Goal: Information Seeking & Learning: Check status

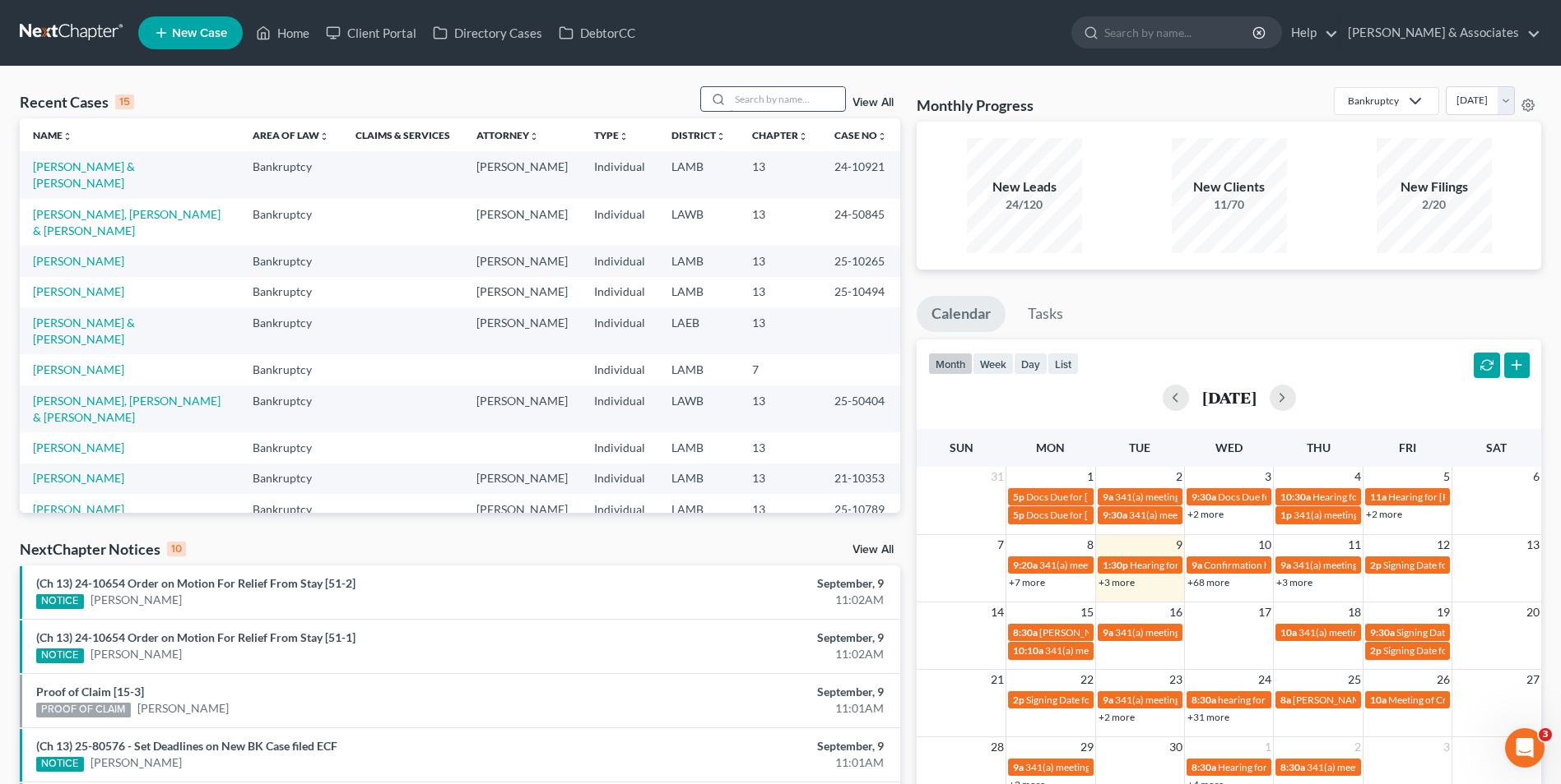
click at [741, 94] on input "search" at bounding box center [787, 99] width 115 height 24
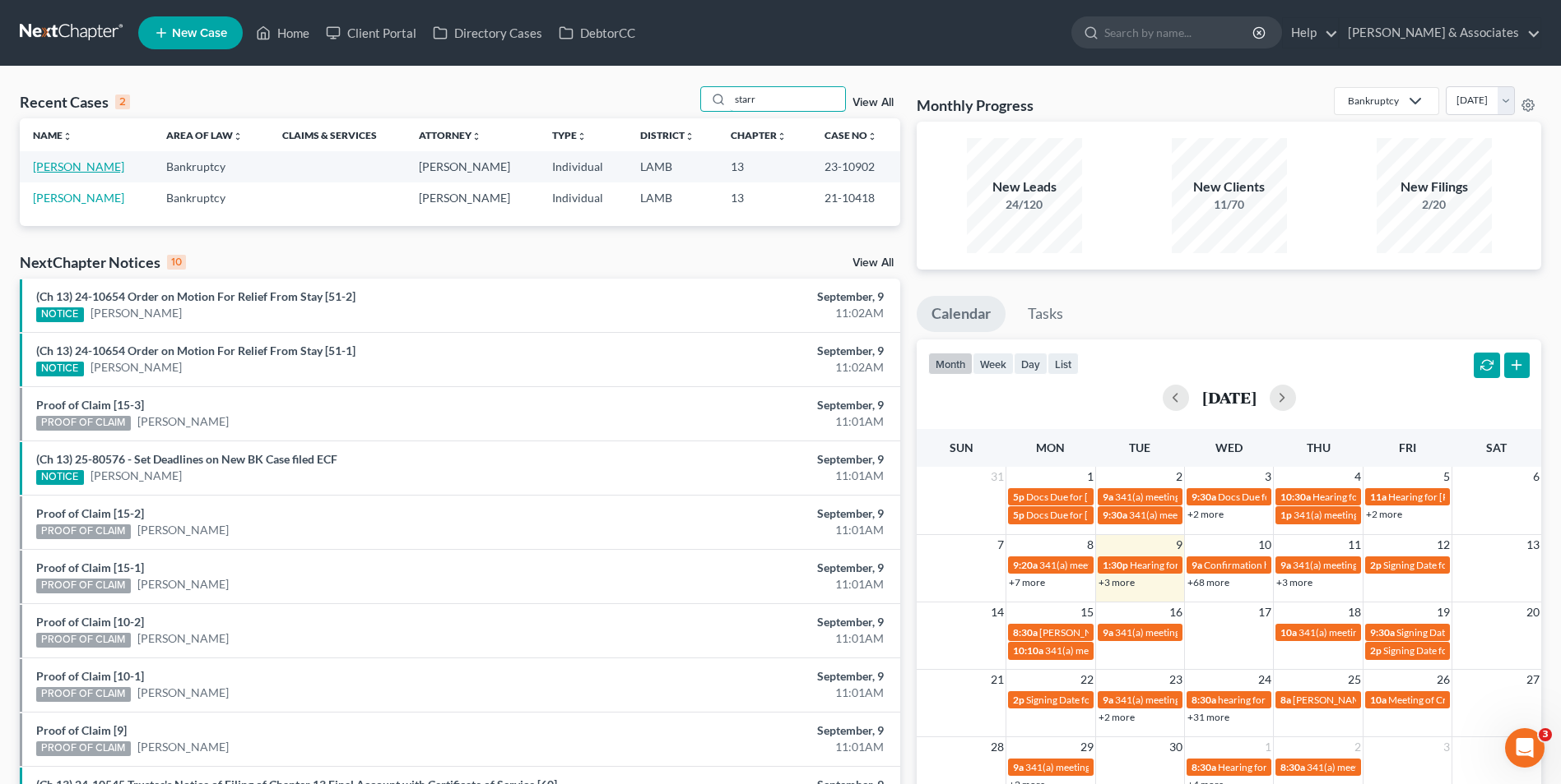
type input "starr"
click at [72, 171] on link "[PERSON_NAME]" at bounding box center [79, 167] width 92 height 14
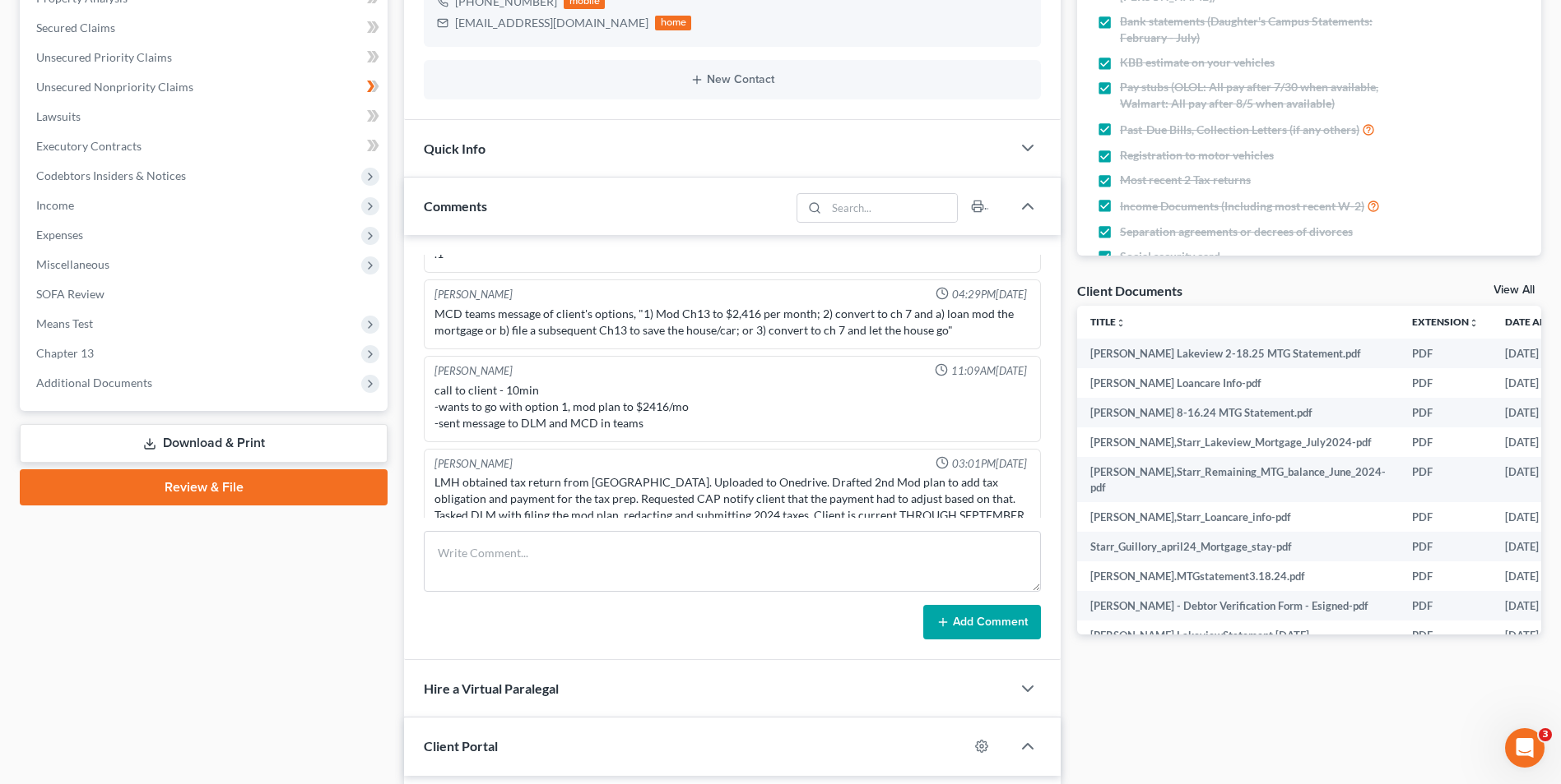
scroll to position [329, 0]
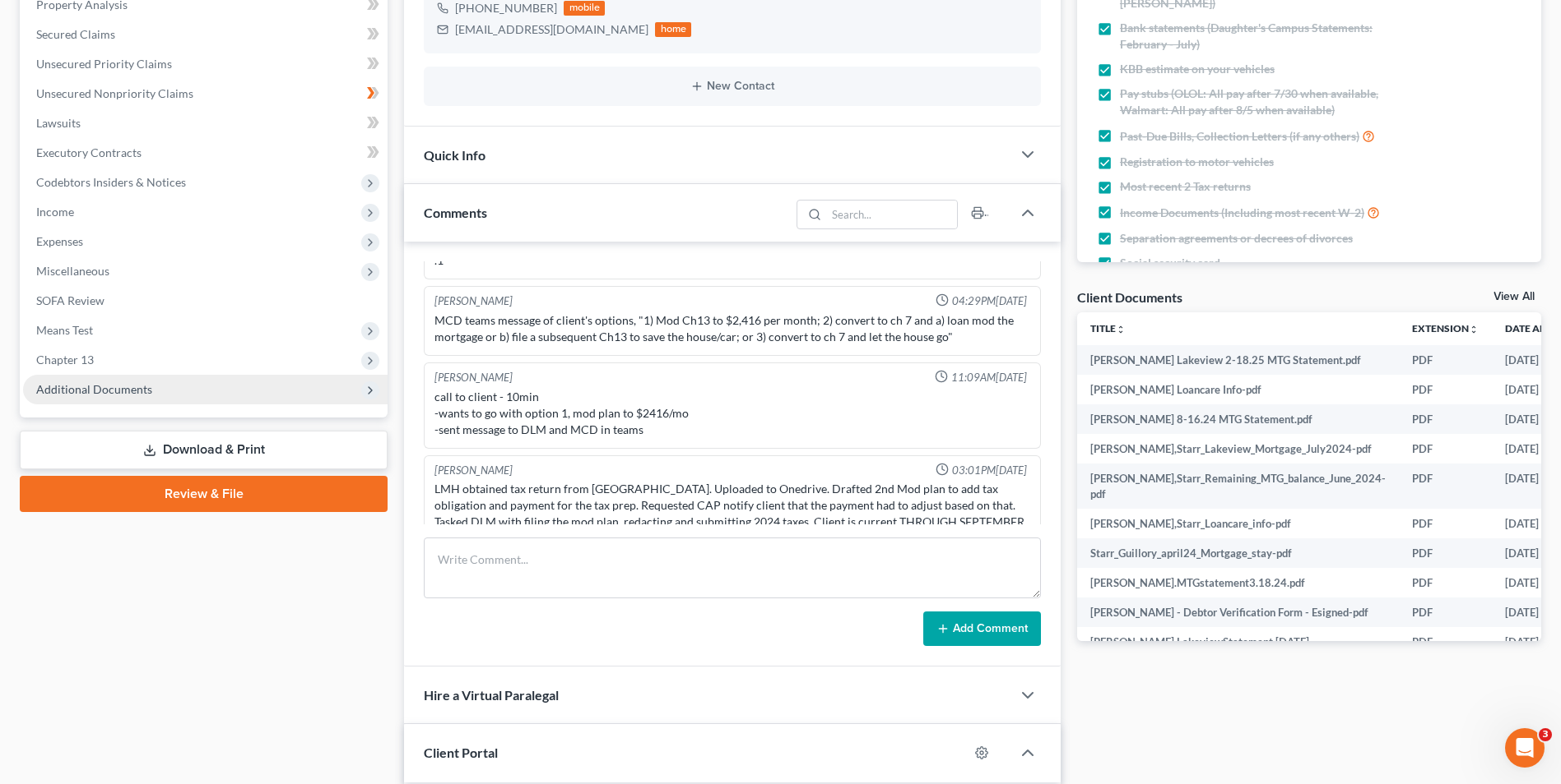
click at [285, 403] on span "Additional Documents" at bounding box center [204, 389] width 364 height 30
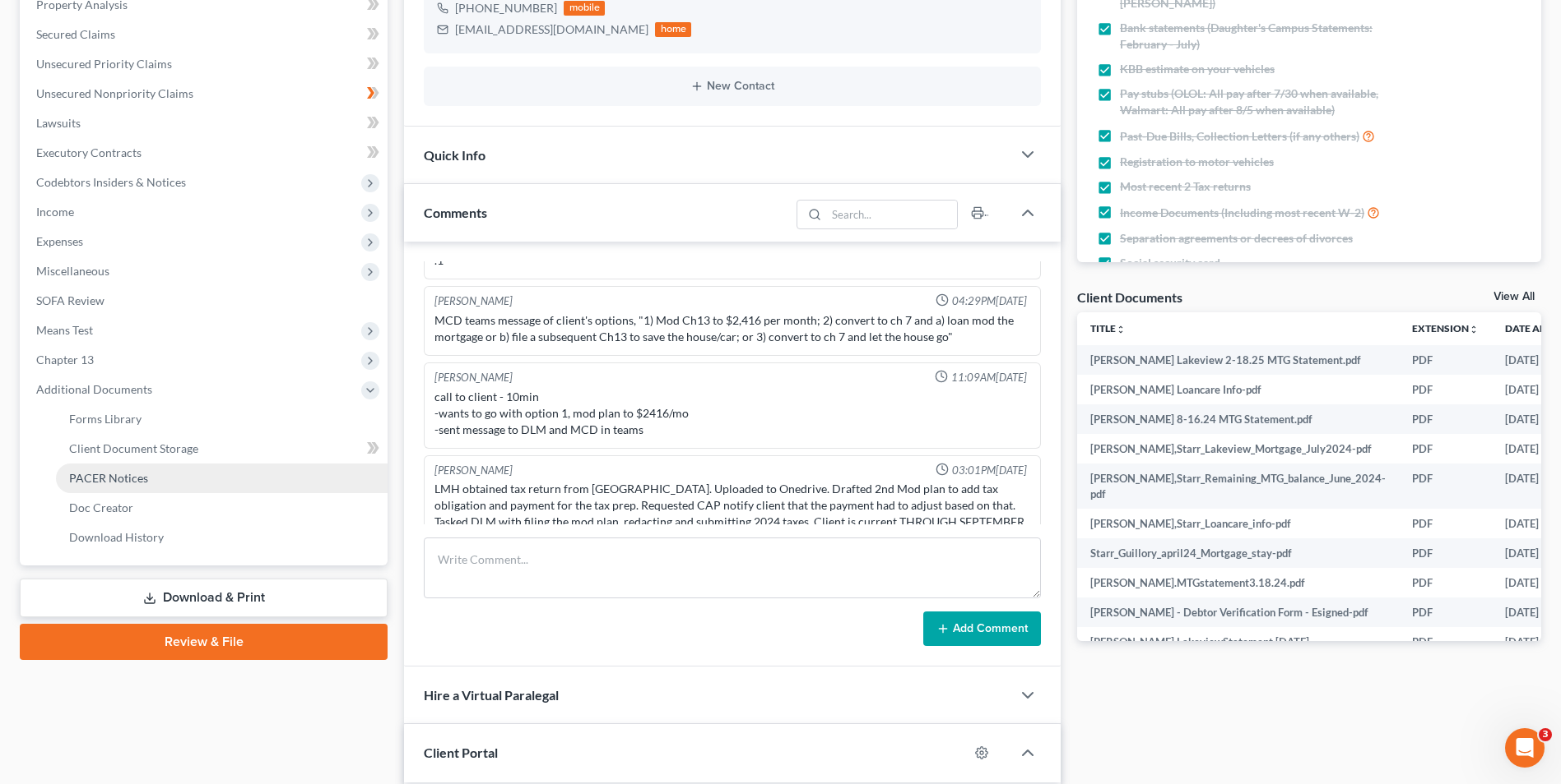
click at [291, 471] on link "PACER Notices" at bounding box center [222, 478] width 332 height 30
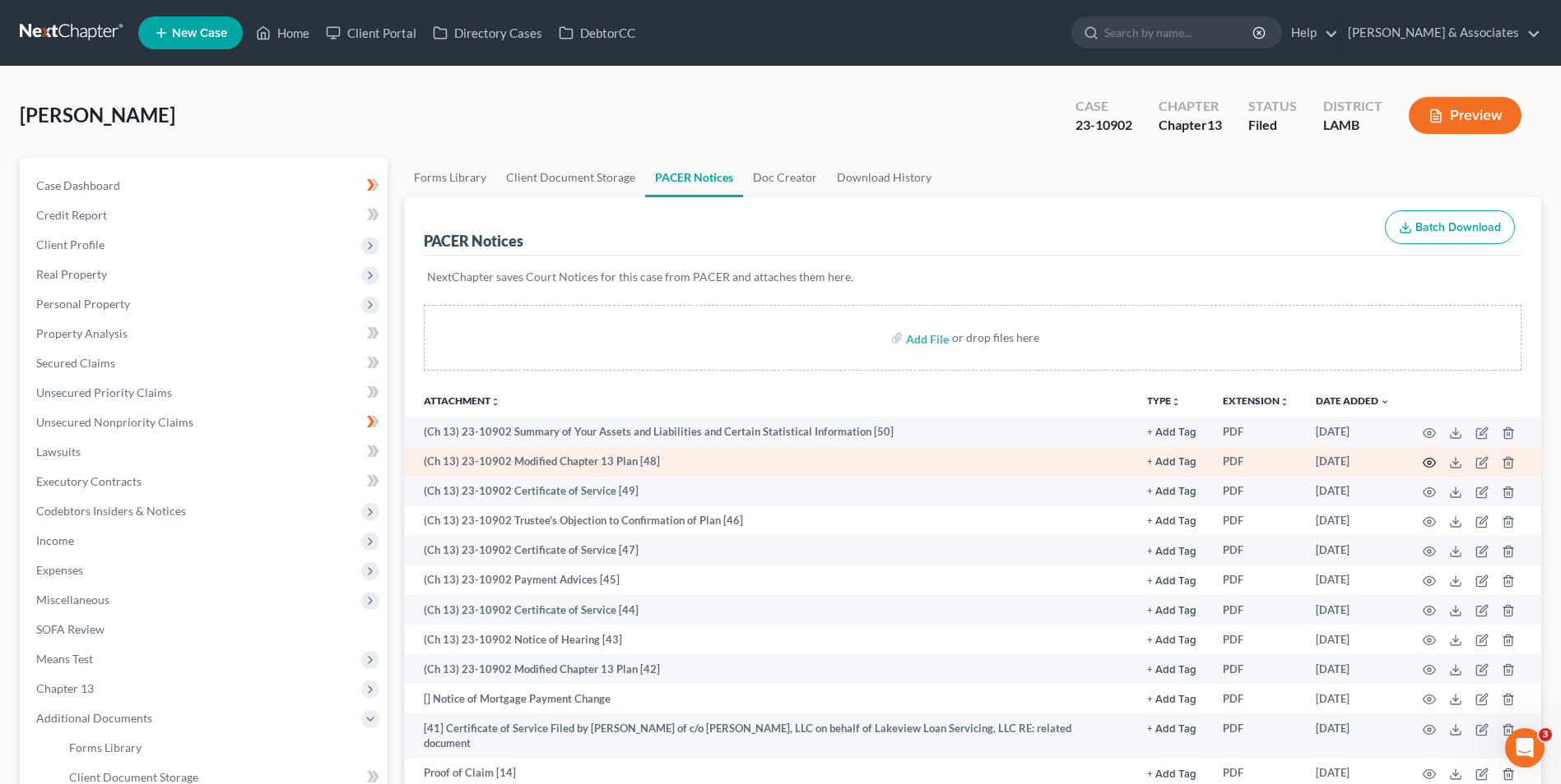
click at [1429, 461] on circle "button" at bounding box center [1429, 463] width 3 height 3
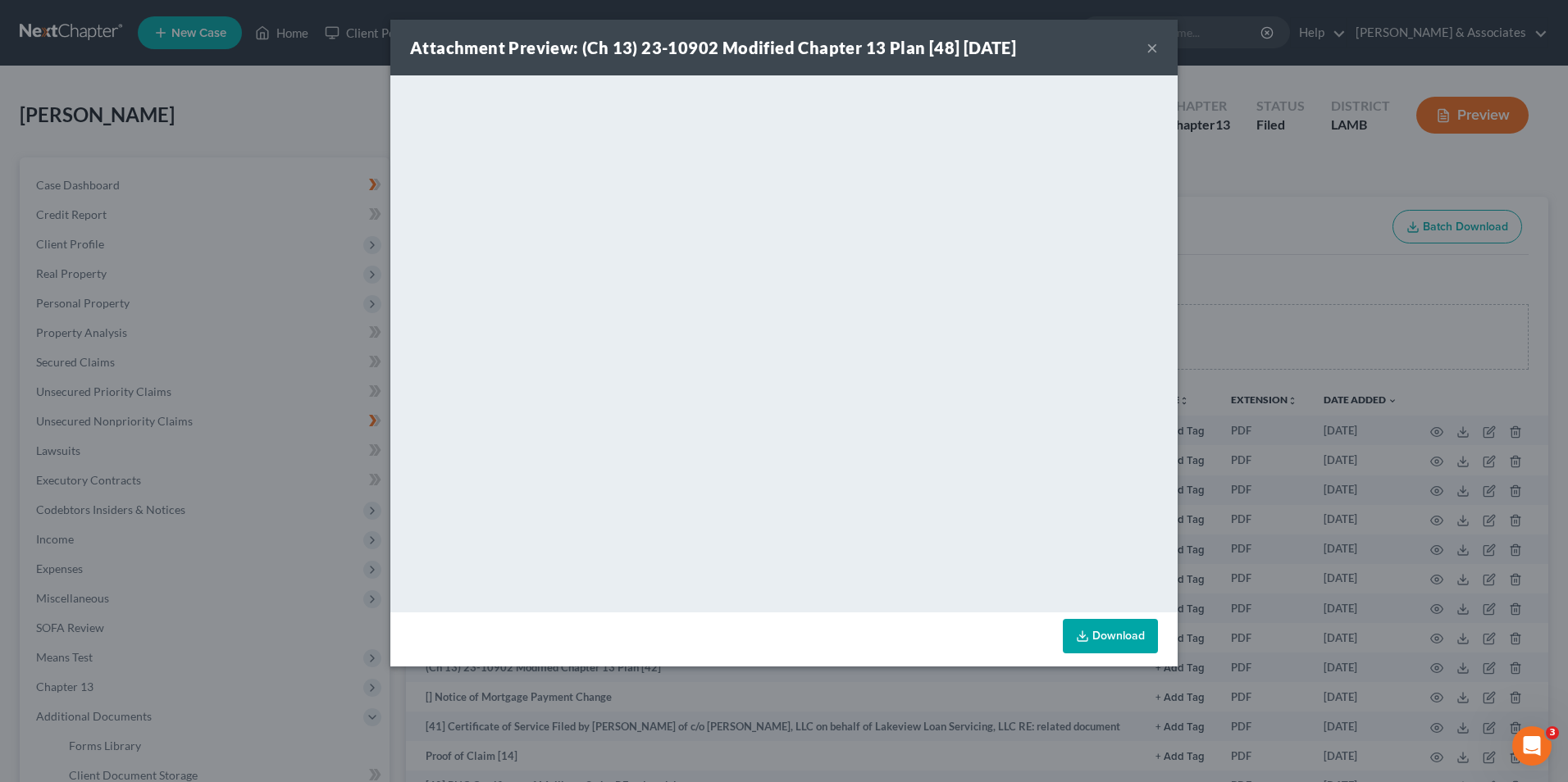
click at [1151, 48] on button "×" at bounding box center [1152, 47] width 11 height 20
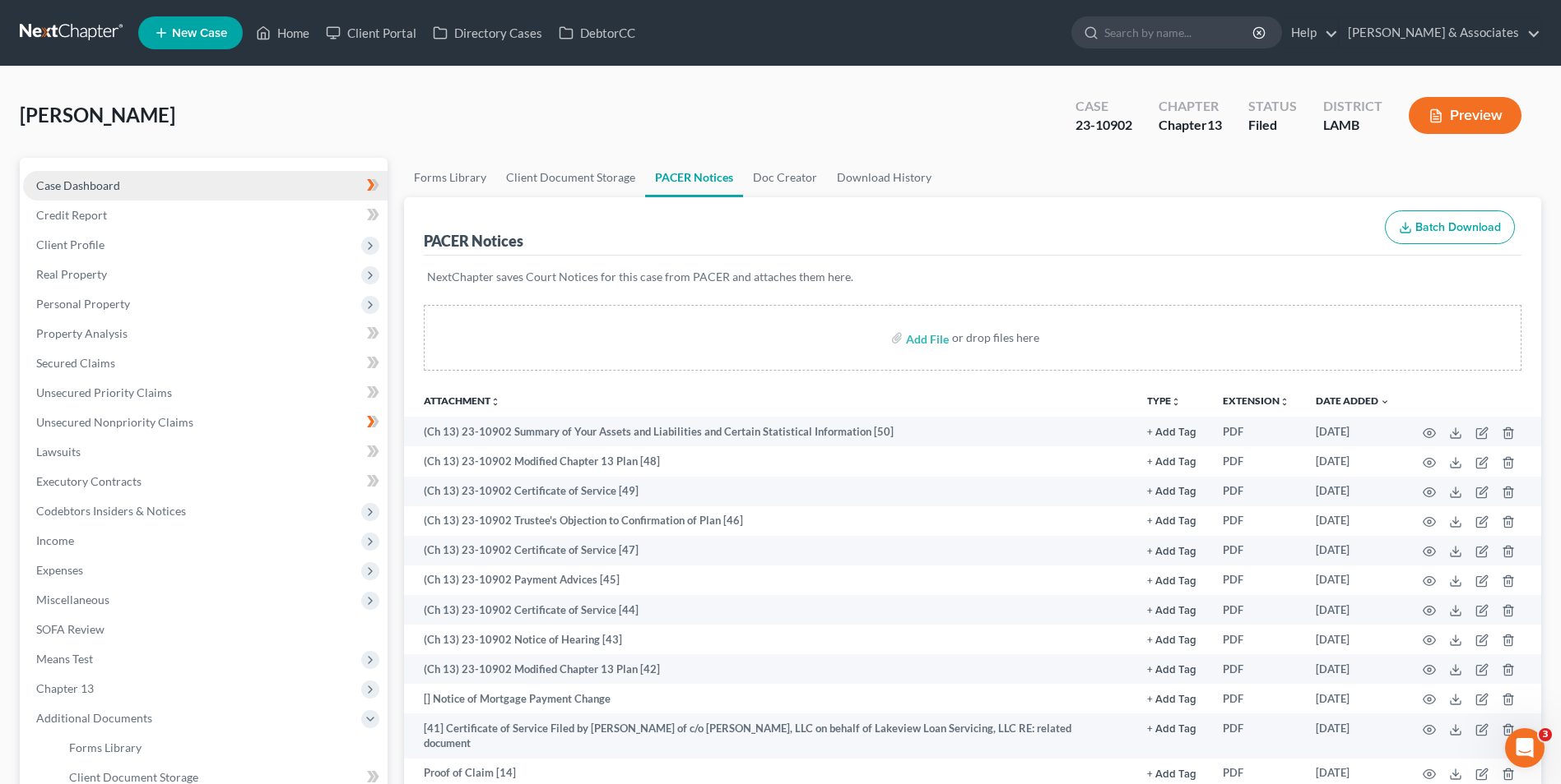
click at [77, 176] on link "Case Dashboard" at bounding box center [204, 186] width 364 height 30
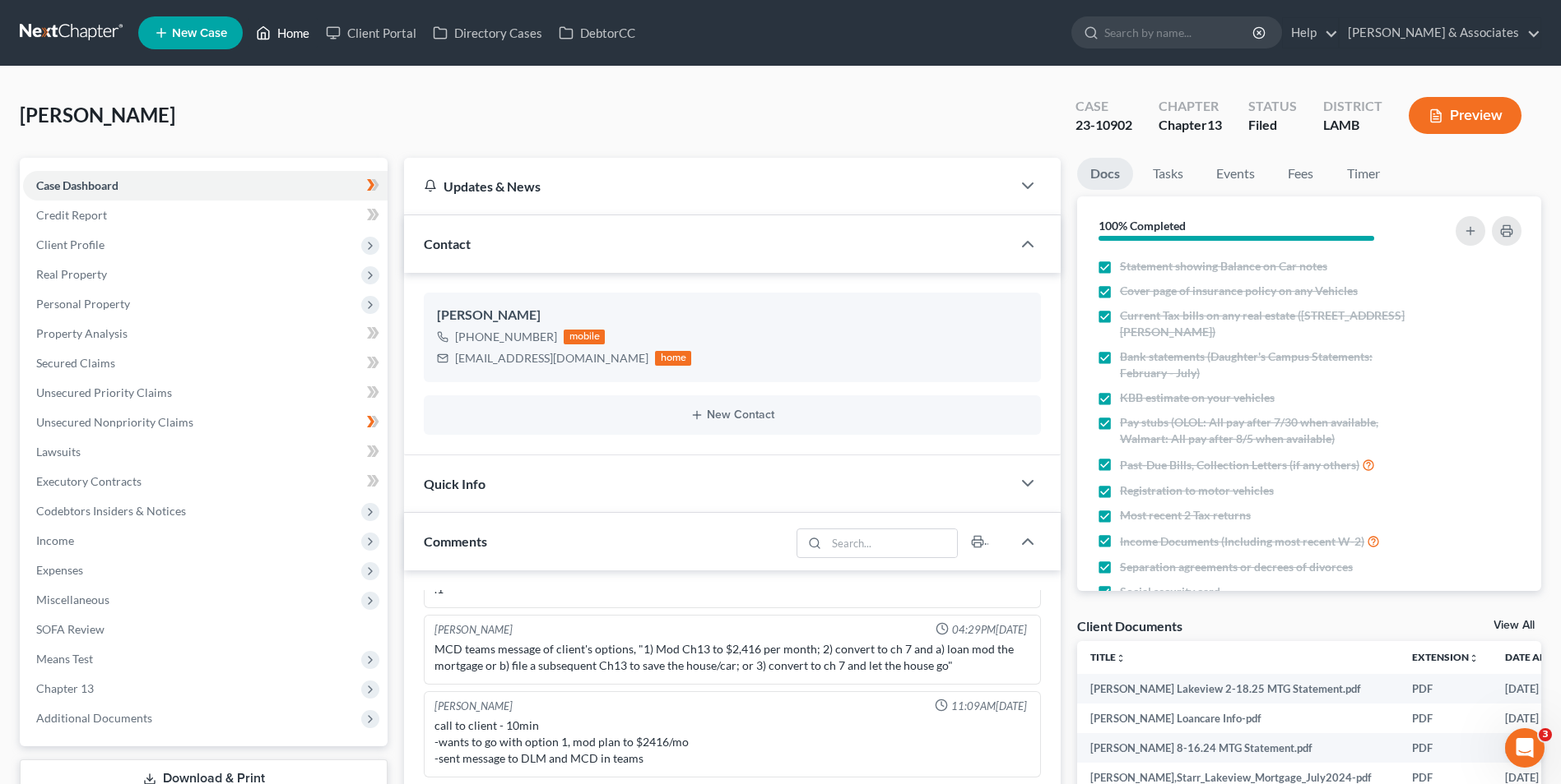
drag, startPoint x: 294, startPoint y: 38, endPoint x: 755, endPoint y: 148, distance: 473.9
click at [294, 38] on link "Home" at bounding box center [282, 33] width 70 height 30
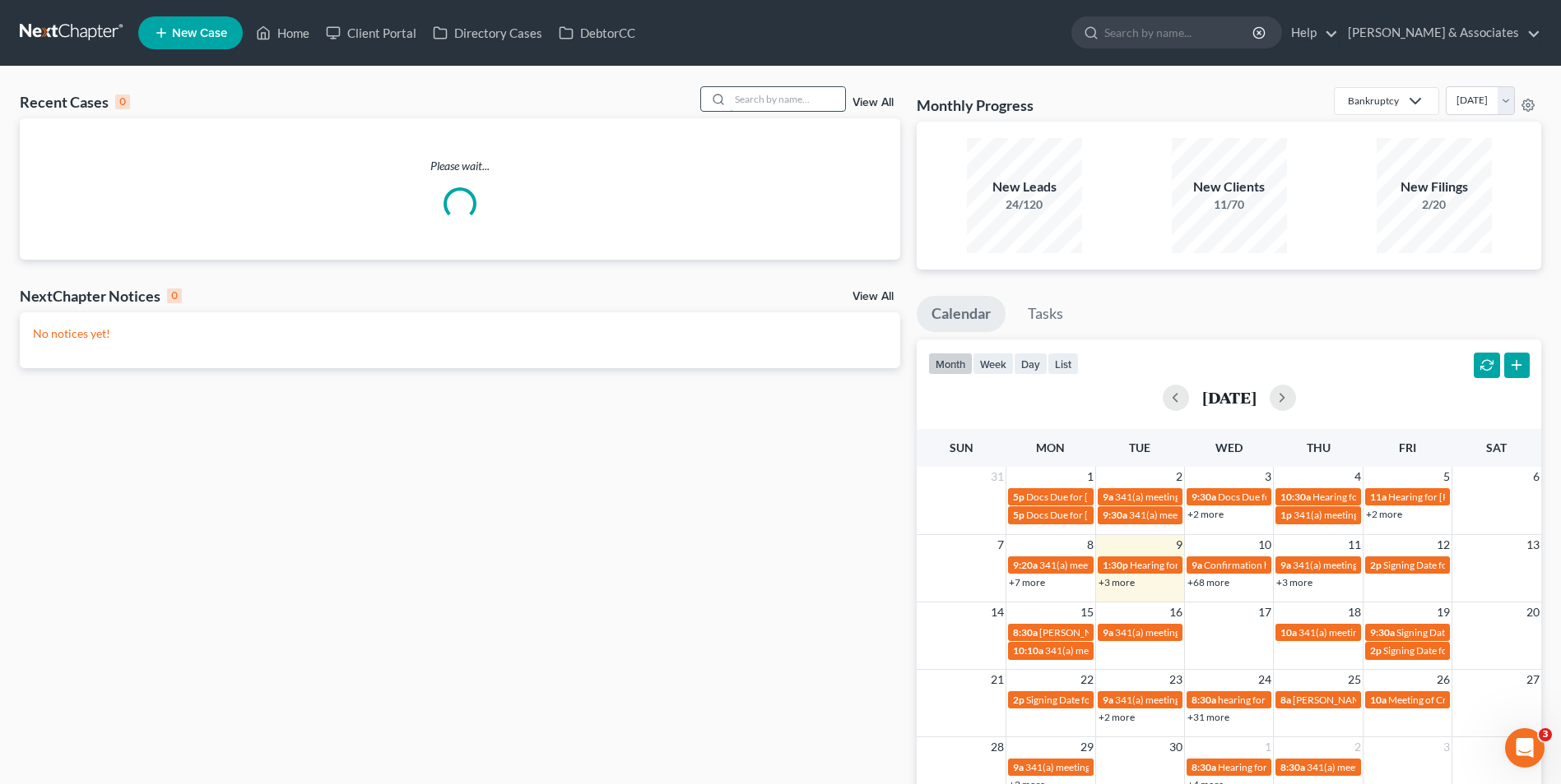
click at [785, 98] on input "search" at bounding box center [787, 99] width 115 height 24
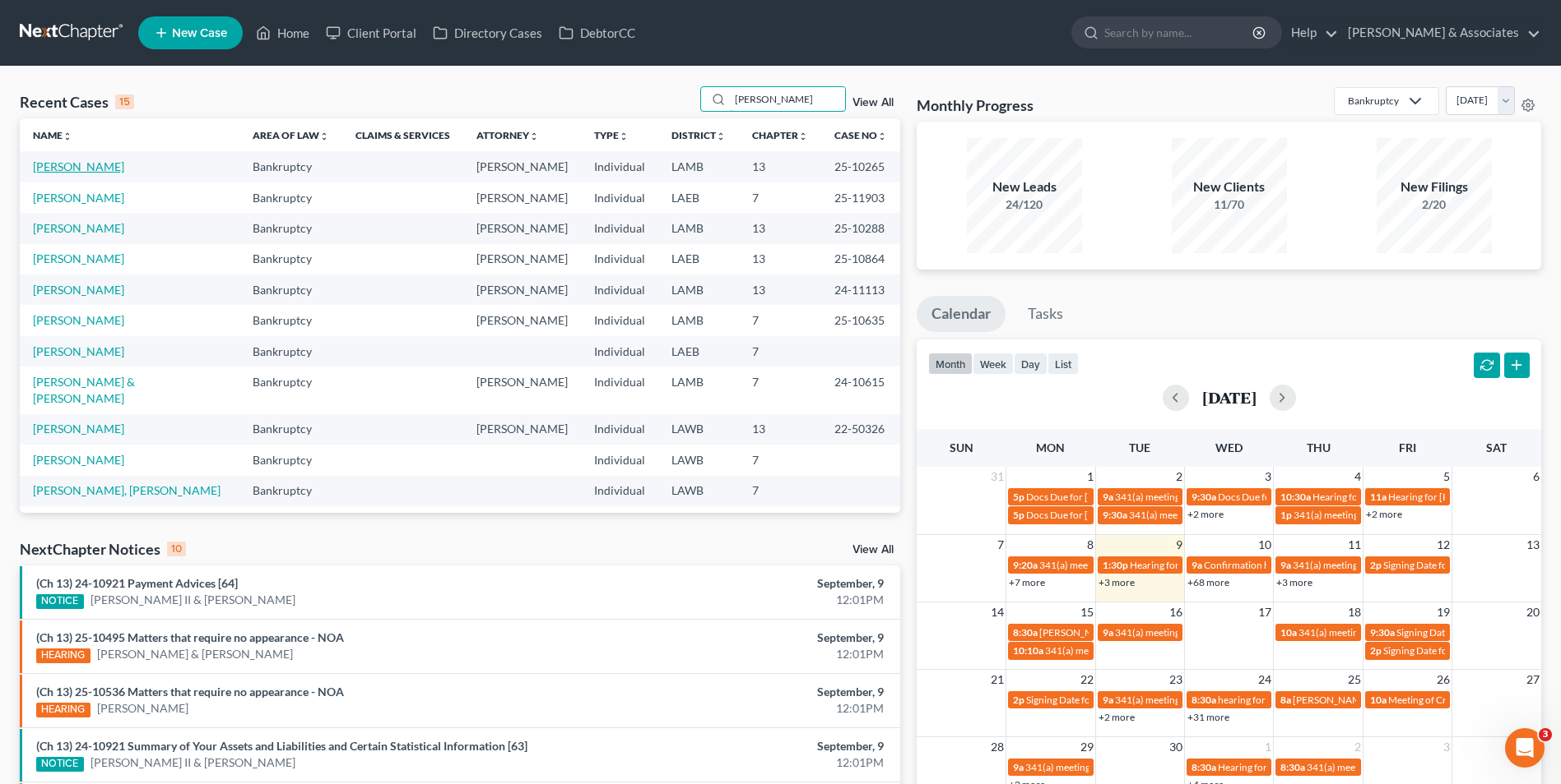
type input "[PERSON_NAME]"
click at [44, 164] on link "[PERSON_NAME]" at bounding box center [79, 167] width 92 height 14
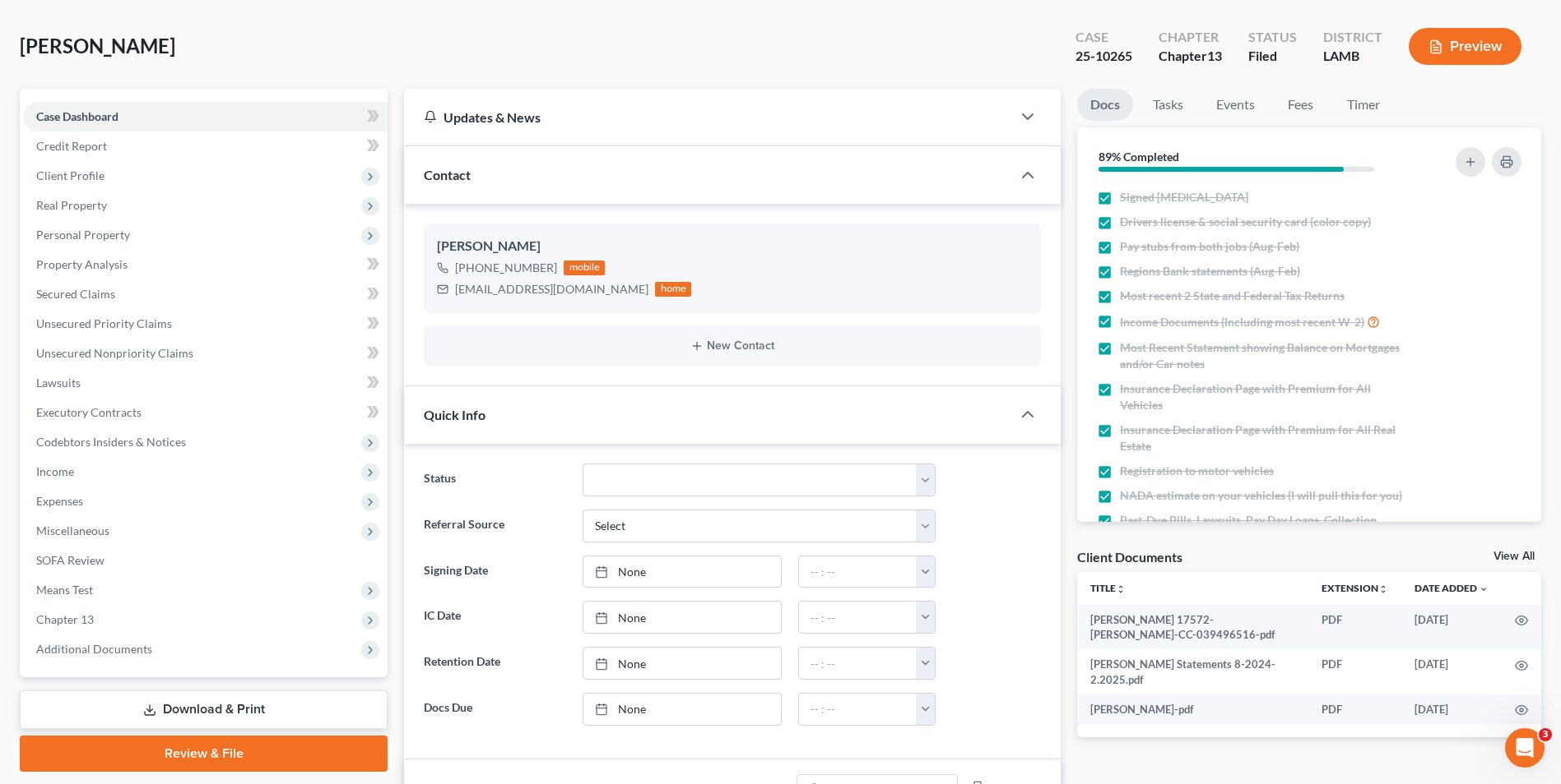
scroll to position [164, 0]
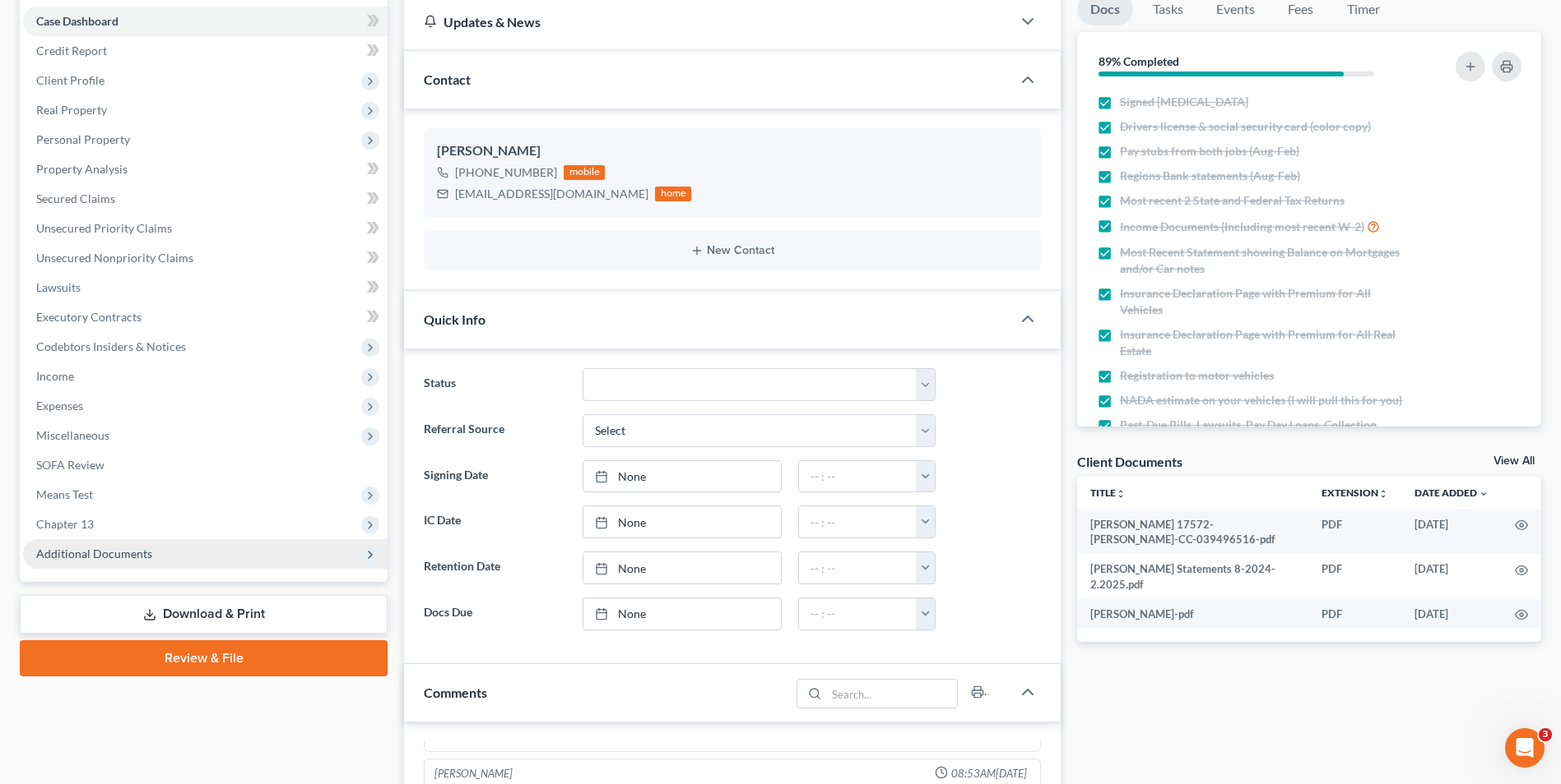
click at [113, 554] on span "Additional Documents" at bounding box center [93, 554] width 116 height 14
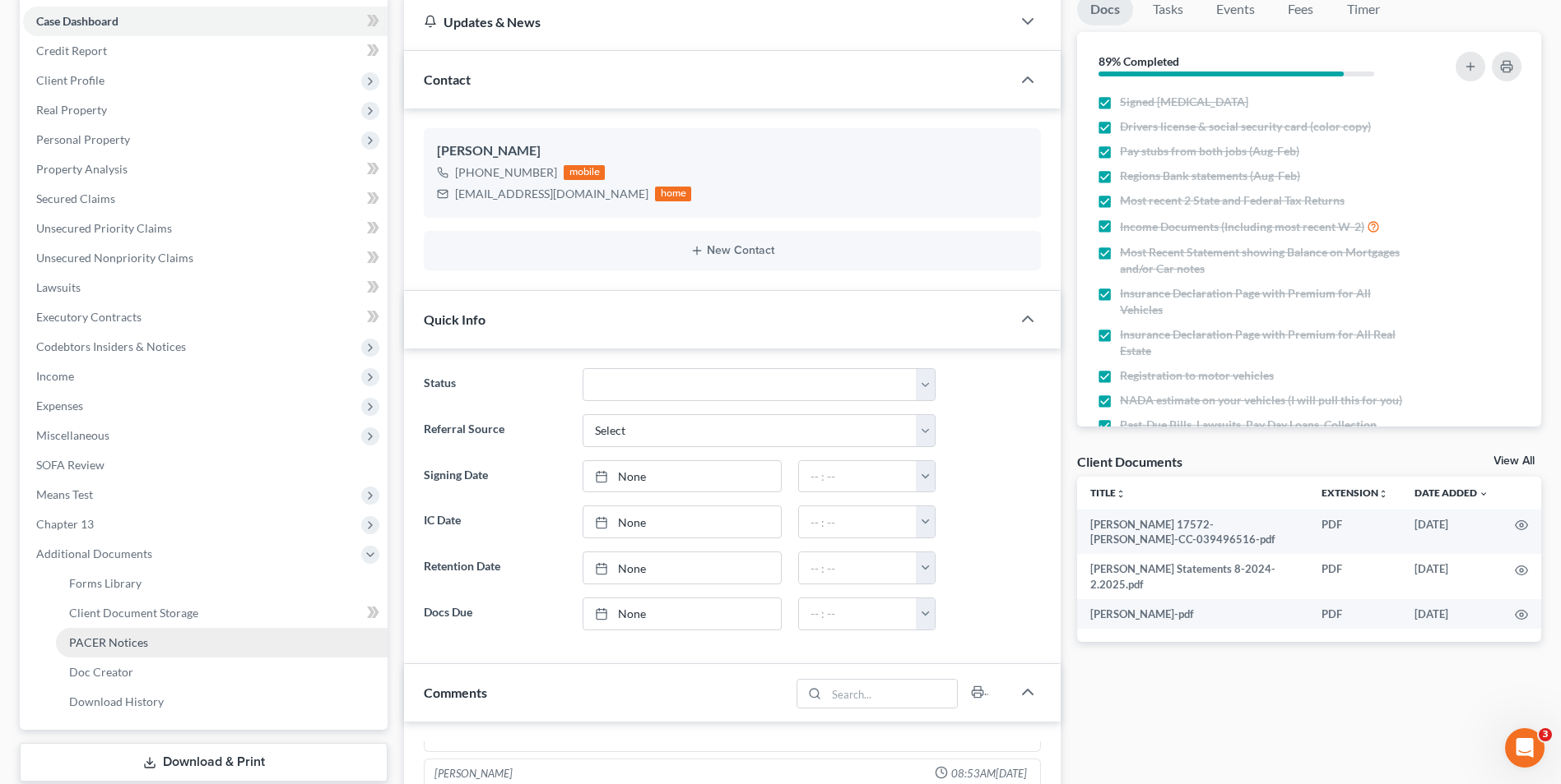
click at [115, 643] on span "PACER Notices" at bounding box center [108, 643] width 79 height 14
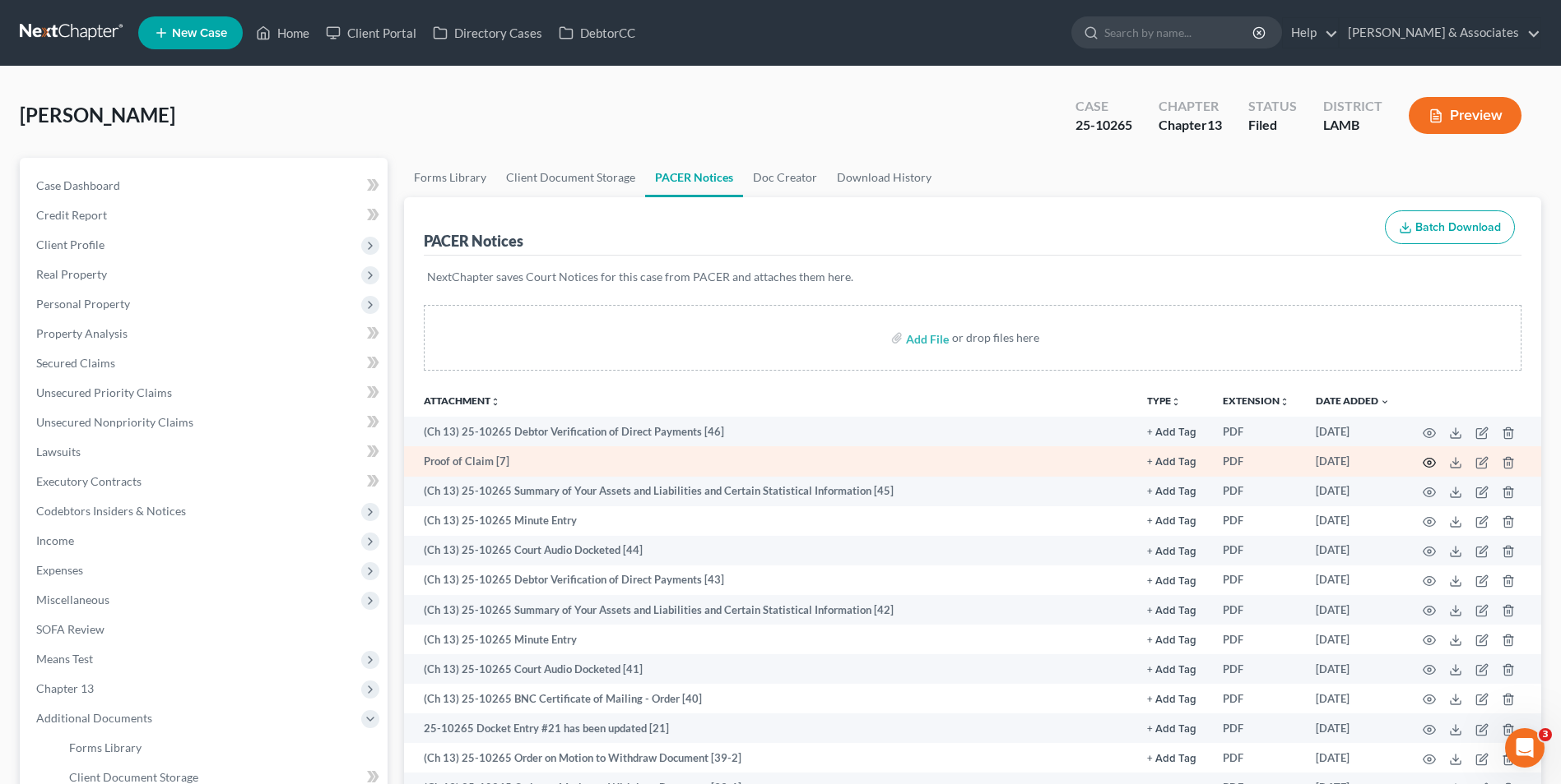
click at [1426, 464] on icon "button" at bounding box center [1428, 463] width 13 height 13
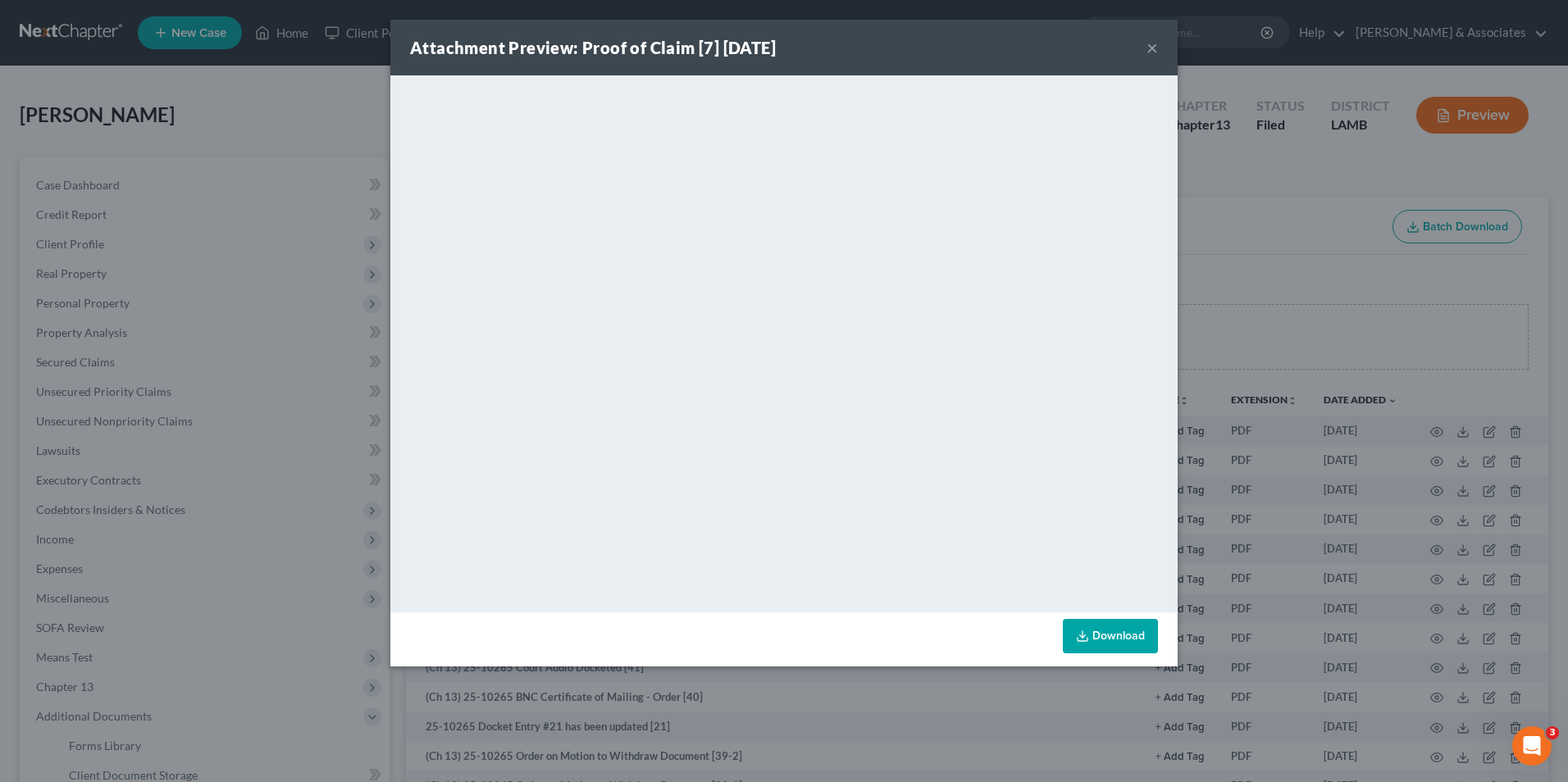
click at [1147, 51] on button "×" at bounding box center [1152, 47] width 11 height 20
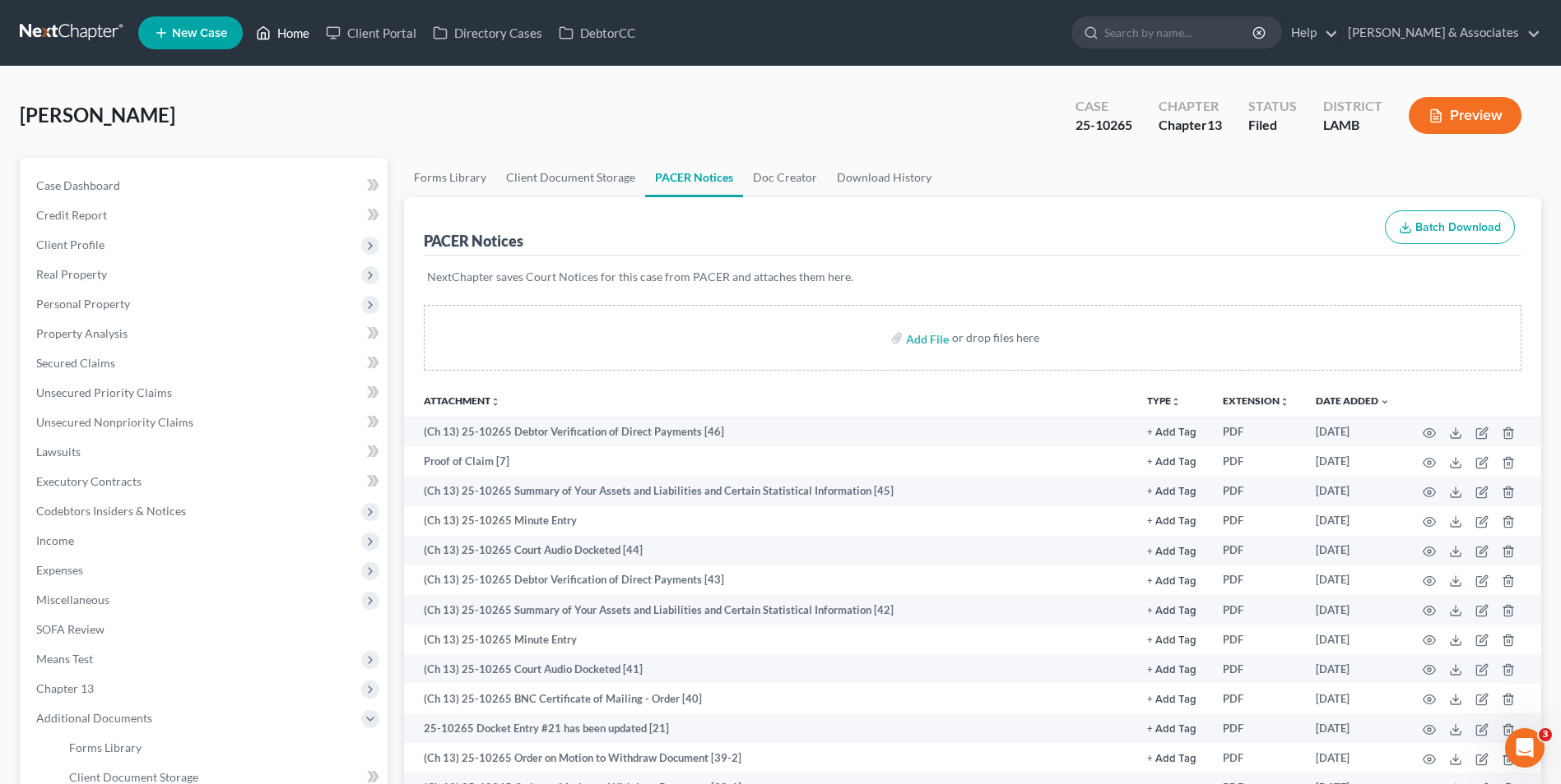
click at [299, 42] on link "Home" at bounding box center [282, 33] width 70 height 30
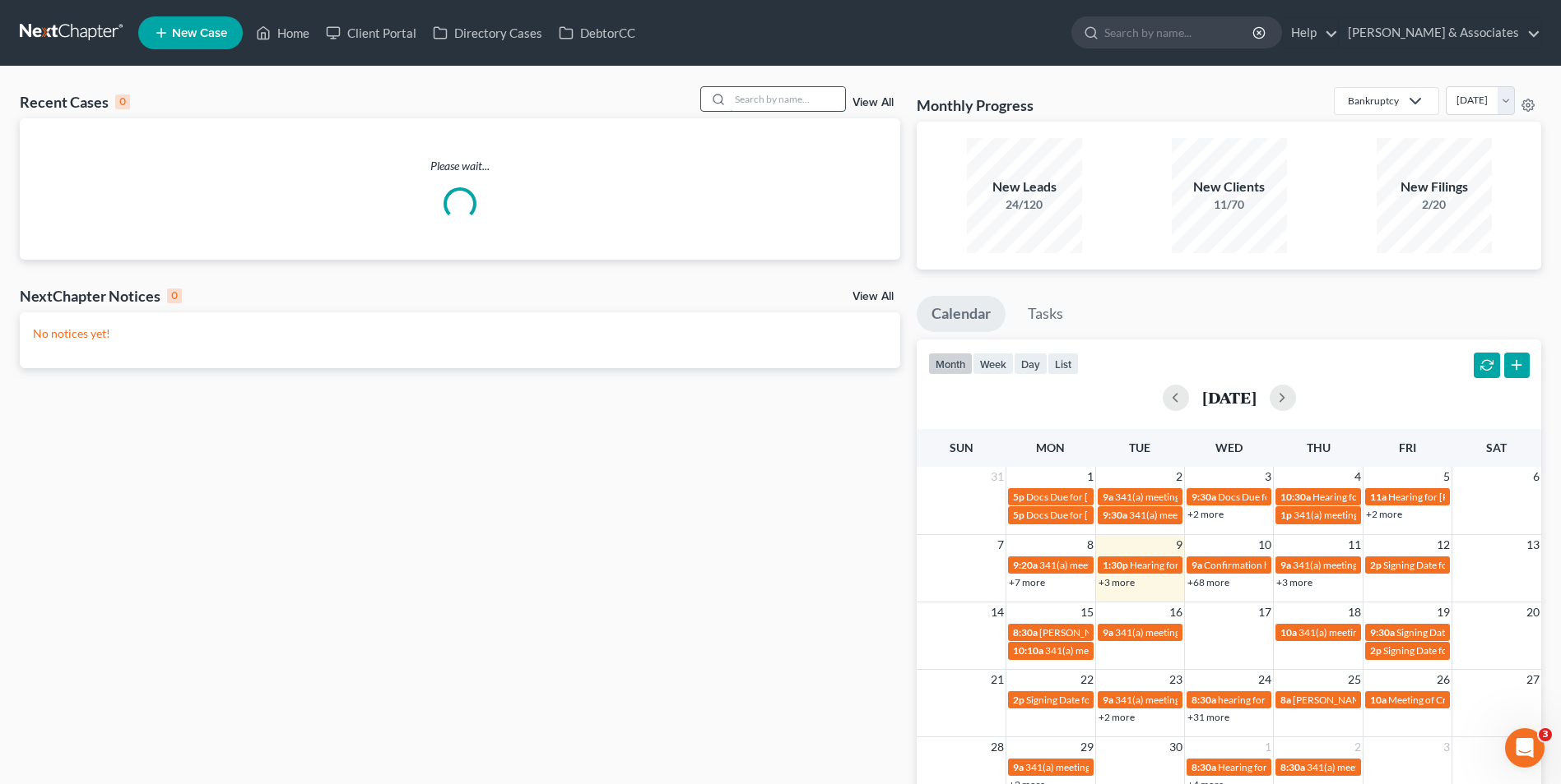
click at [807, 100] on input "search" at bounding box center [787, 99] width 115 height 24
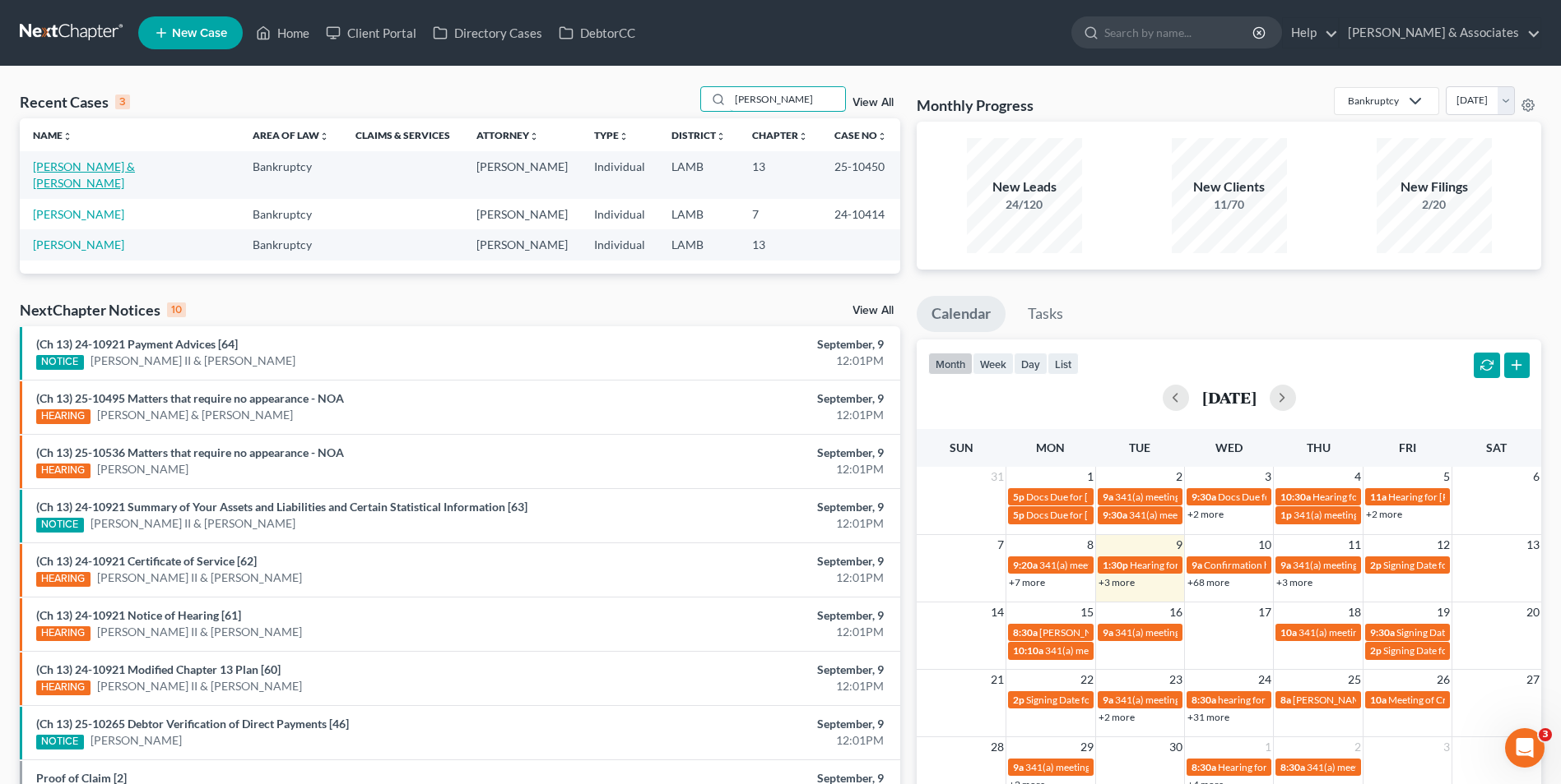
type input "[PERSON_NAME]"
click at [135, 172] on link "[PERSON_NAME] & [PERSON_NAME]" at bounding box center [84, 175] width 102 height 31
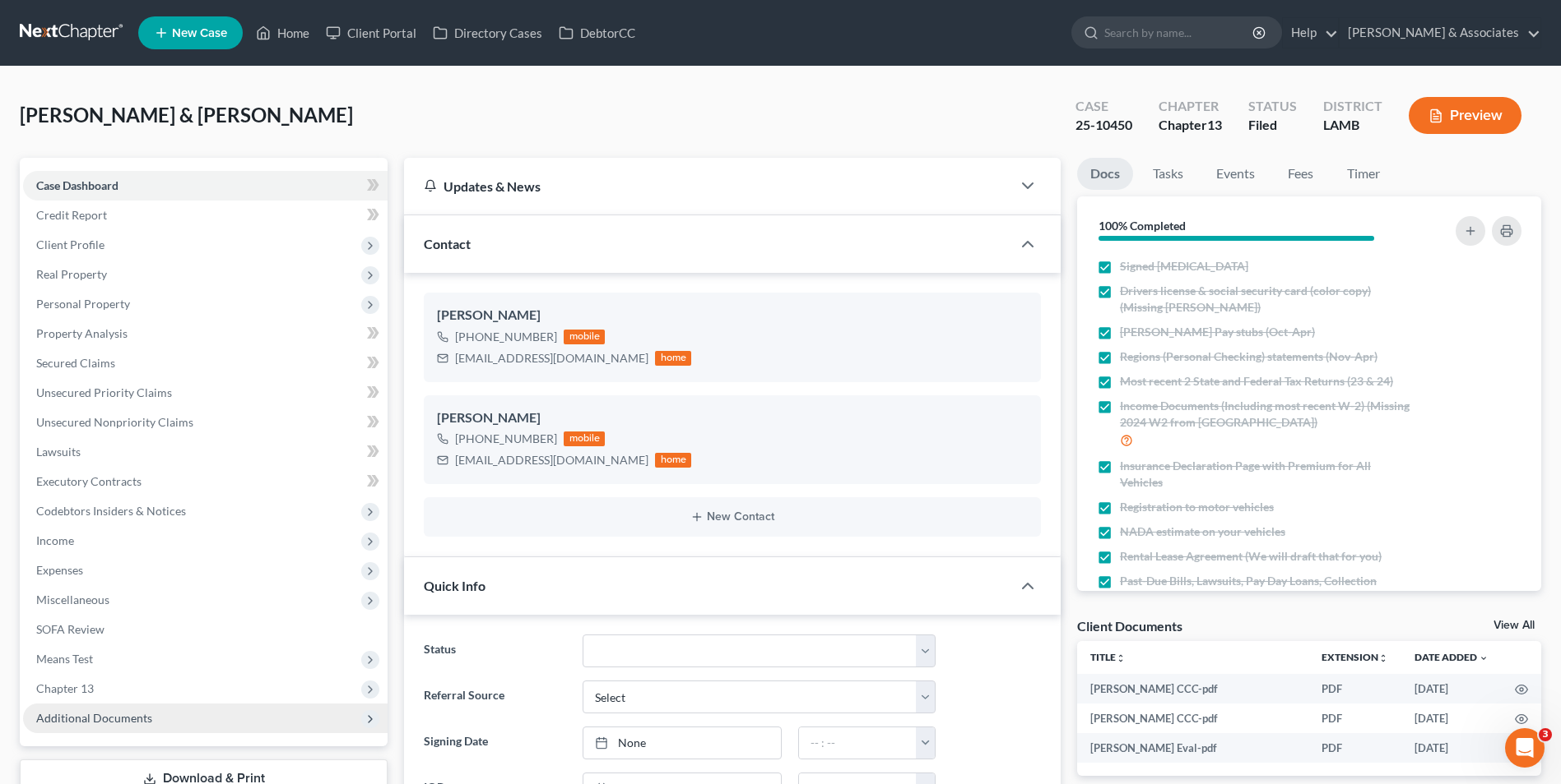
scroll to position [3441, 0]
click at [190, 741] on div "Case Dashboard Payments Invoices Payments Payments Credit Report Client Profile…" at bounding box center [204, 452] width 368 height 588
click at [179, 728] on span "Additional Documents" at bounding box center [204, 719] width 364 height 30
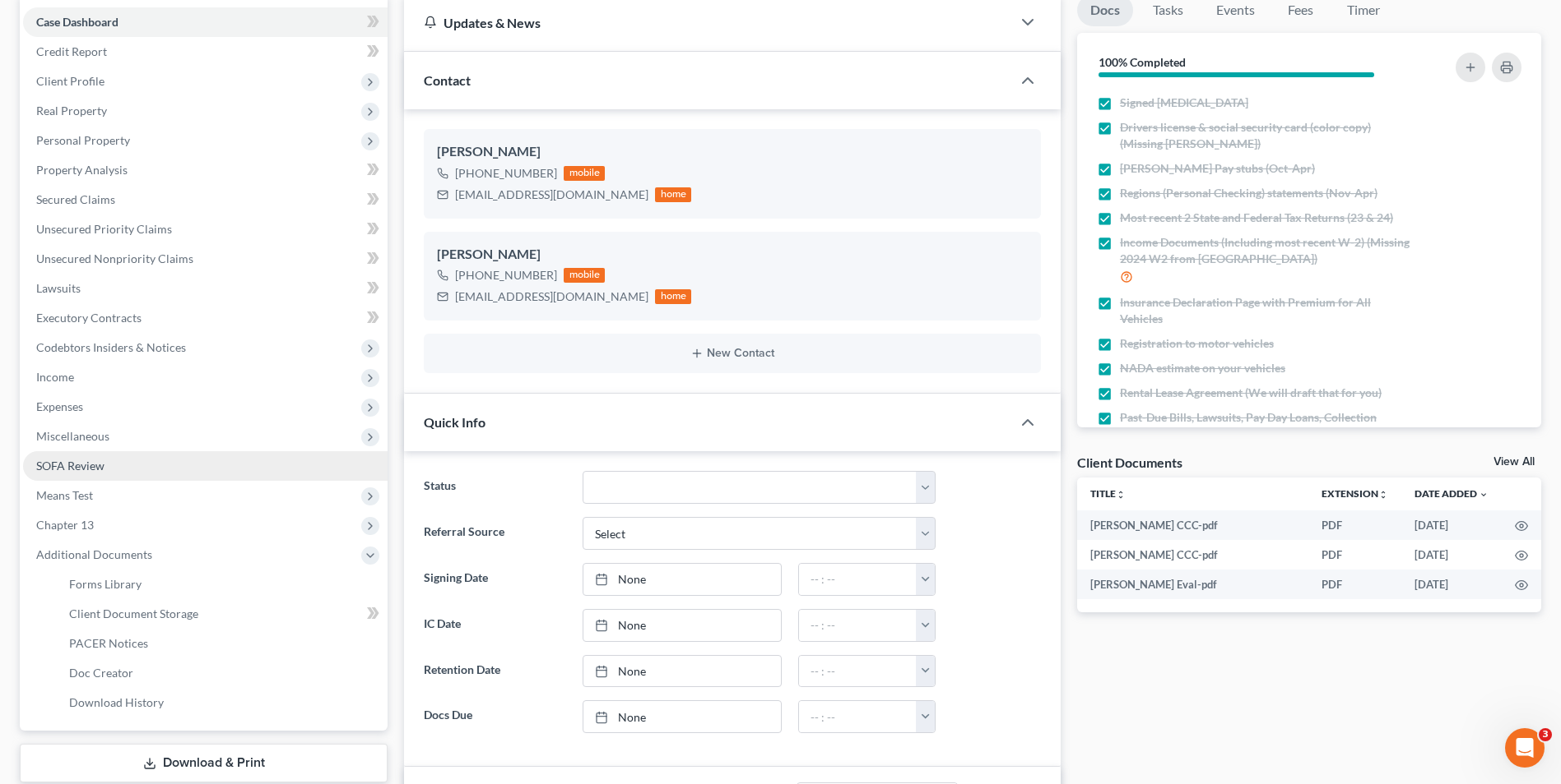
scroll to position [164, 0]
click at [129, 645] on span "PACER Notices" at bounding box center [108, 643] width 79 height 14
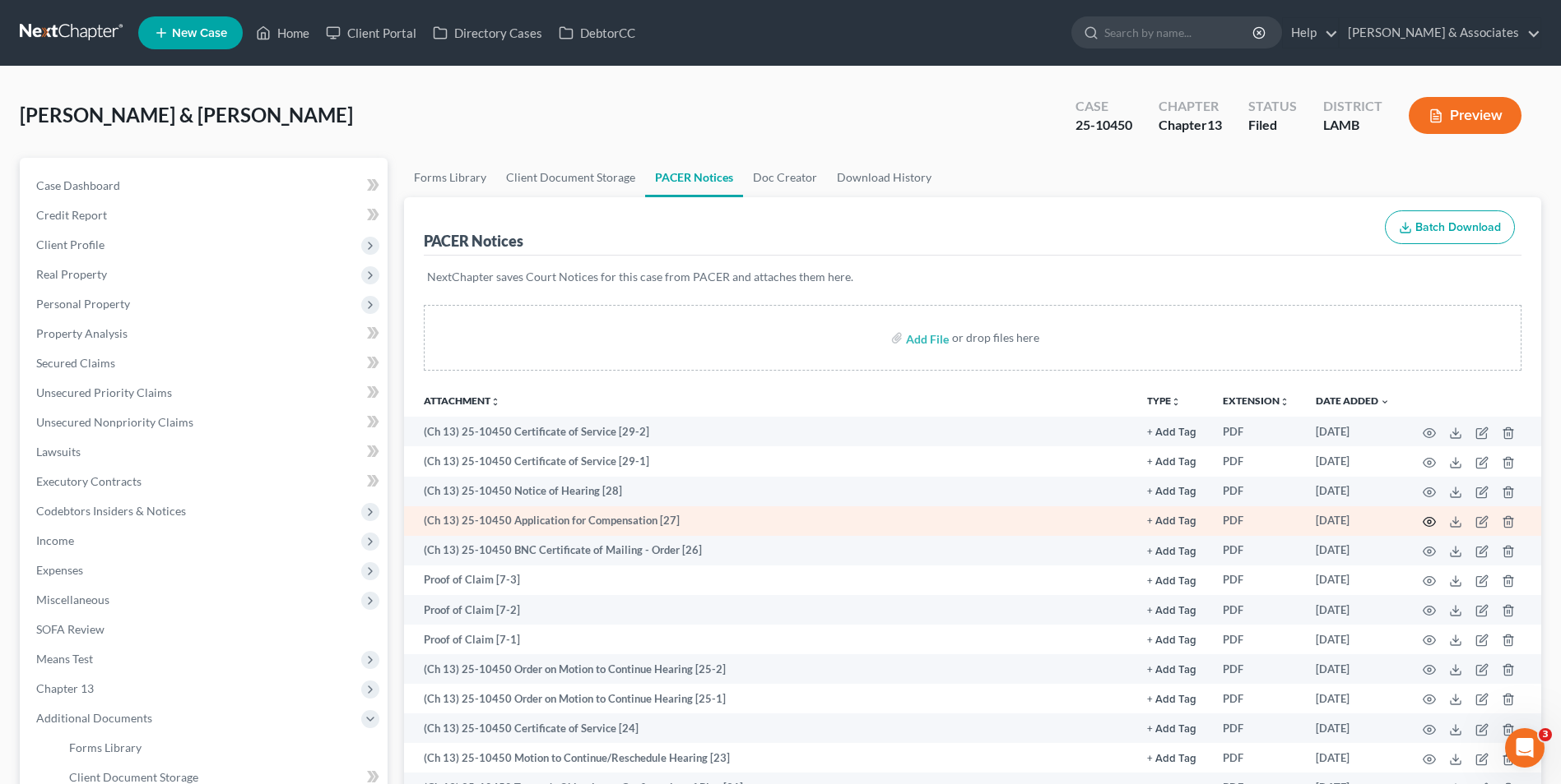
click at [1428, 523] on circle "button" at bounding box center [1429, 522] width 3 height 3
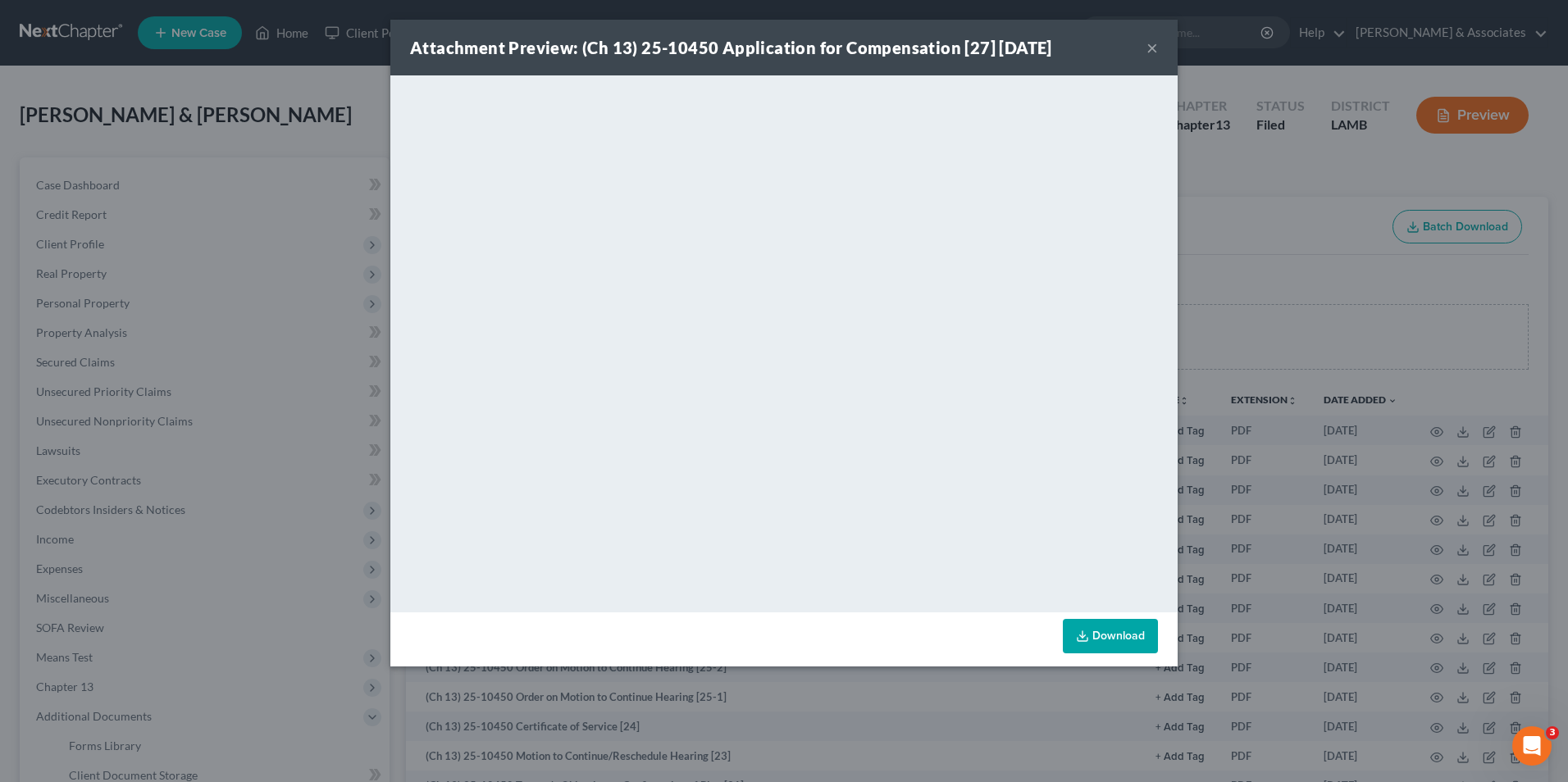
click at [1153, 50] on button "×" at bounding box center [1152, 47] width 11 height 20
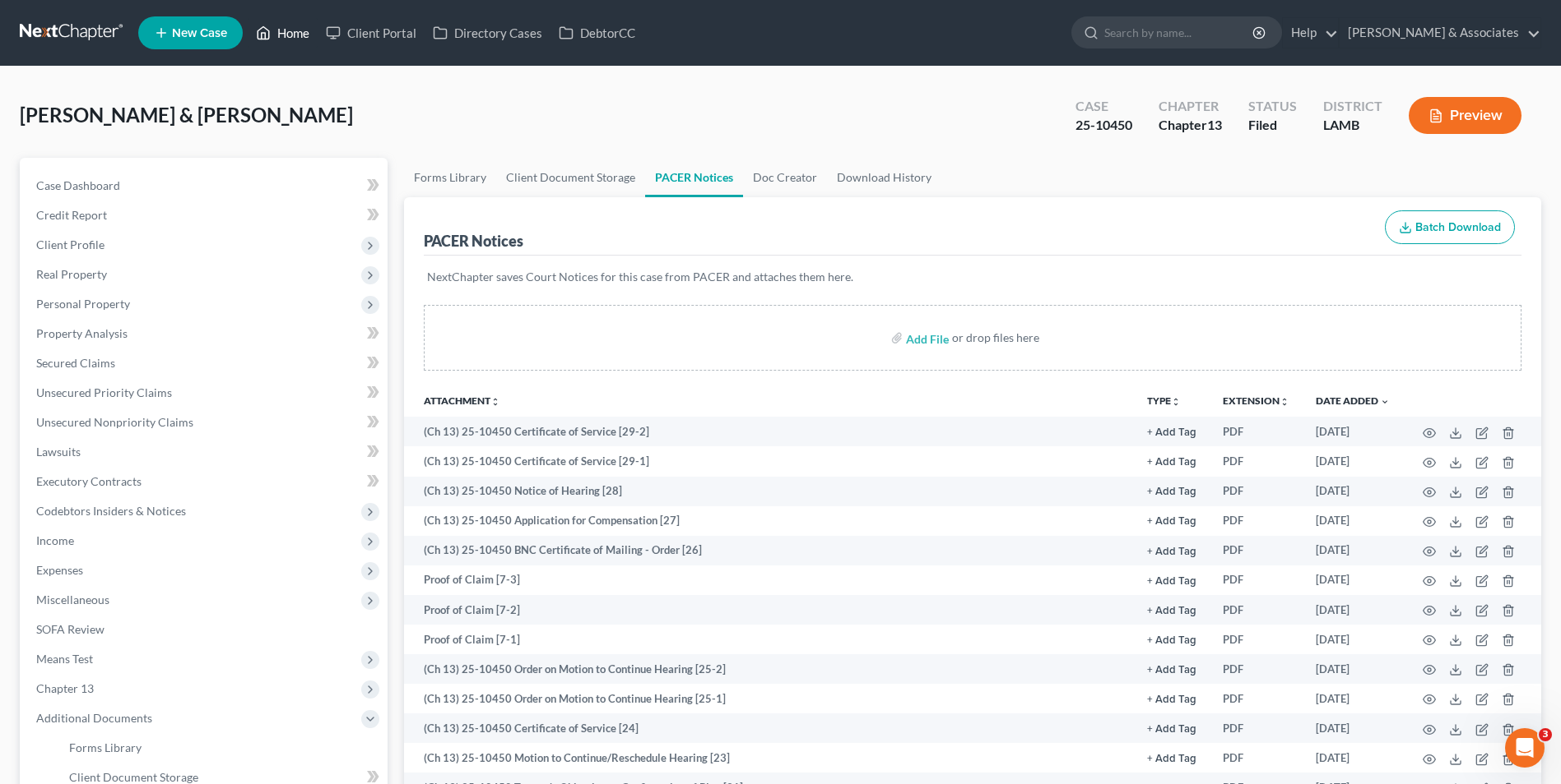
click at [302, 33] on link "Home" at bounding box center [282, 33] width 70 height 30
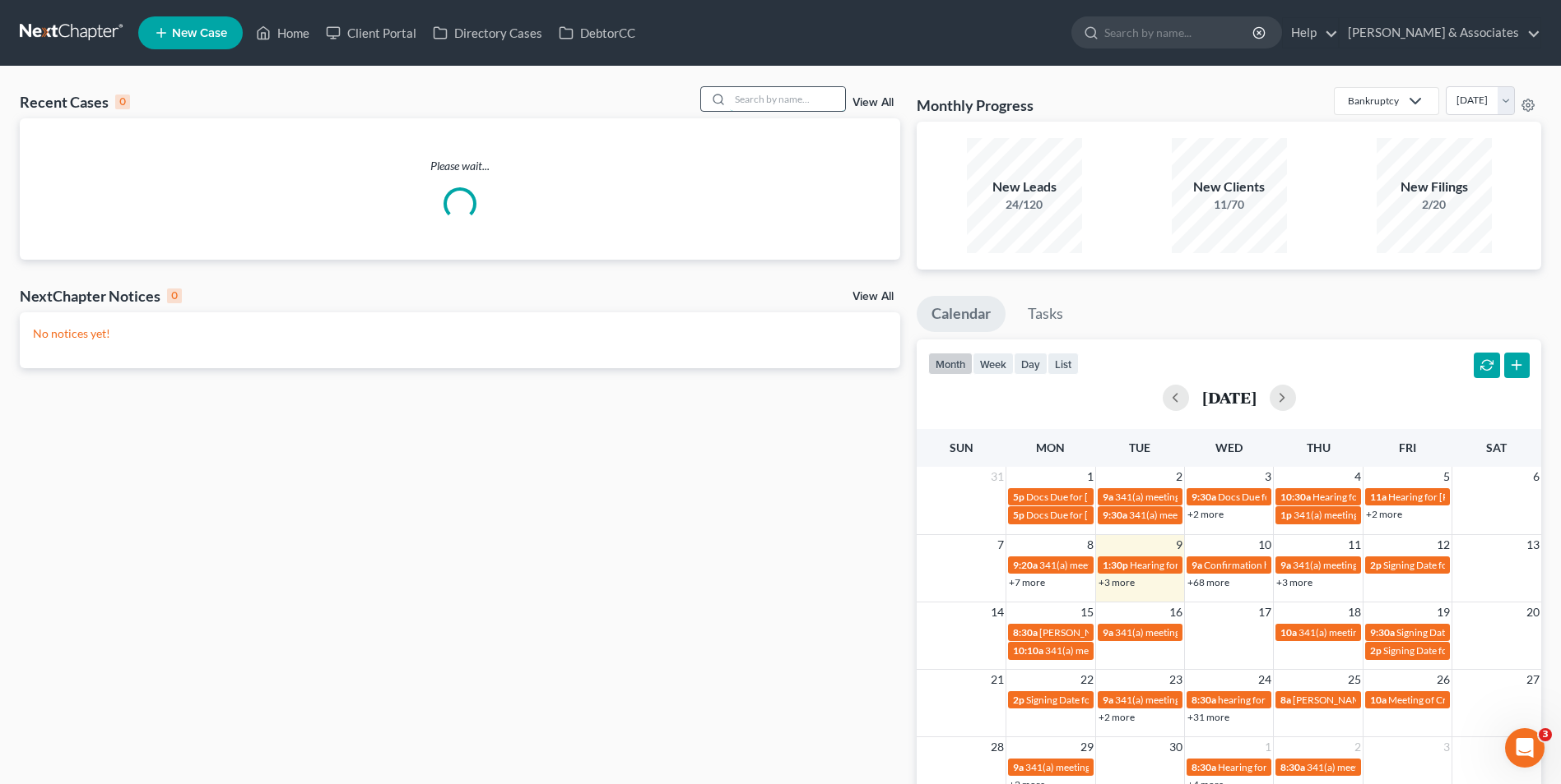
click at [799, 95] on input "search" at bounding box center [787, 99] width 115 height 24
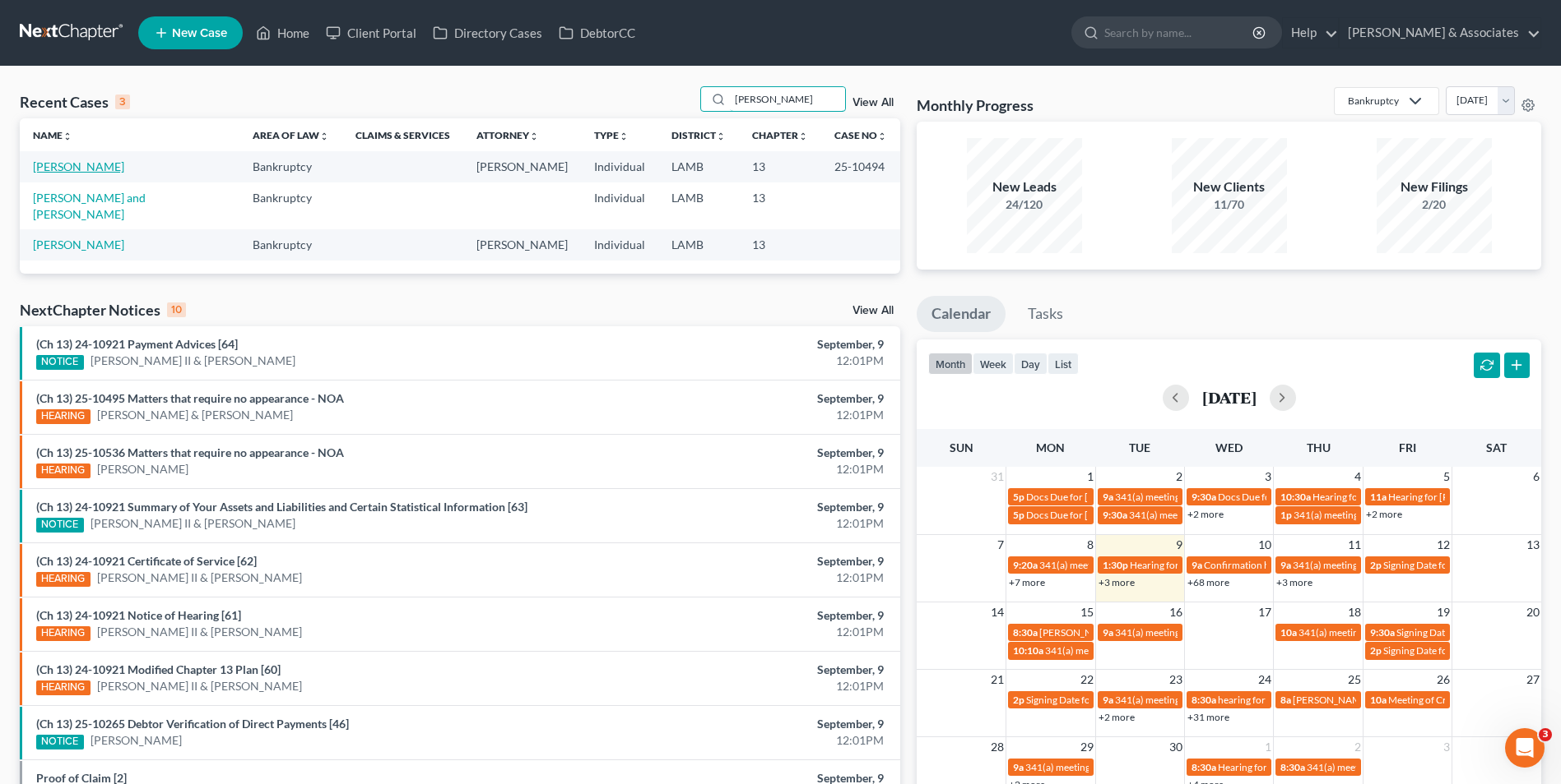
type input "[PERSON_NAME]"
click at [52, 168] on link "[PERSON_NAME]" at bounding box center [79, 167] width 92 height 14
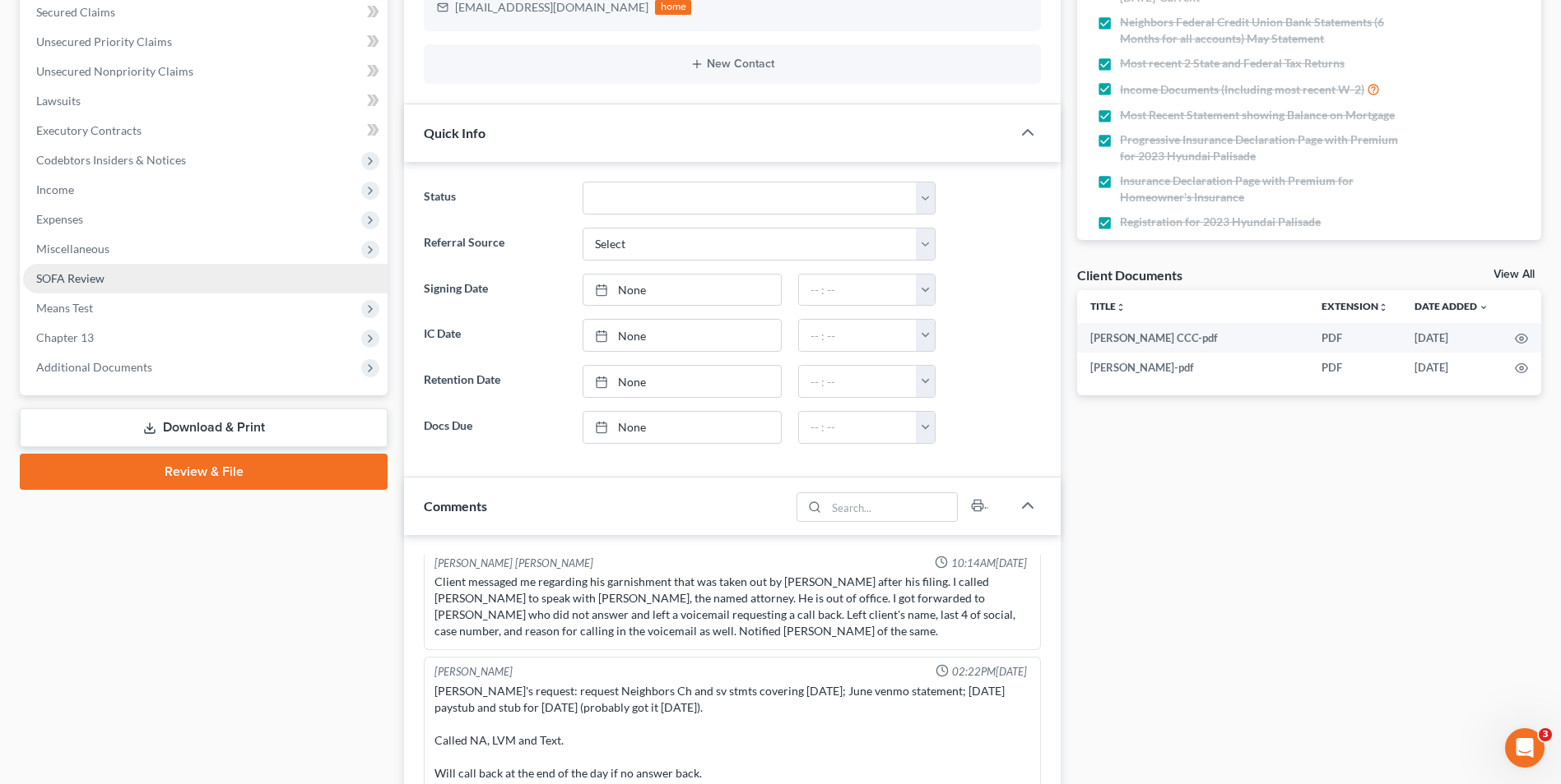
scroll to position [329, 0]
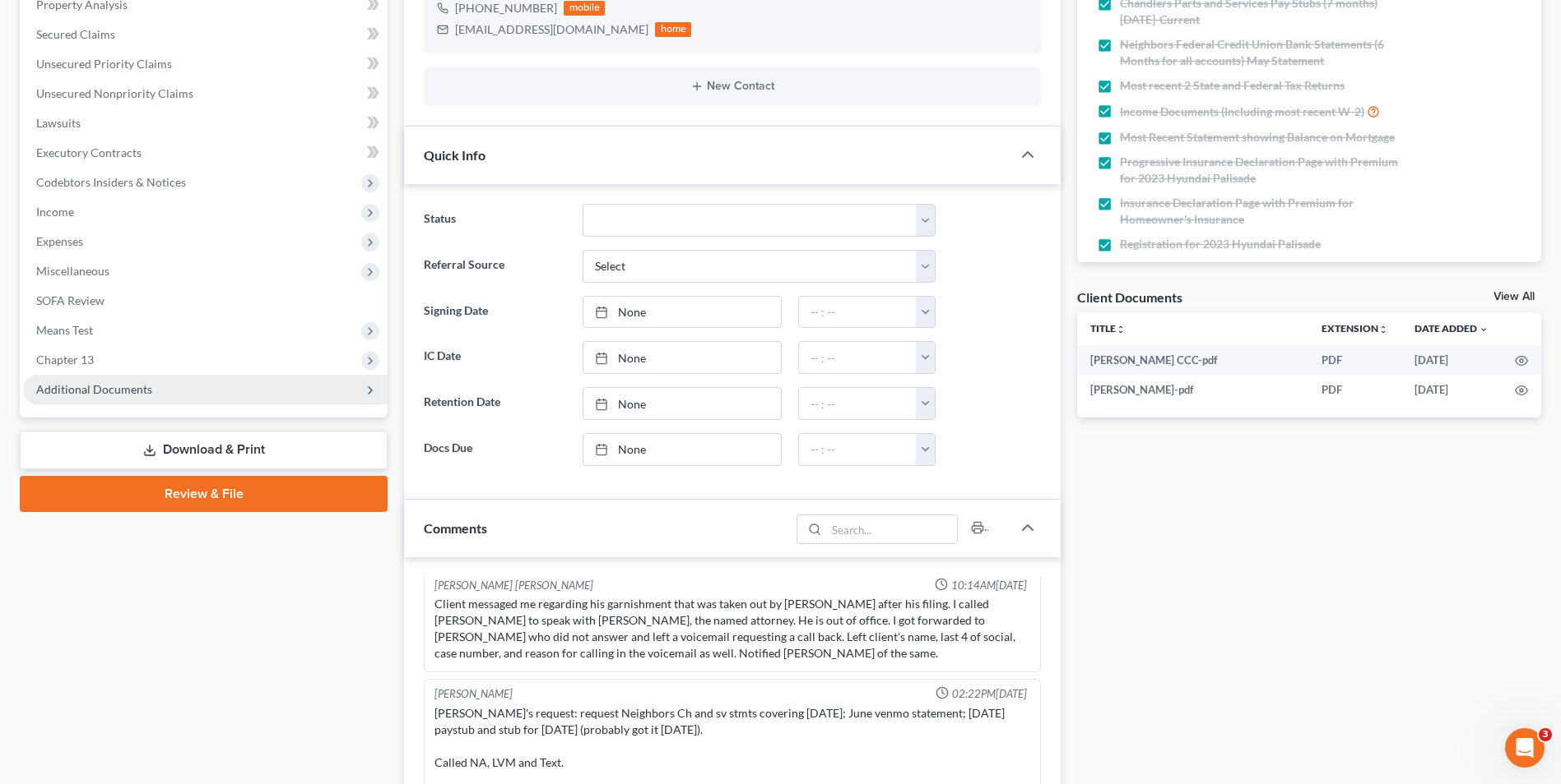
click at [204, 389] on span "Additional Documents" at bounding box center [204, 389] width 364 height 30
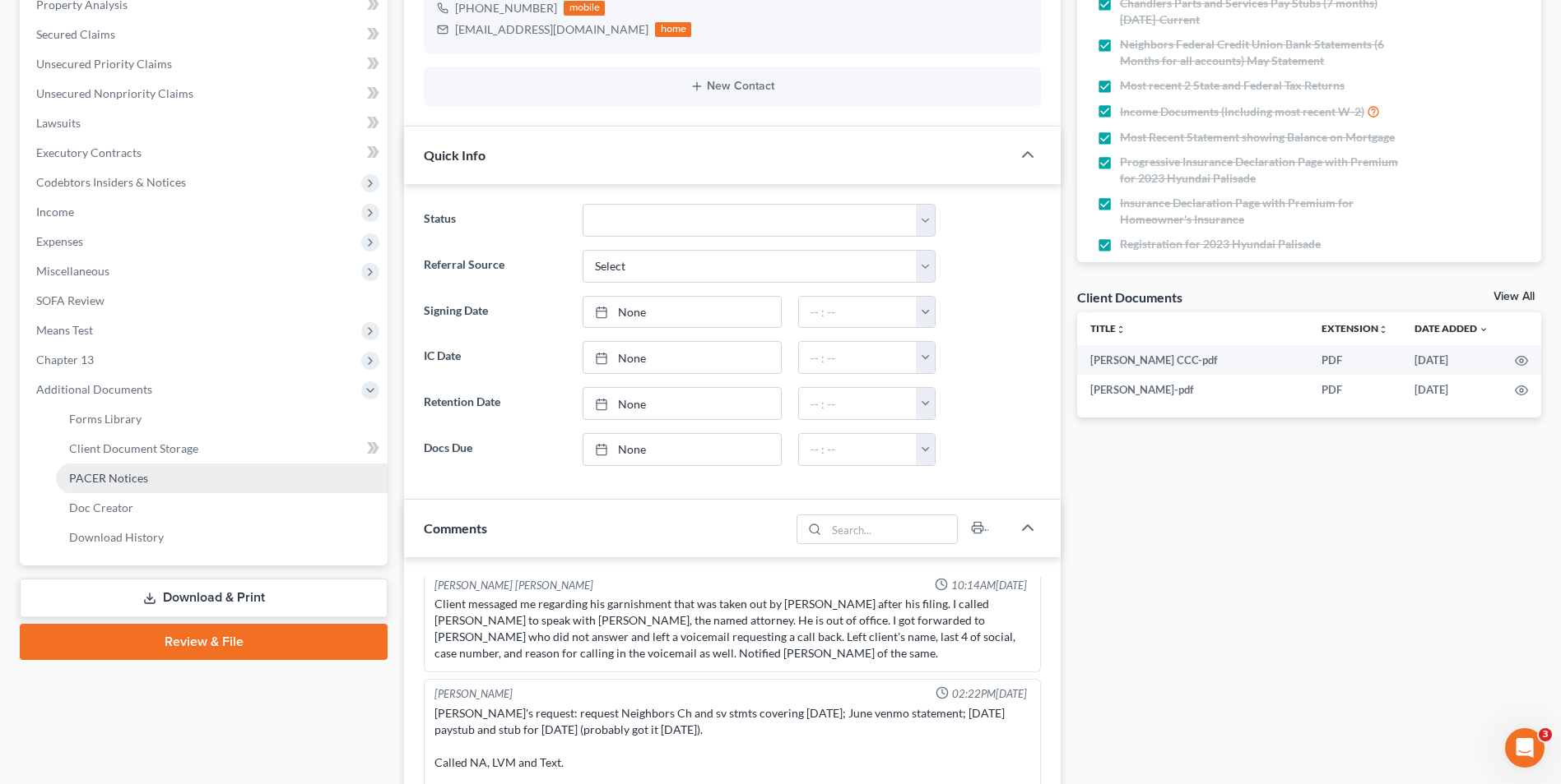
click at [174, 484] on link "PACER Notices" at bounding box center [222, 478] width 332 height 30
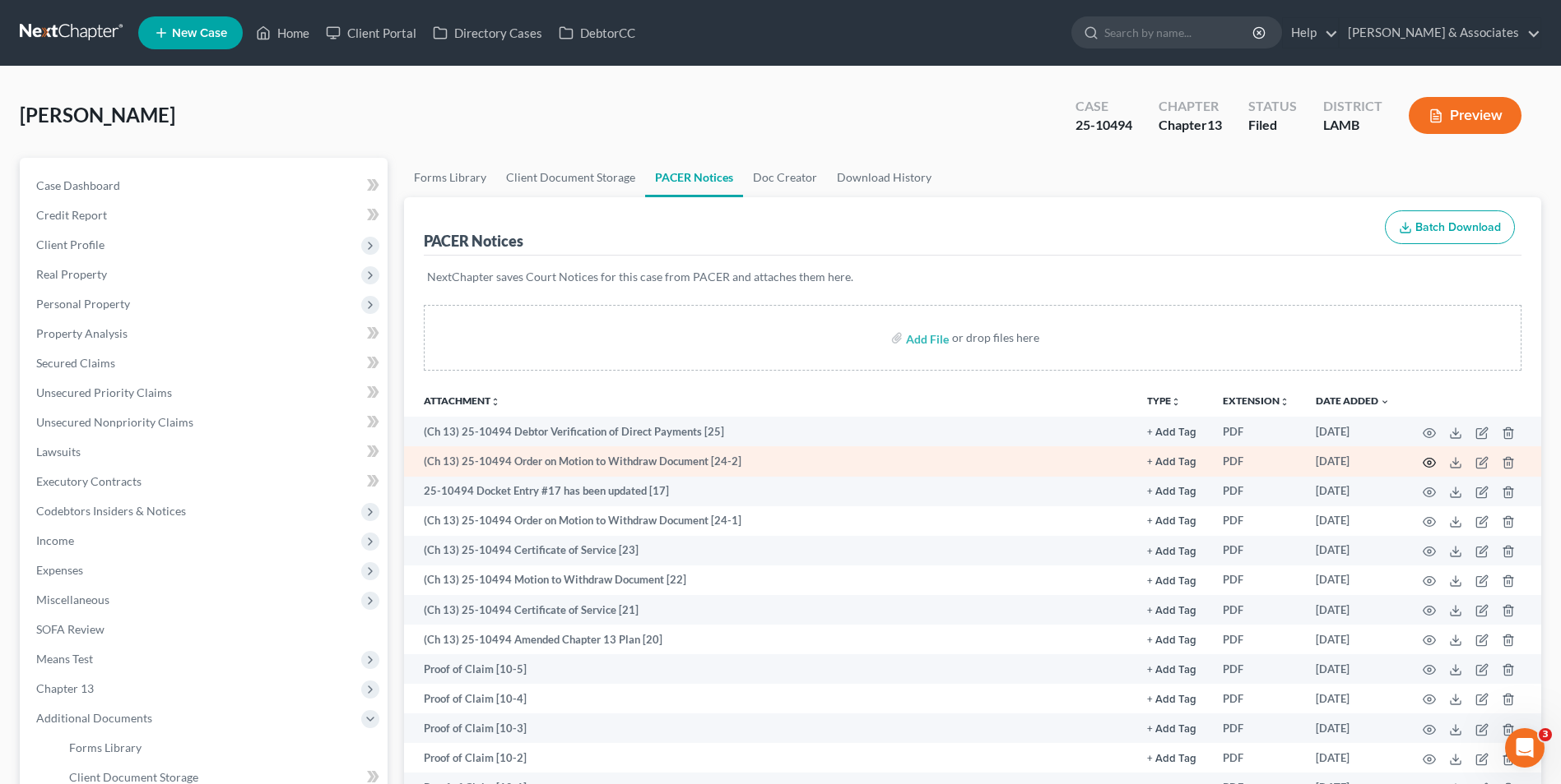
click at [1433, 463] on icon "button" at bounding box center [1428, 463] width 13 height 13
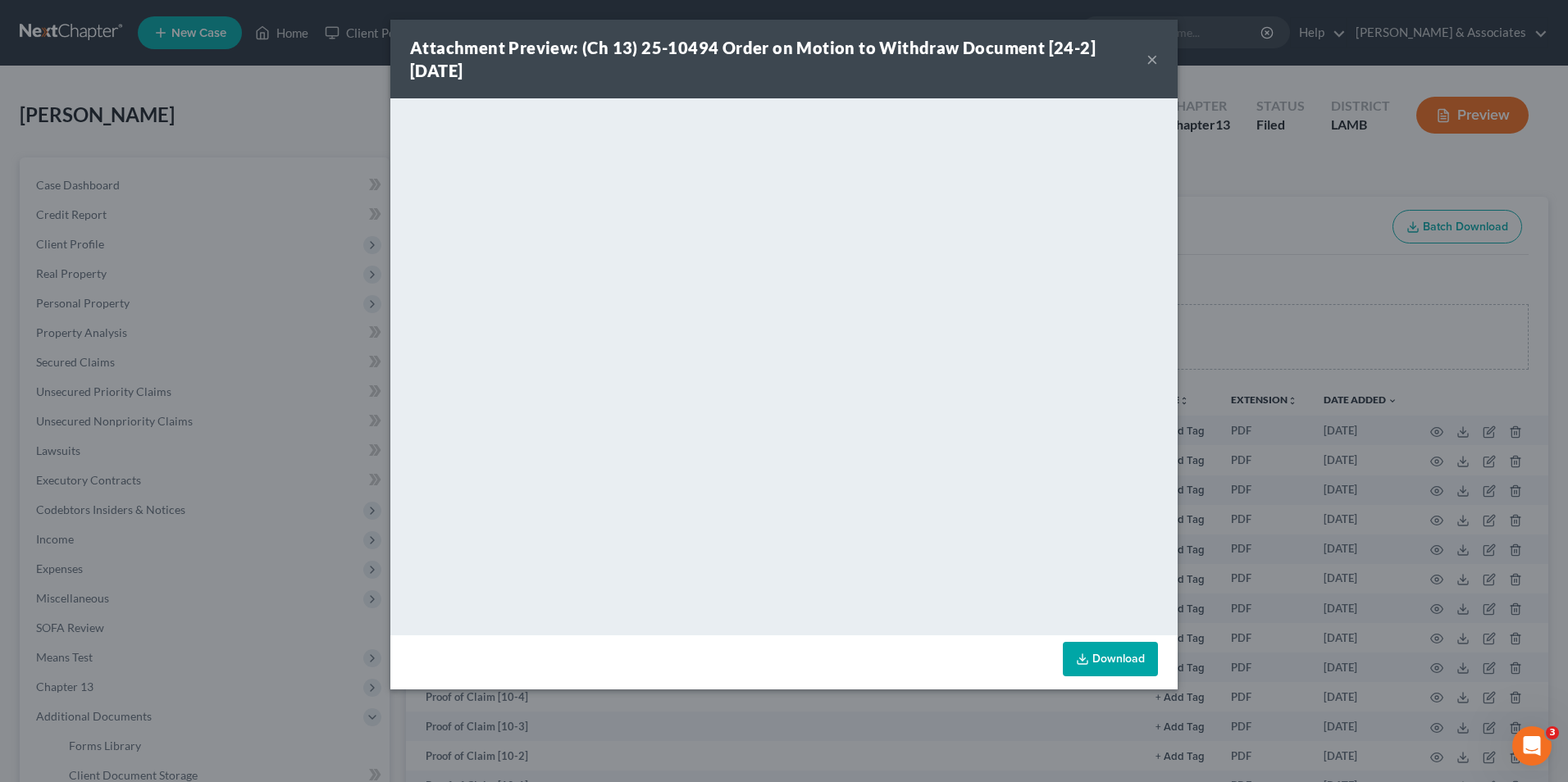
click at [1147, 62] on button "×" at bounding box center [1152, 59] width 11 height 20
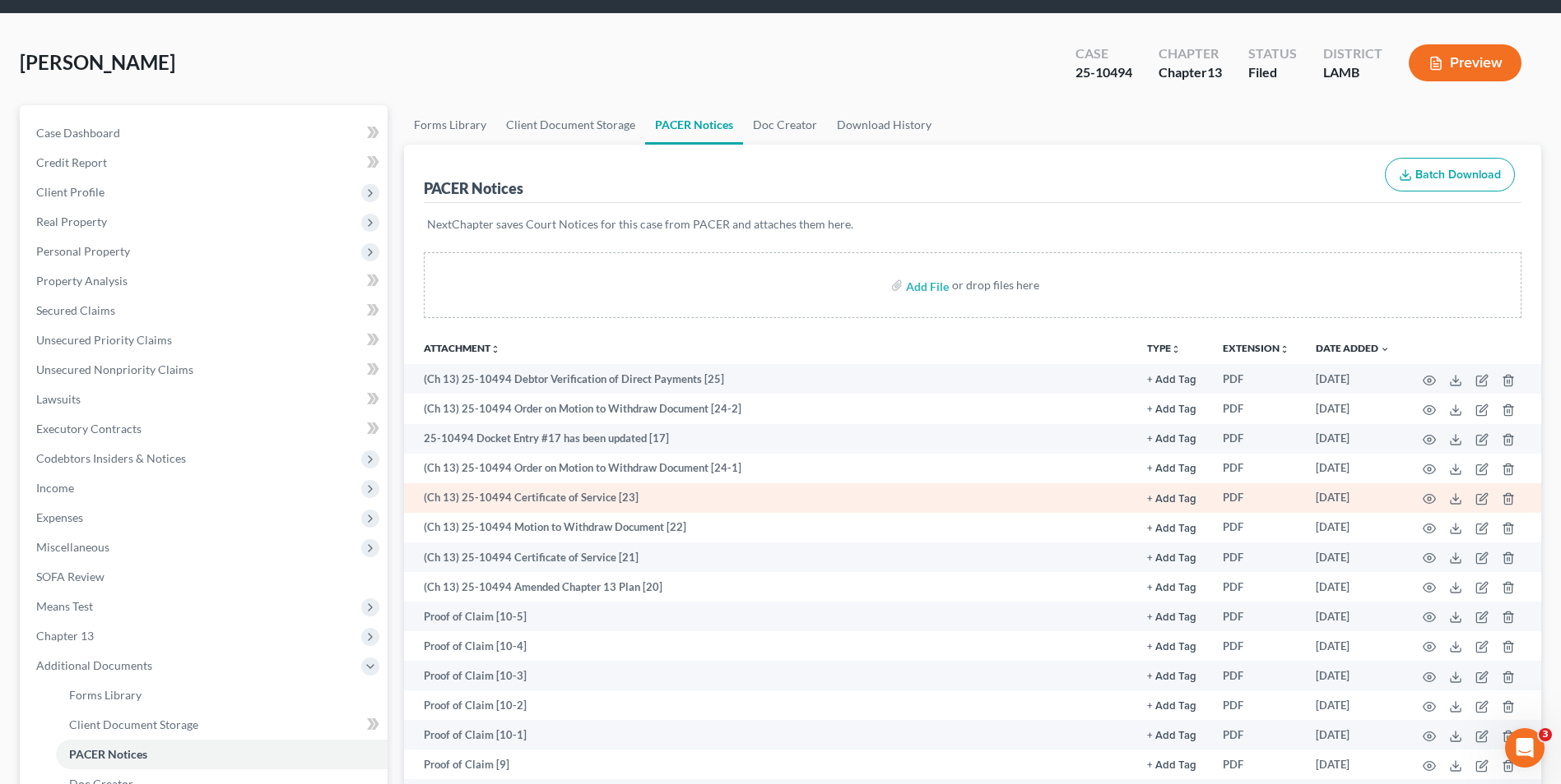
scroll to position [82, 0]
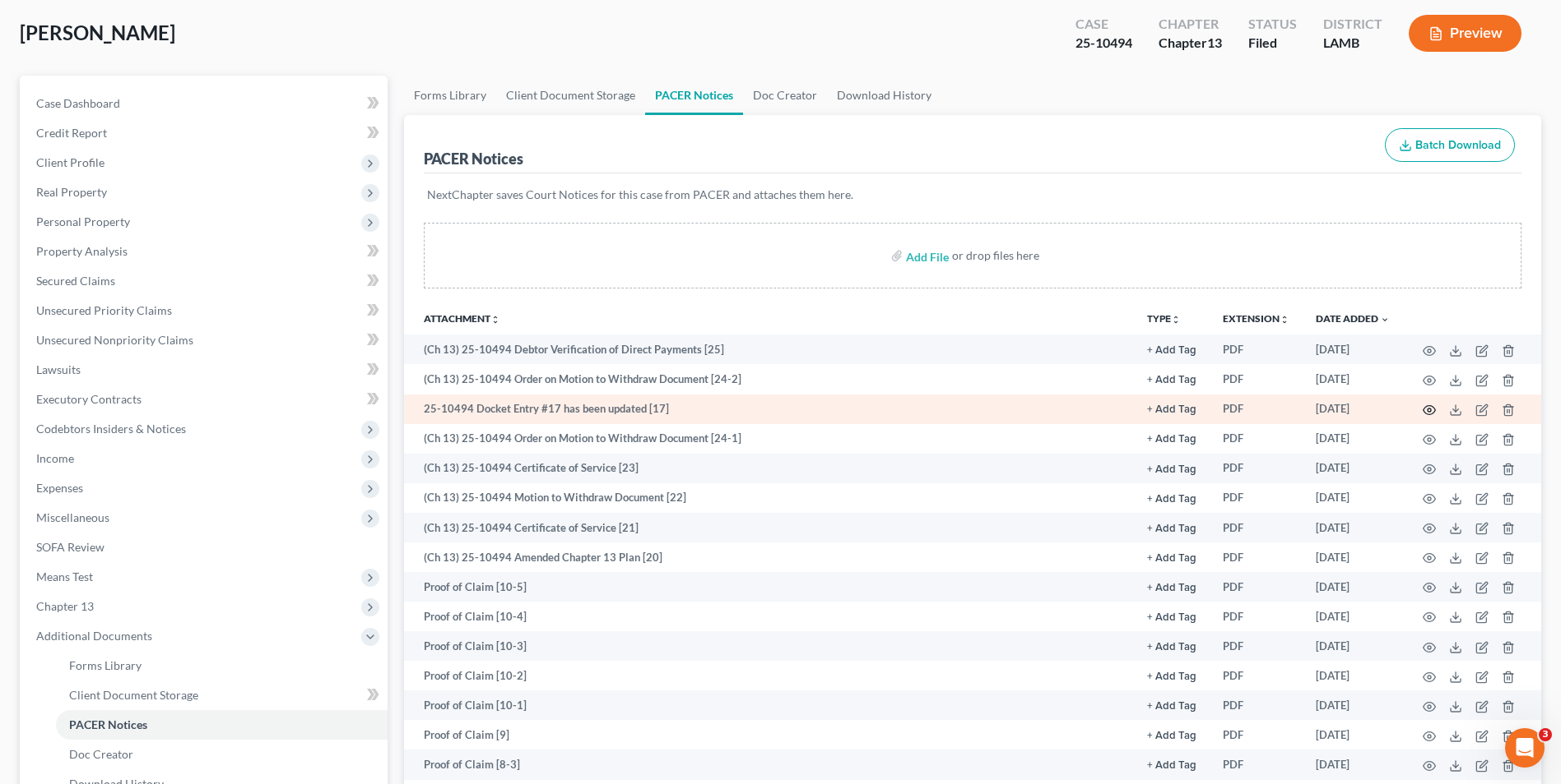
click at [1432, 409] on icon "button" at bounding box center [1428, 409] width 13 height 13
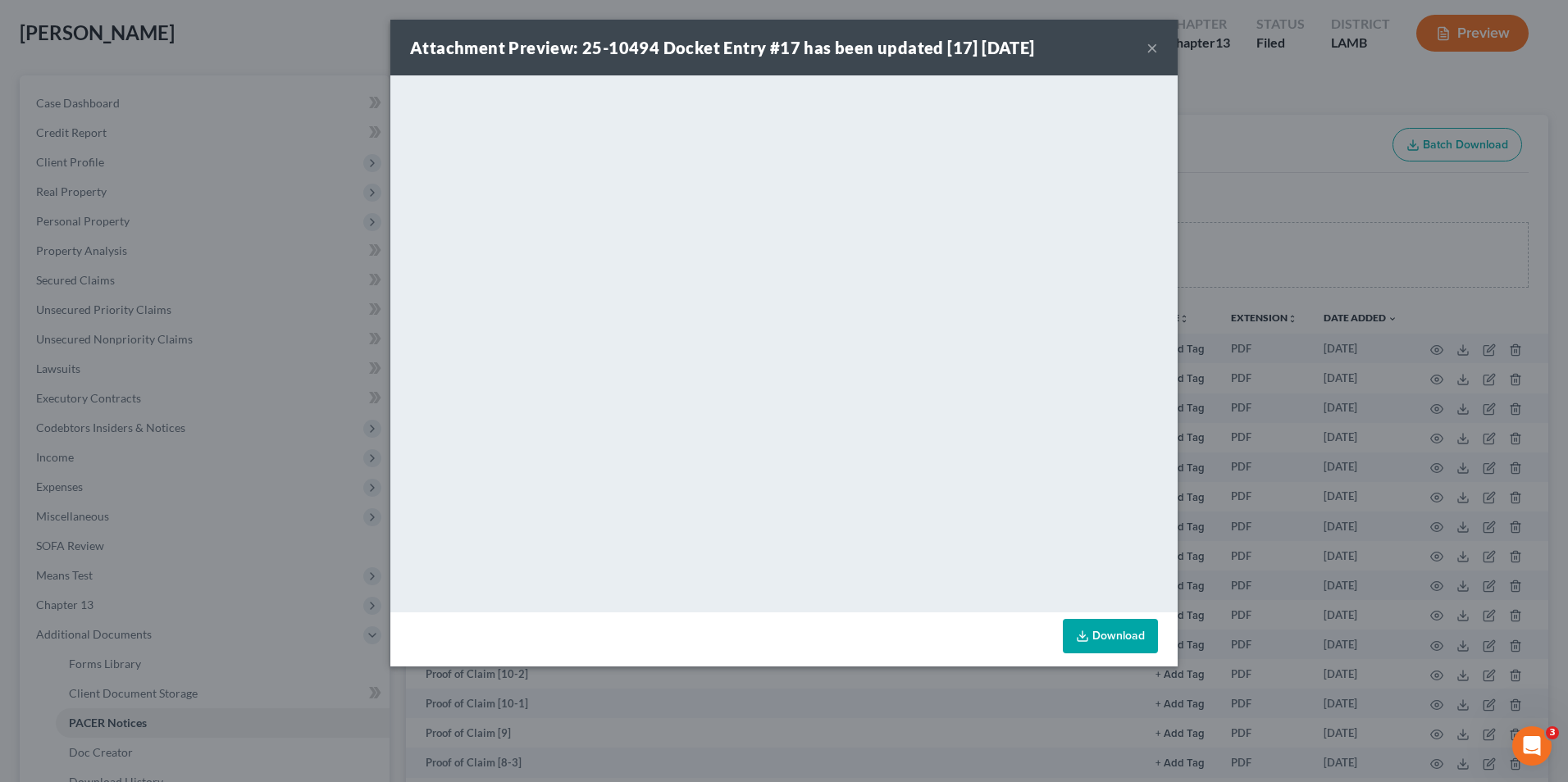
click at [1147, 49] on button "×" at bounding box center [1152, 47] width 11 height 20
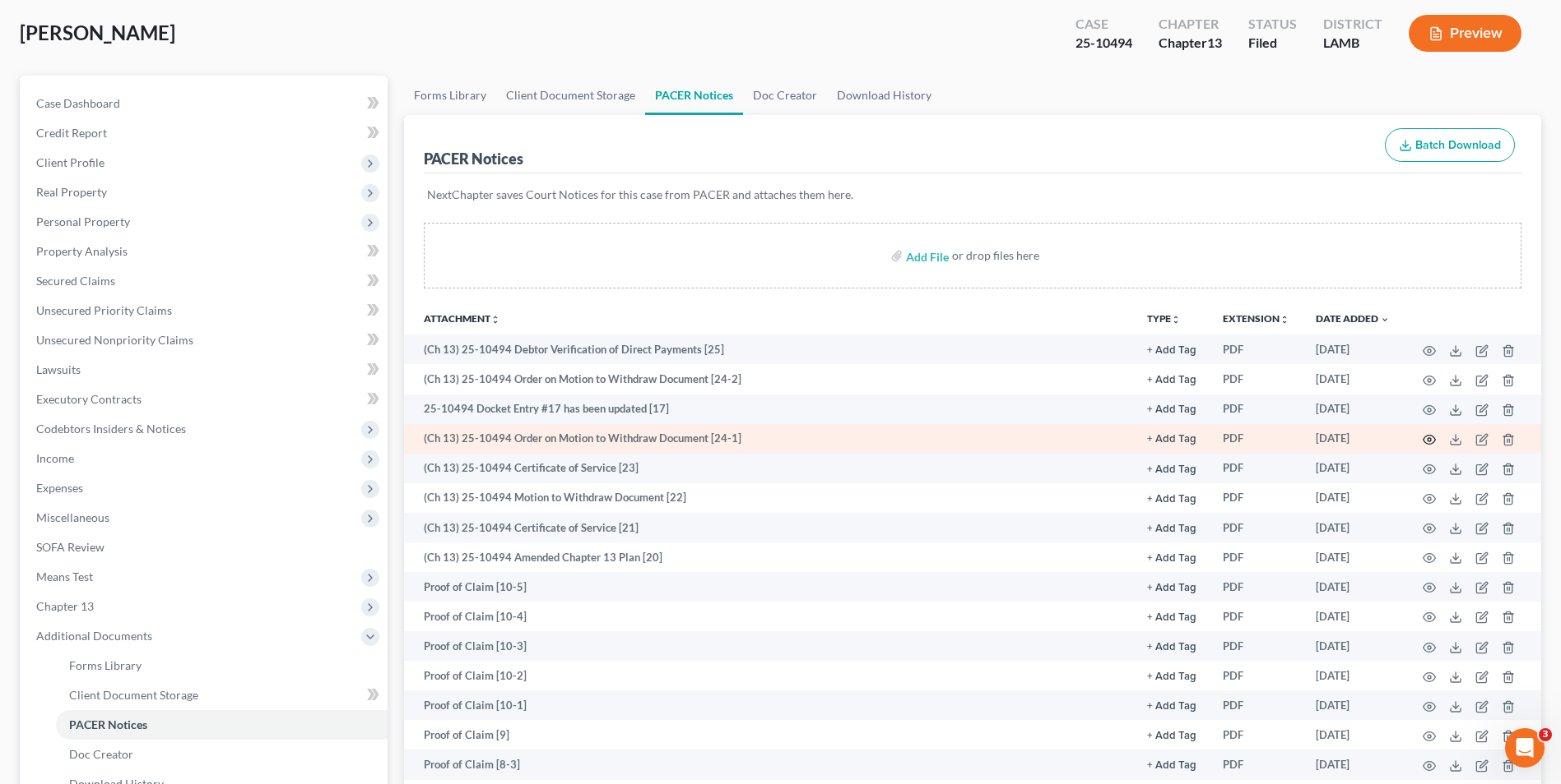
click at [1425, 440] on icon "button" at bounding box center [1428, 439] width 13 height 13
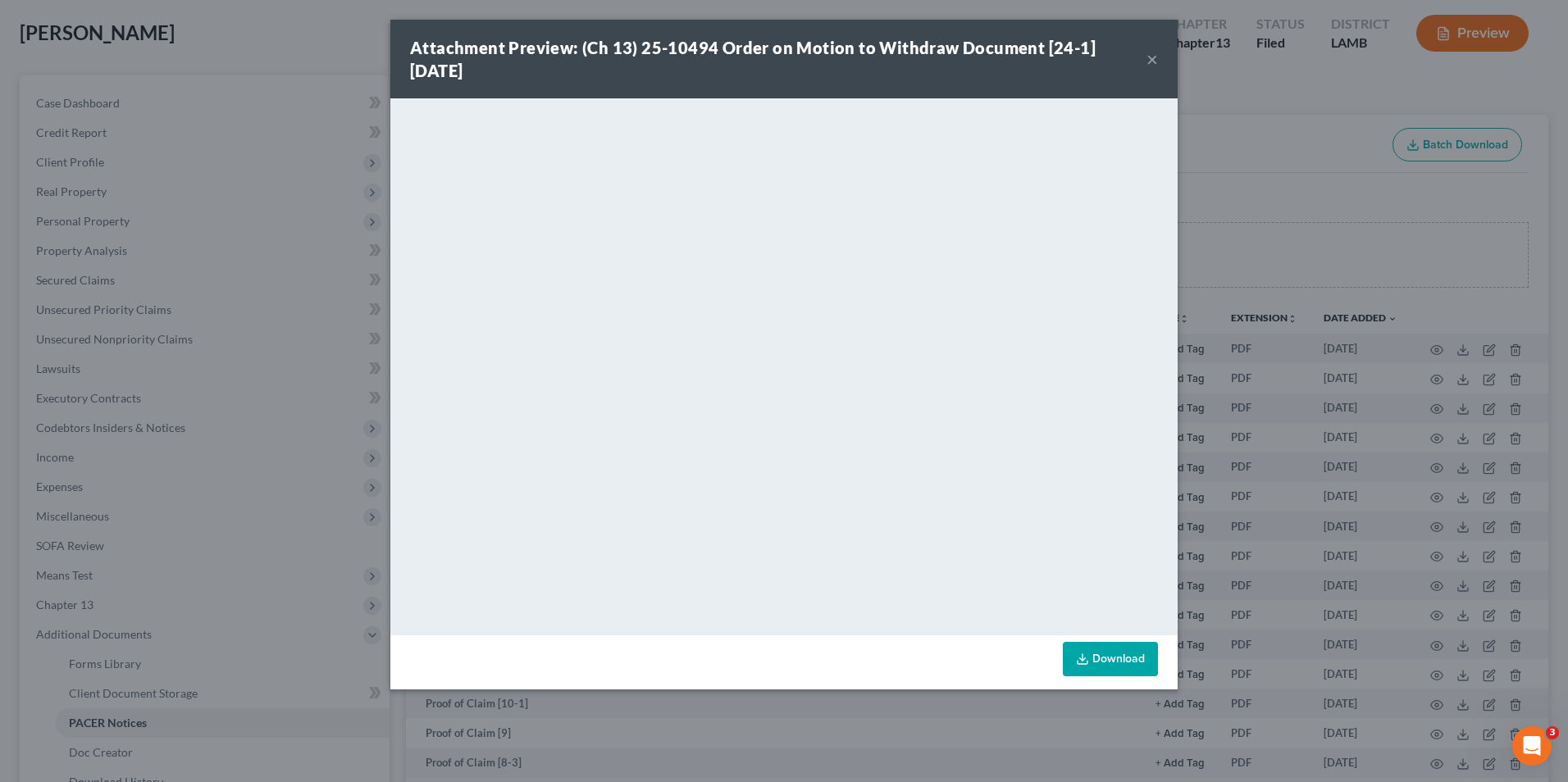
click at [1155, 58] on button "×" at bounding box center [1152, 59] width 11 height 20
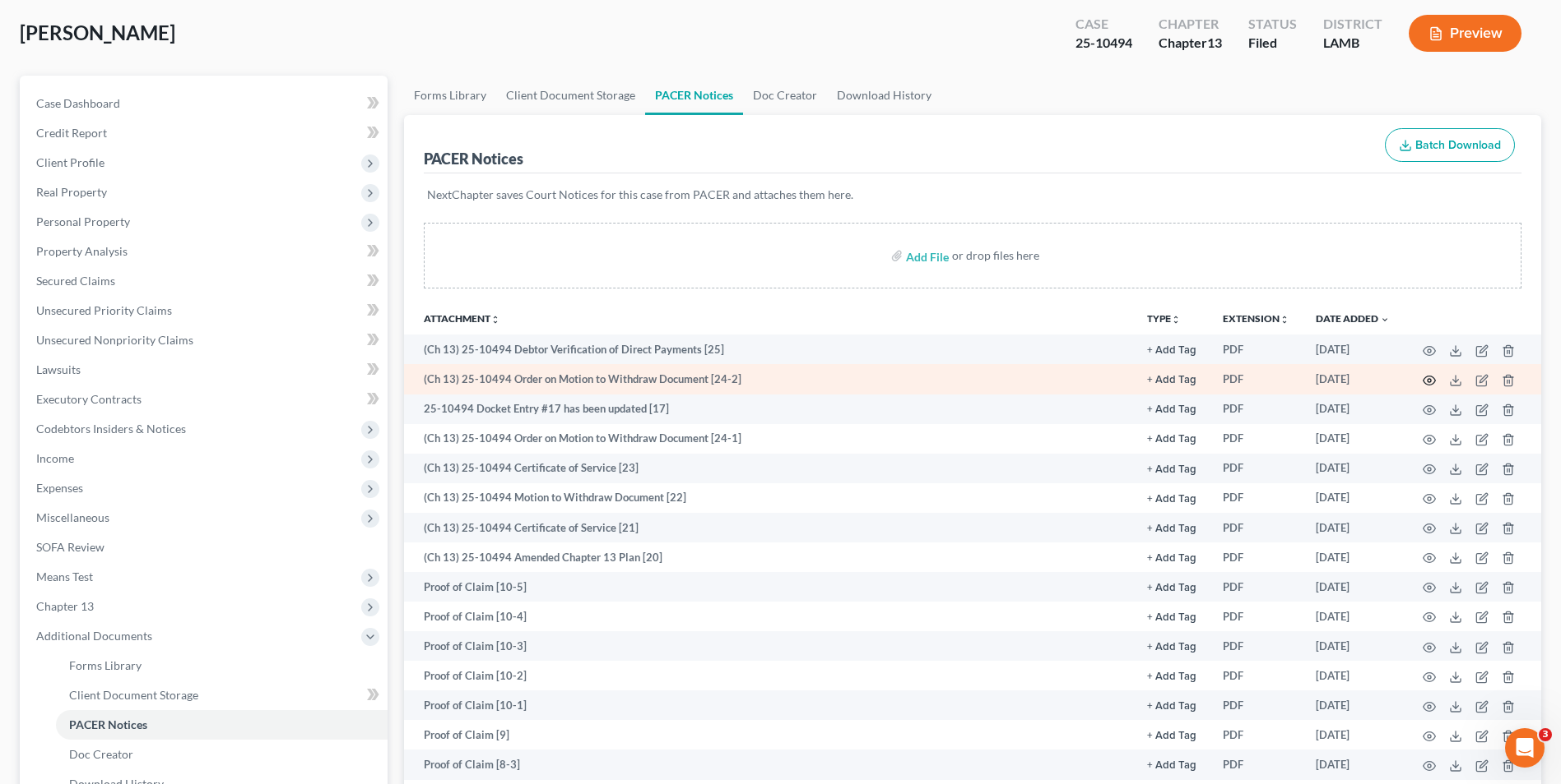
click at [1433, 382] on icon "button" at bounding box center [1428, 381] width 13 height 13
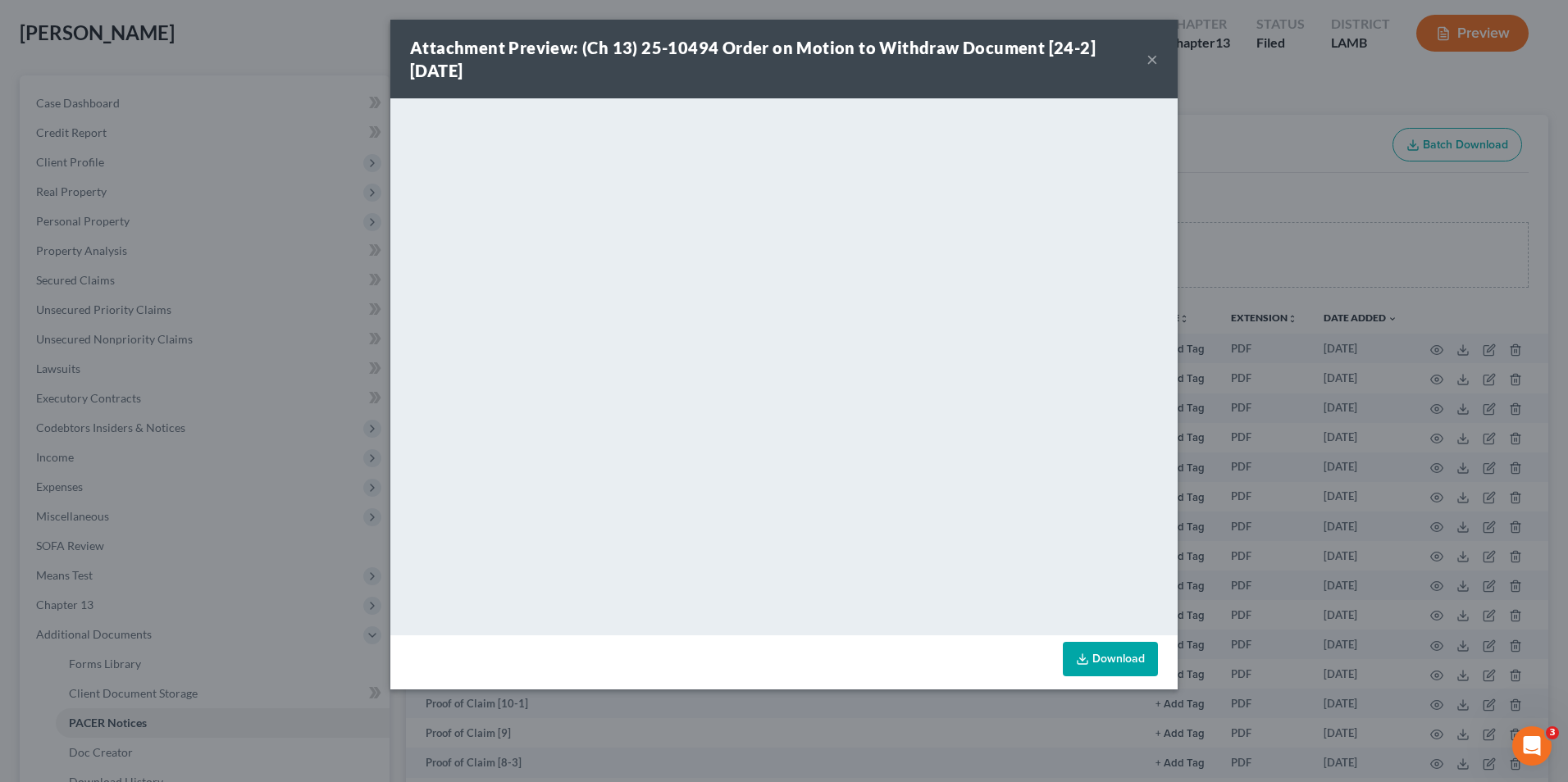
click at [1152, 64] on button "×" at bounding box center [1152, 59] width 11 height 20
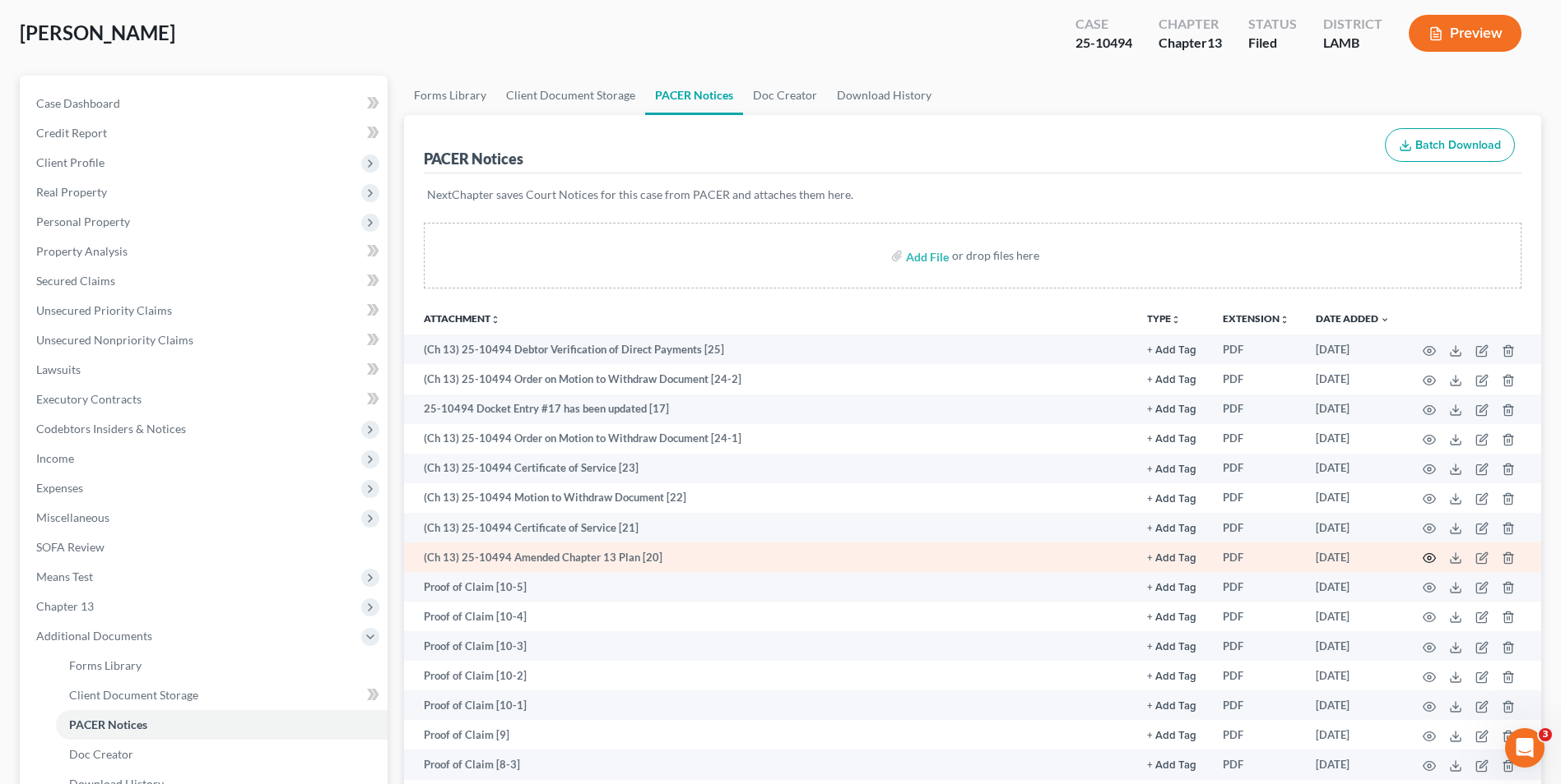
click at [1427, 553] on icon "button" at bounding box center [1428, 558] width 13 height 13
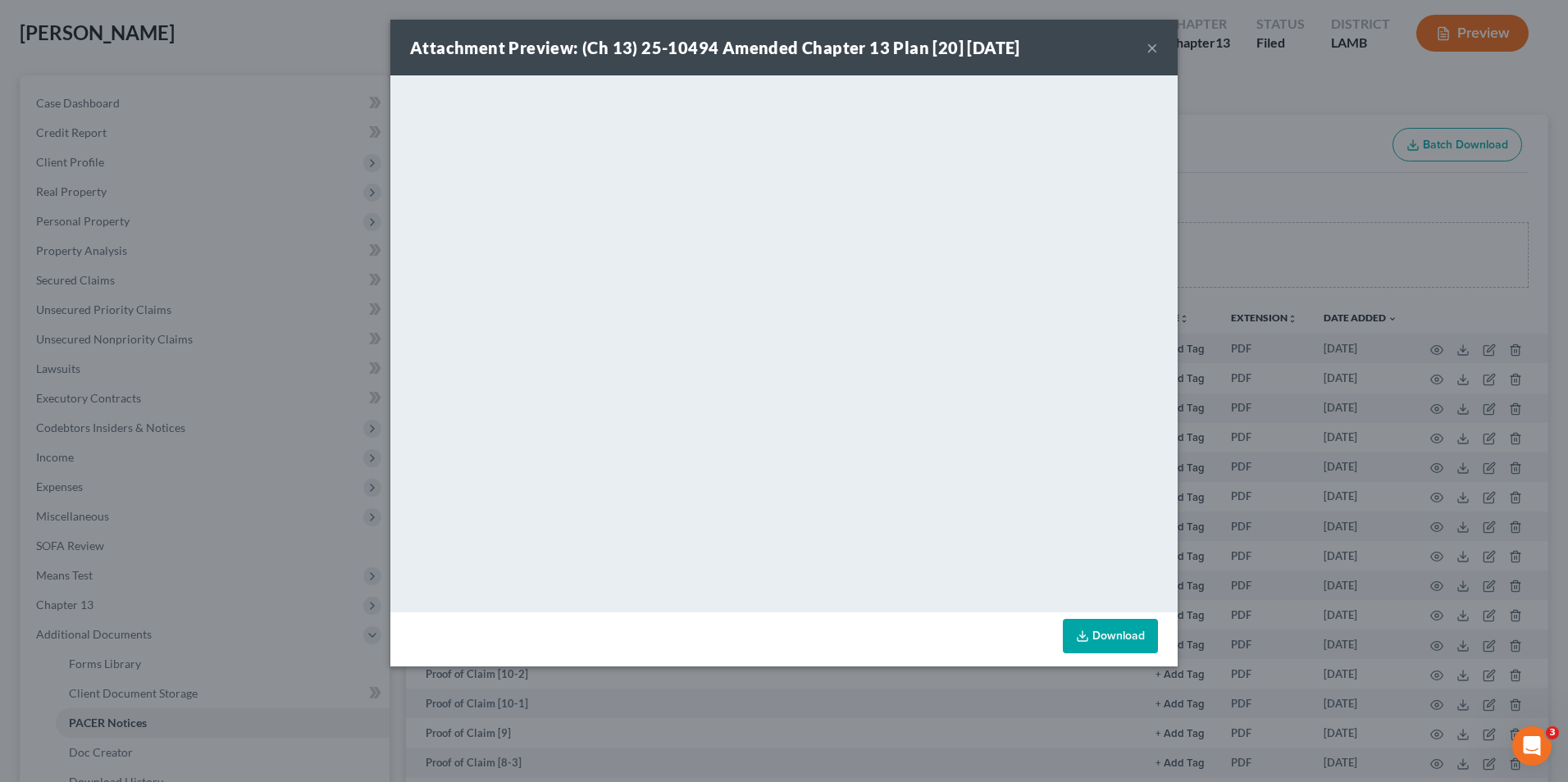
click at [1149, 46] on button "×" at bounding box center [1152, 47] width 11 height 20
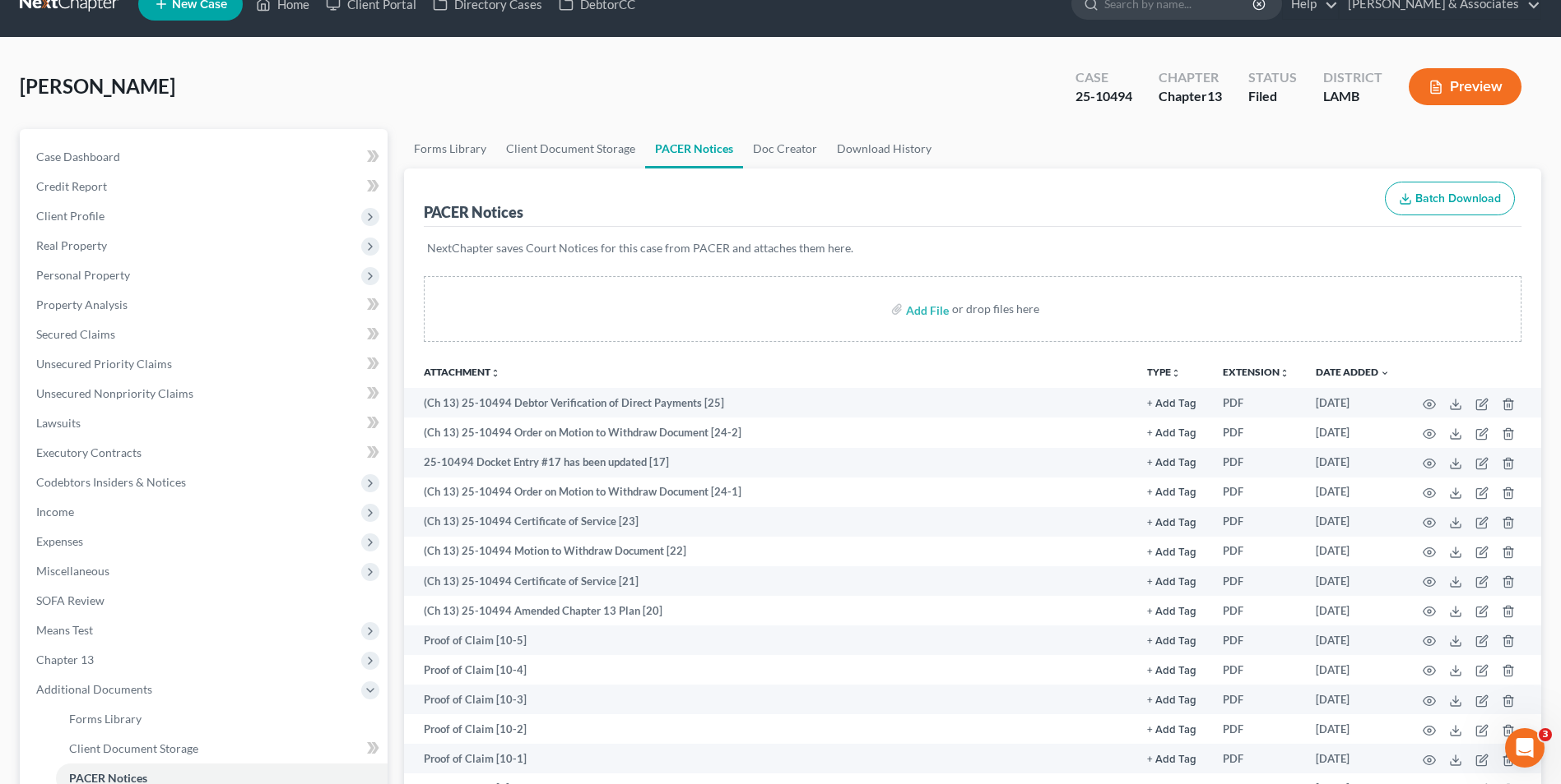
scroll to position [0, 0]
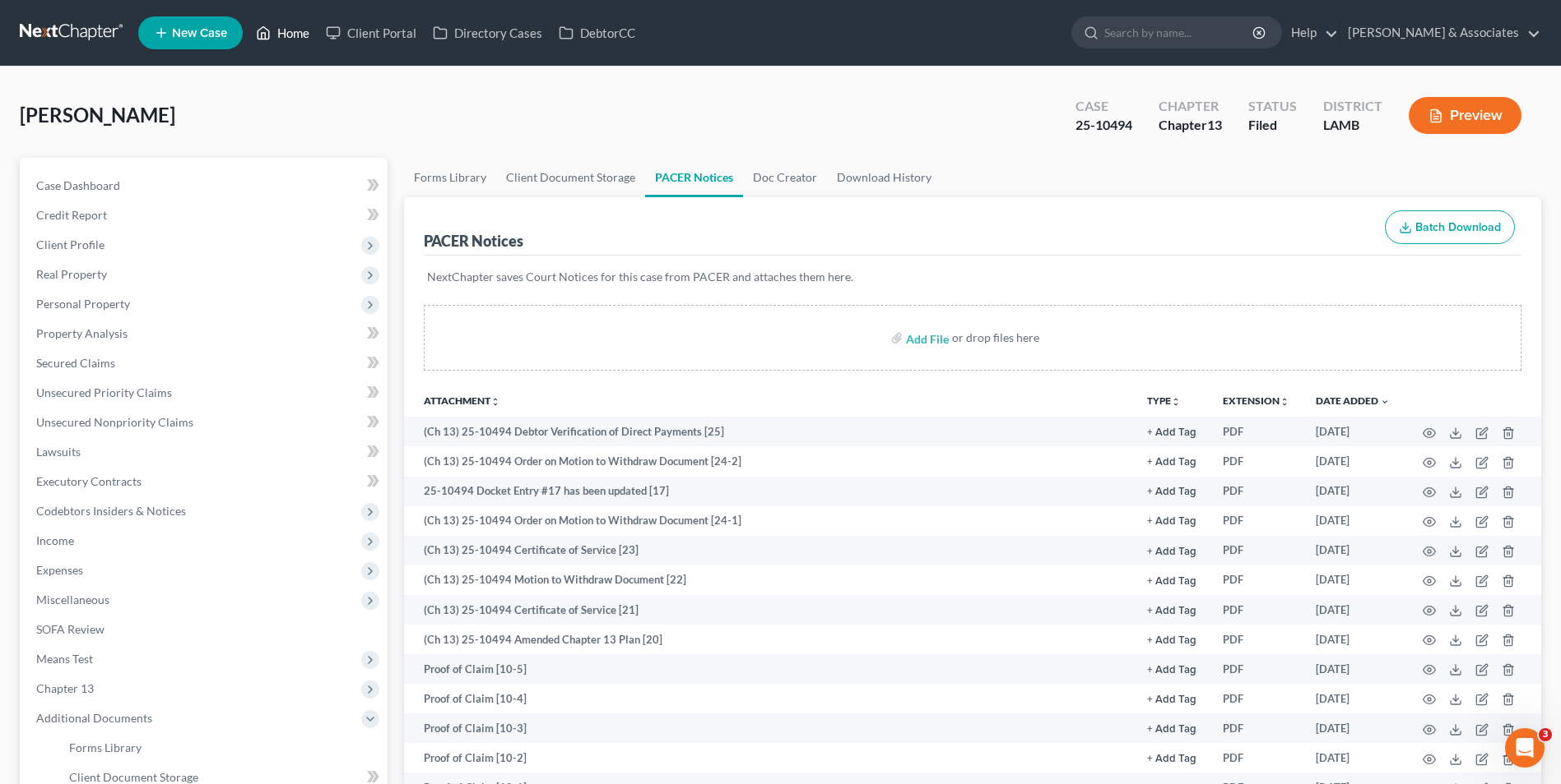
click at [280, 31] on link "Home" at bounding box center [282, 33] width 70 height 30
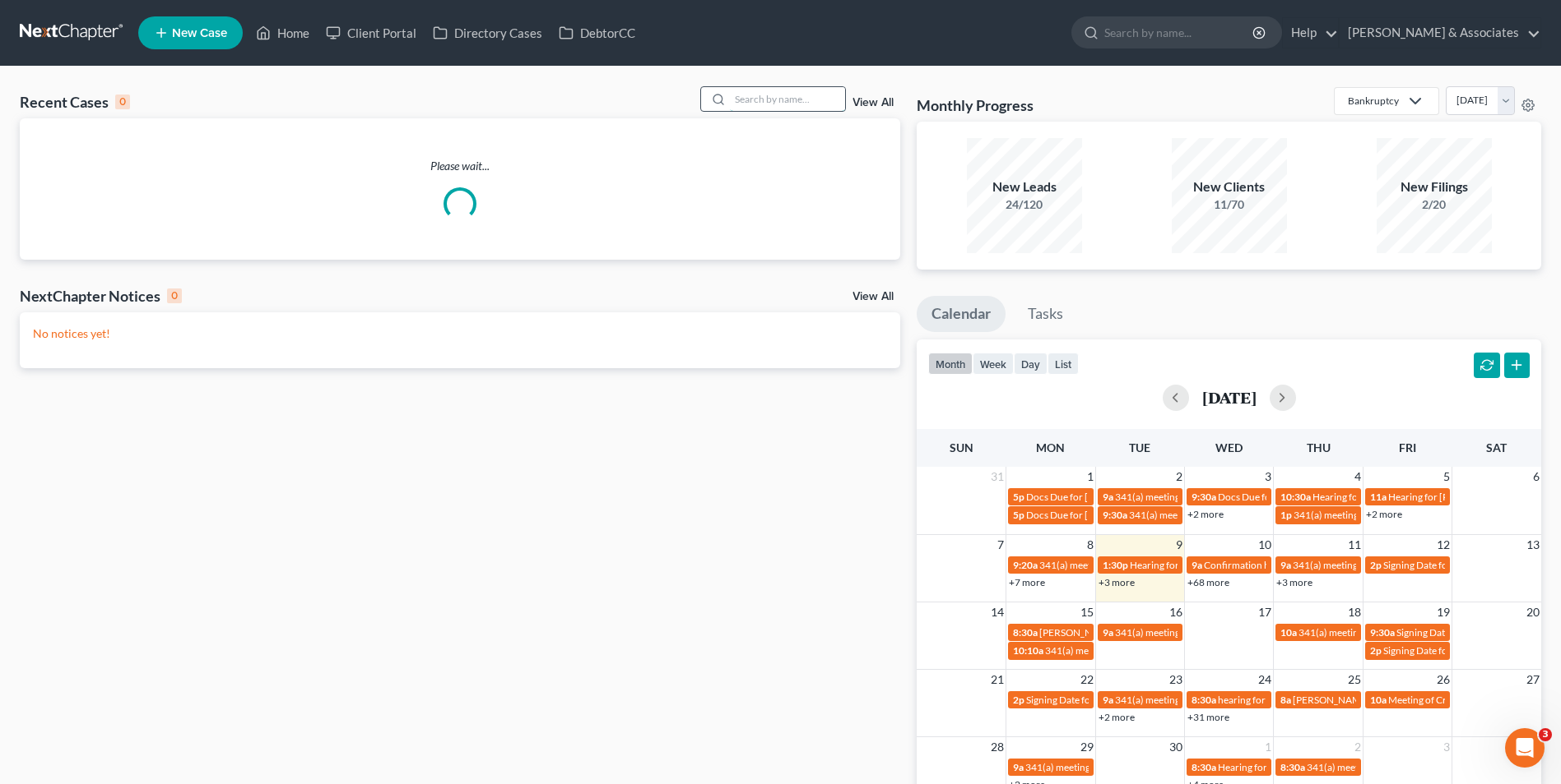
click at [786, 92] on input "search" at bounding box center [787, 99] width 115 height 24
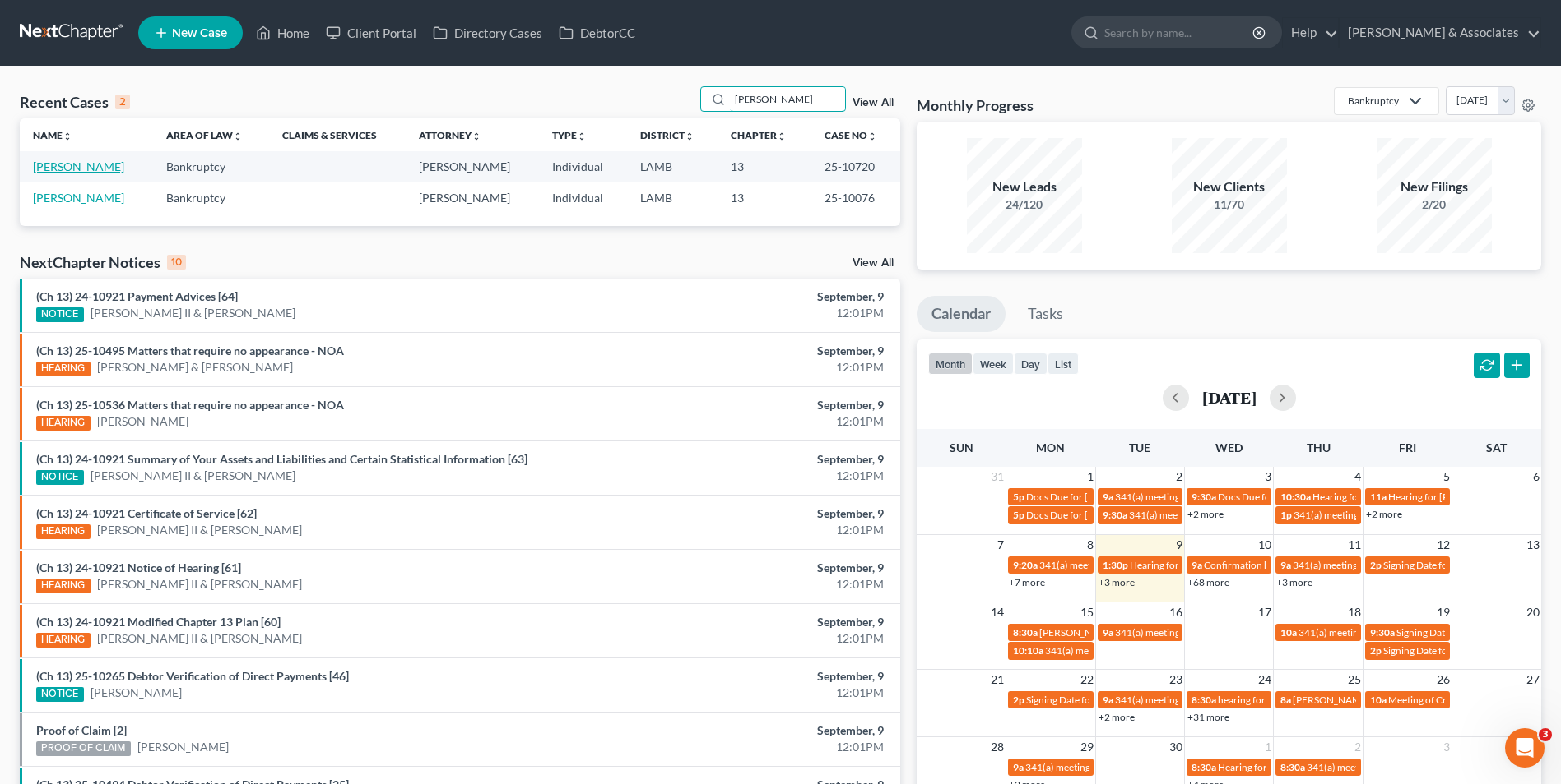
type input "barbier"
click at [86, 161] on link "Barbier, Daryl" at bounding box center [79, 167] width 92 height 14
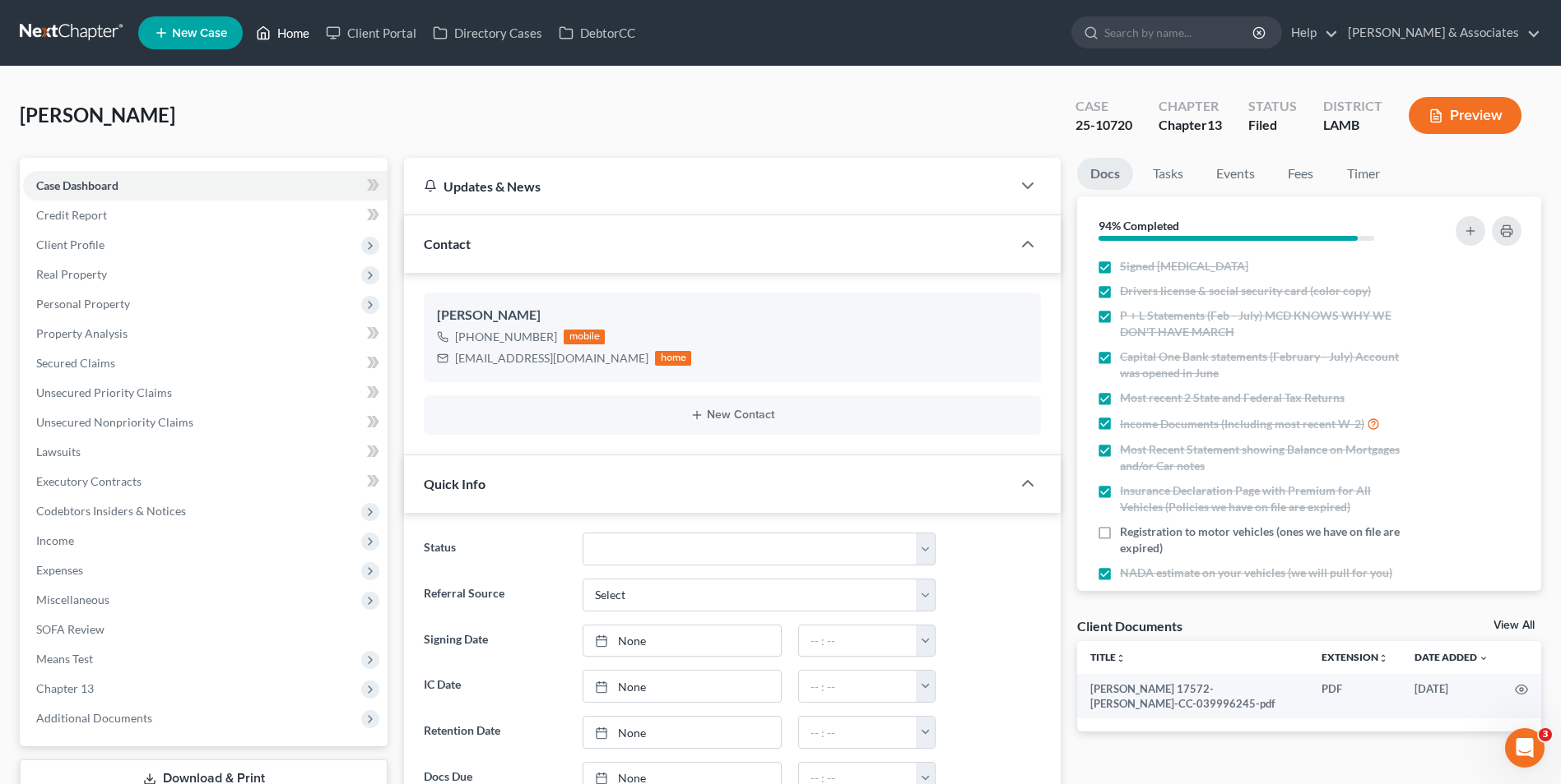
click at [312, 35] on link "Home" at bounding box center [282, 33] width 70 height 30
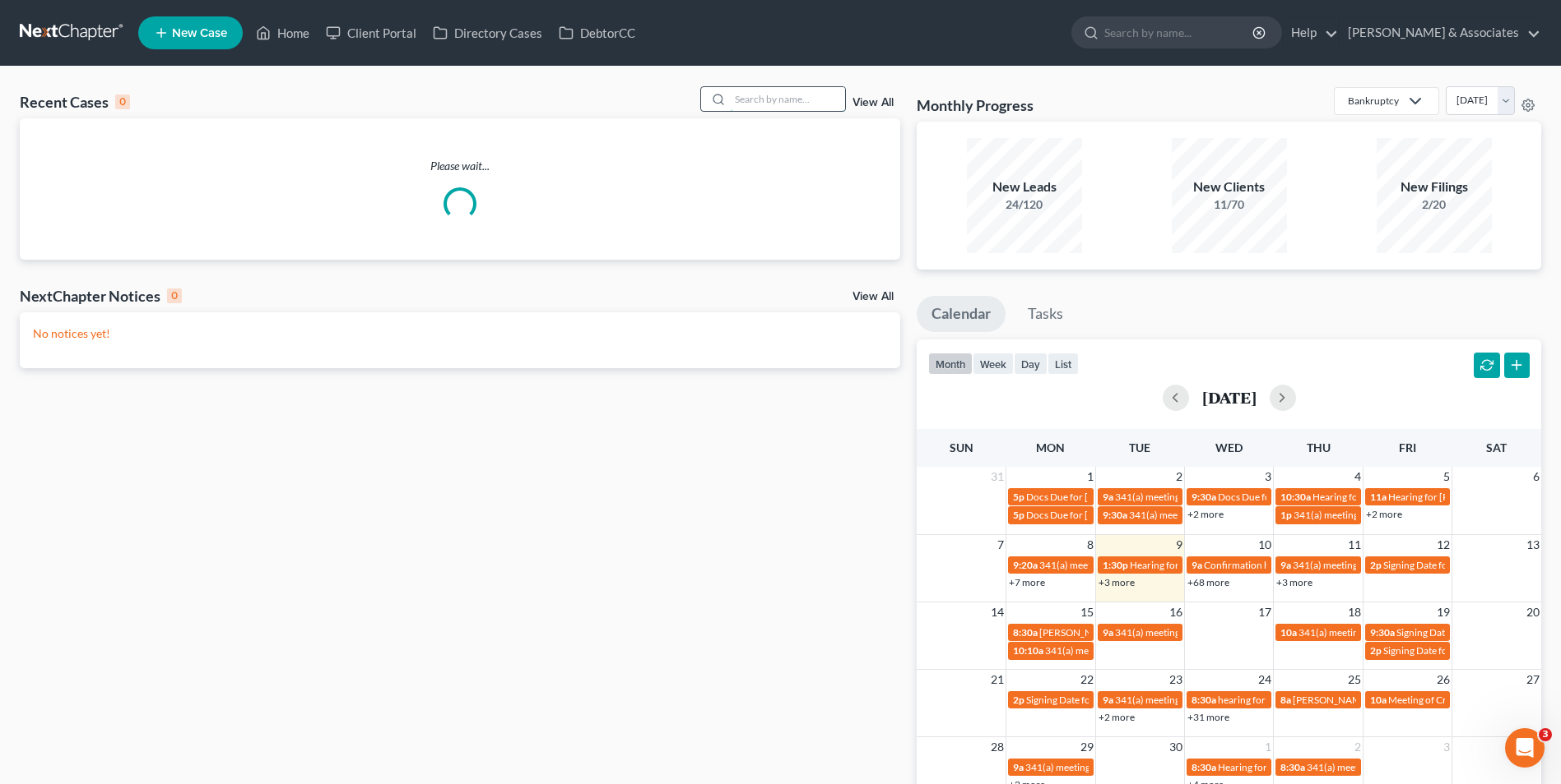
click at [762, 103] on input "search" at bounding box center [787, 99] width 115 height 24
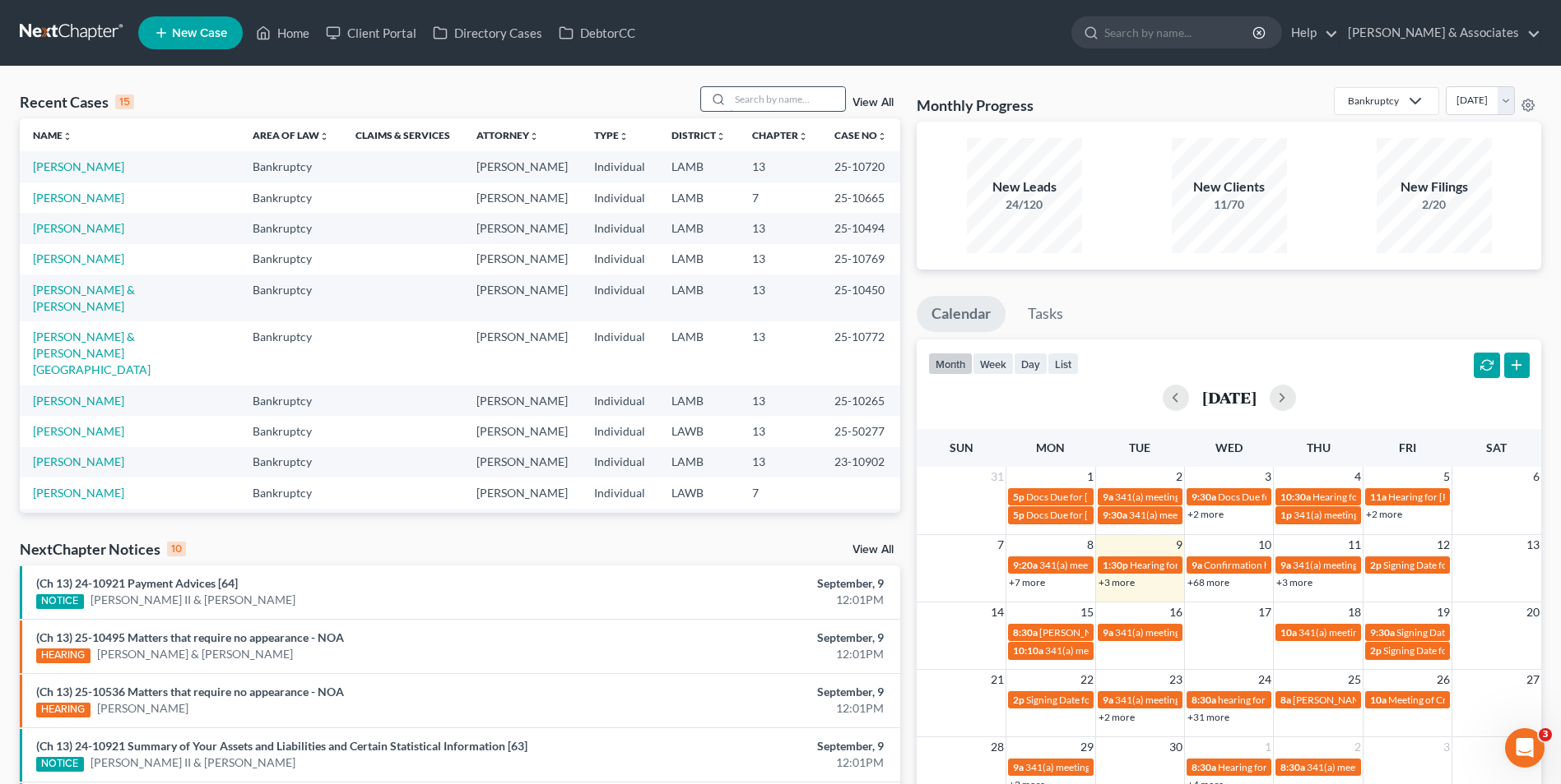
click at [788, 107] on input "search" at bounding box center [787, 99] width 115 height 24
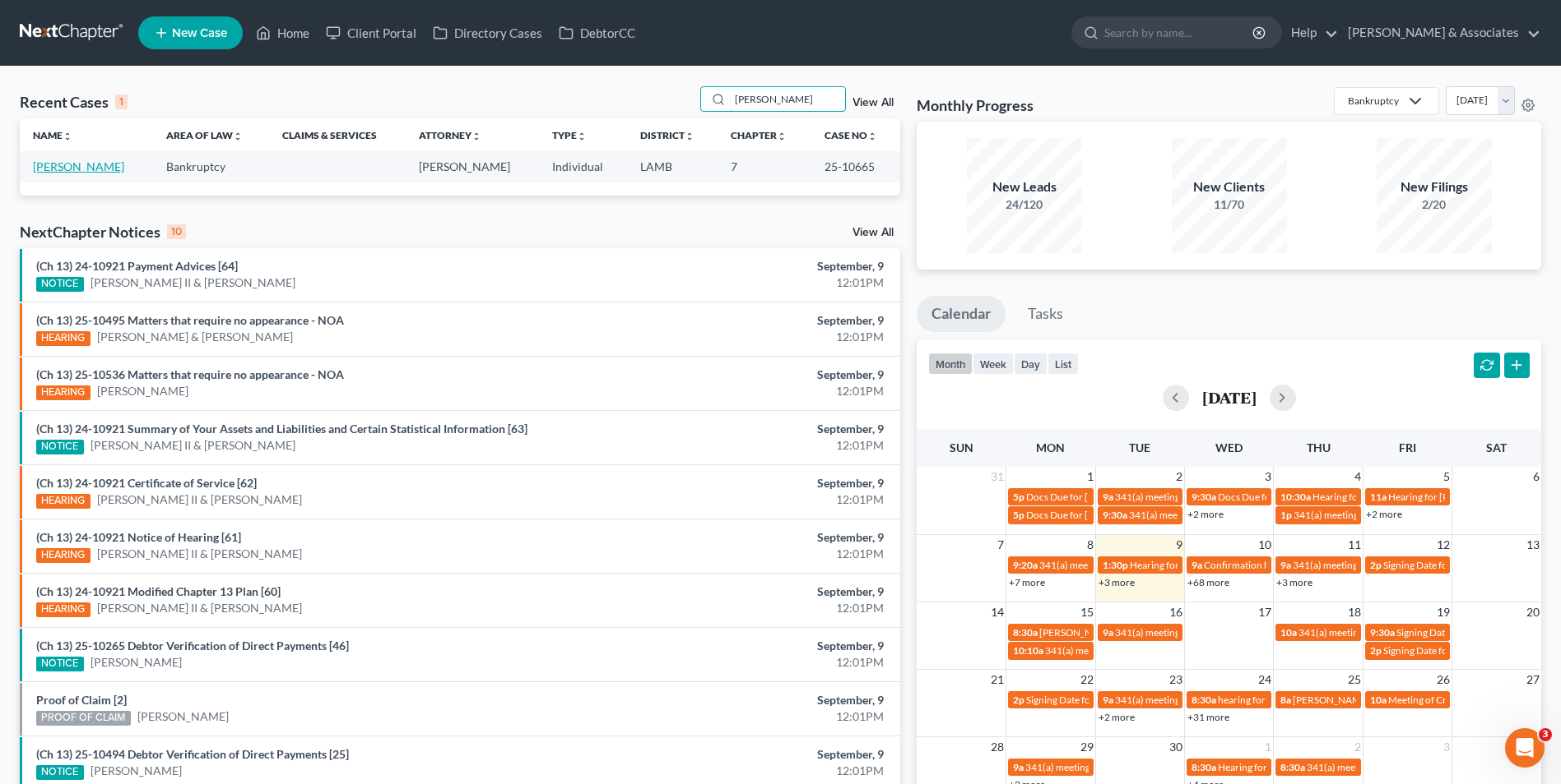
type input "hutchings"
click at [63, 169] on link "[PERSON_NAME]" at bounding box center [79, 167] width 92 height 14
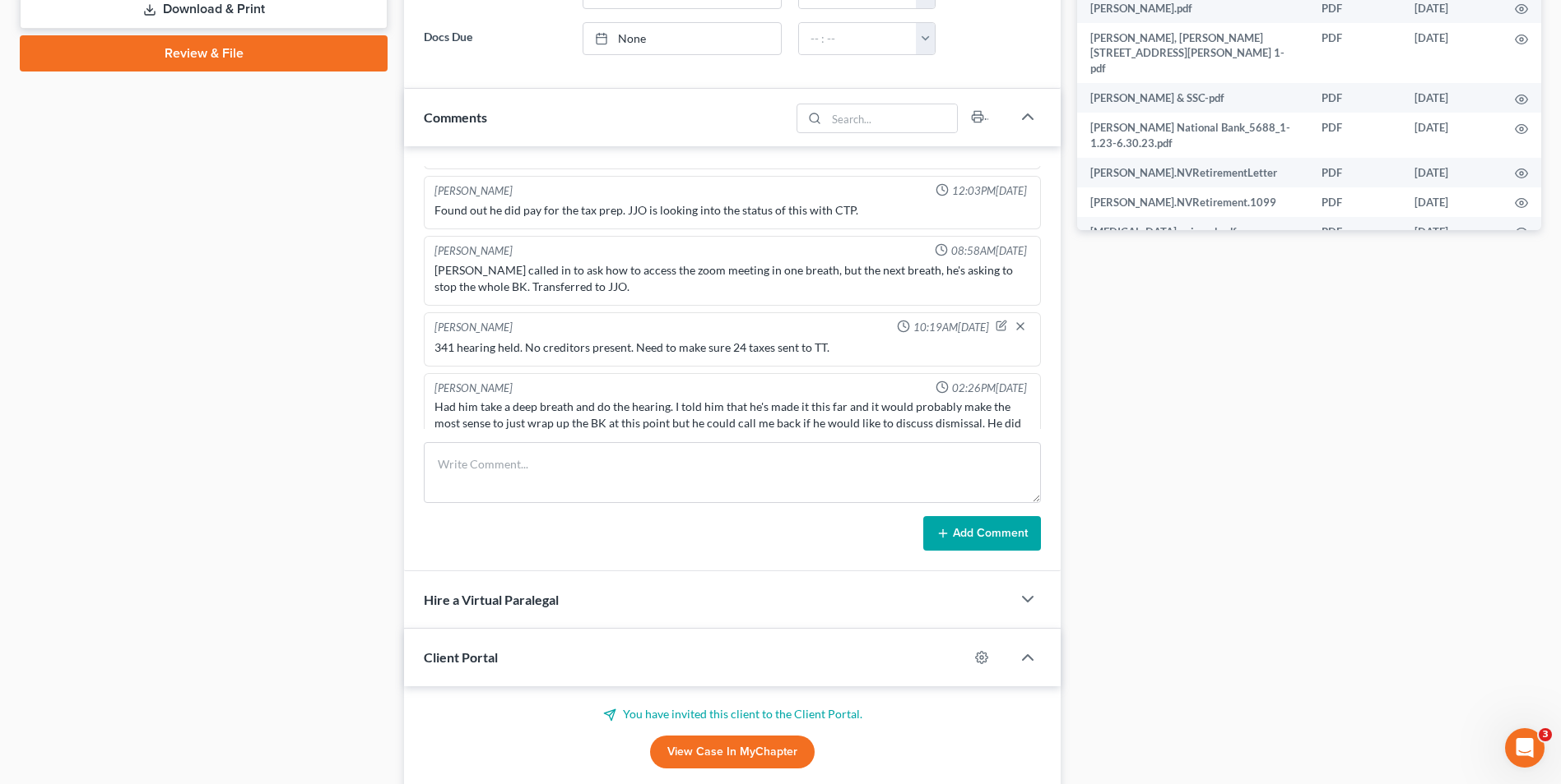
scroll to position [7480, 0]
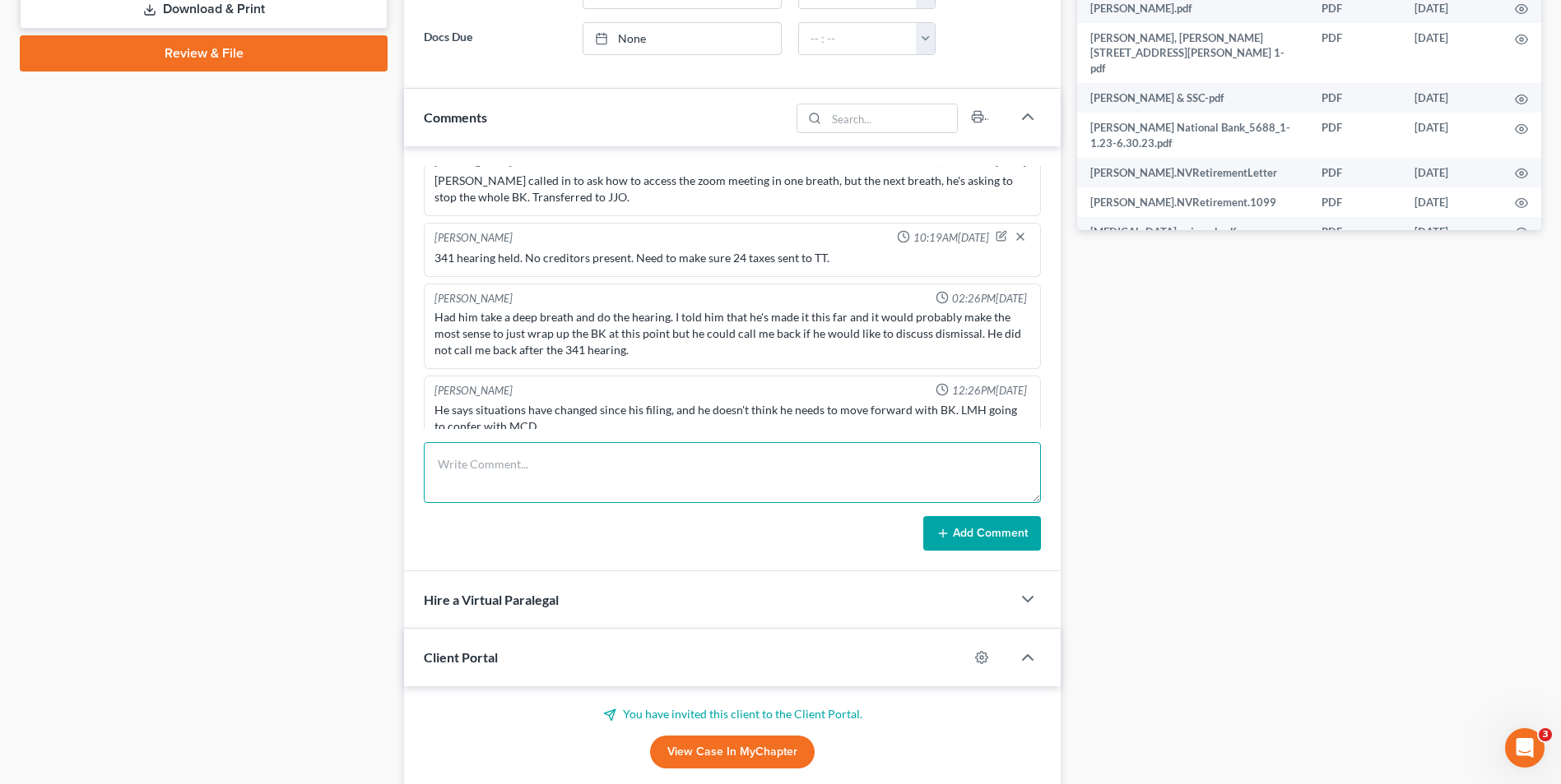
click at [602, 464] on textarea at bounding box center [732, 473] width 617 height 61
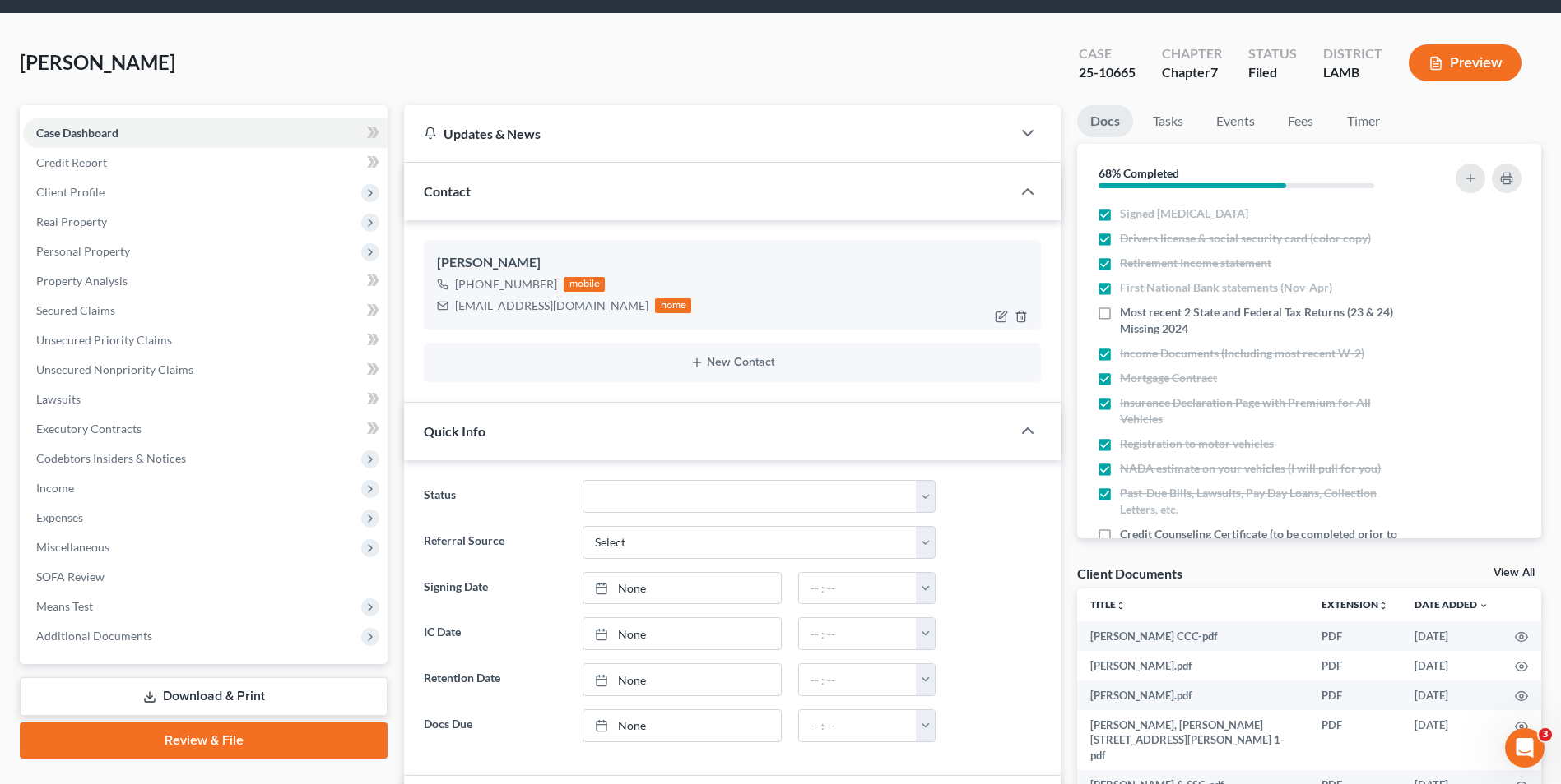
scroll to position [82, 0]
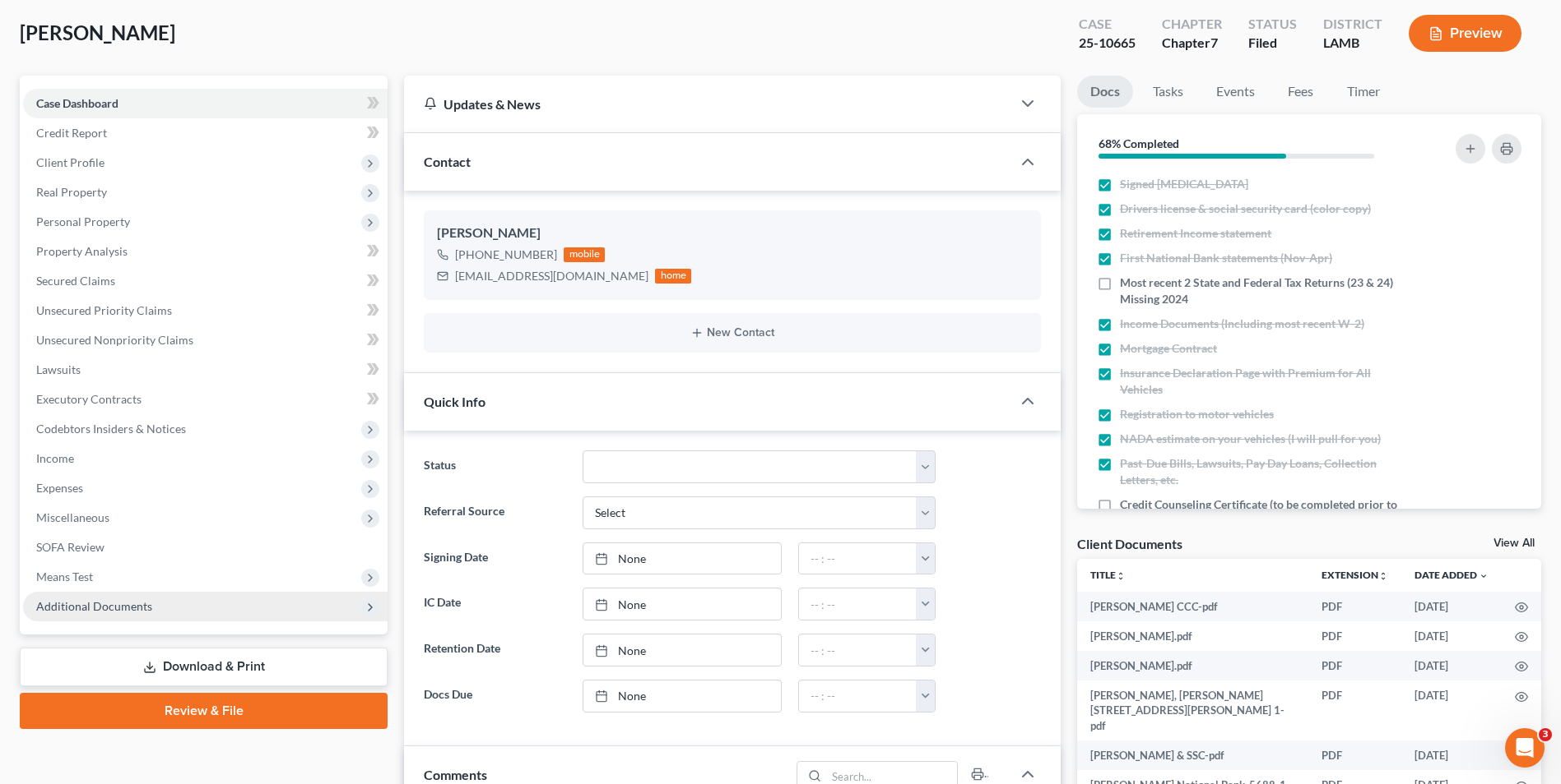
click at [251, 601] on span "Additional Documents" at bounding box center [204, 607] width 364 height 30
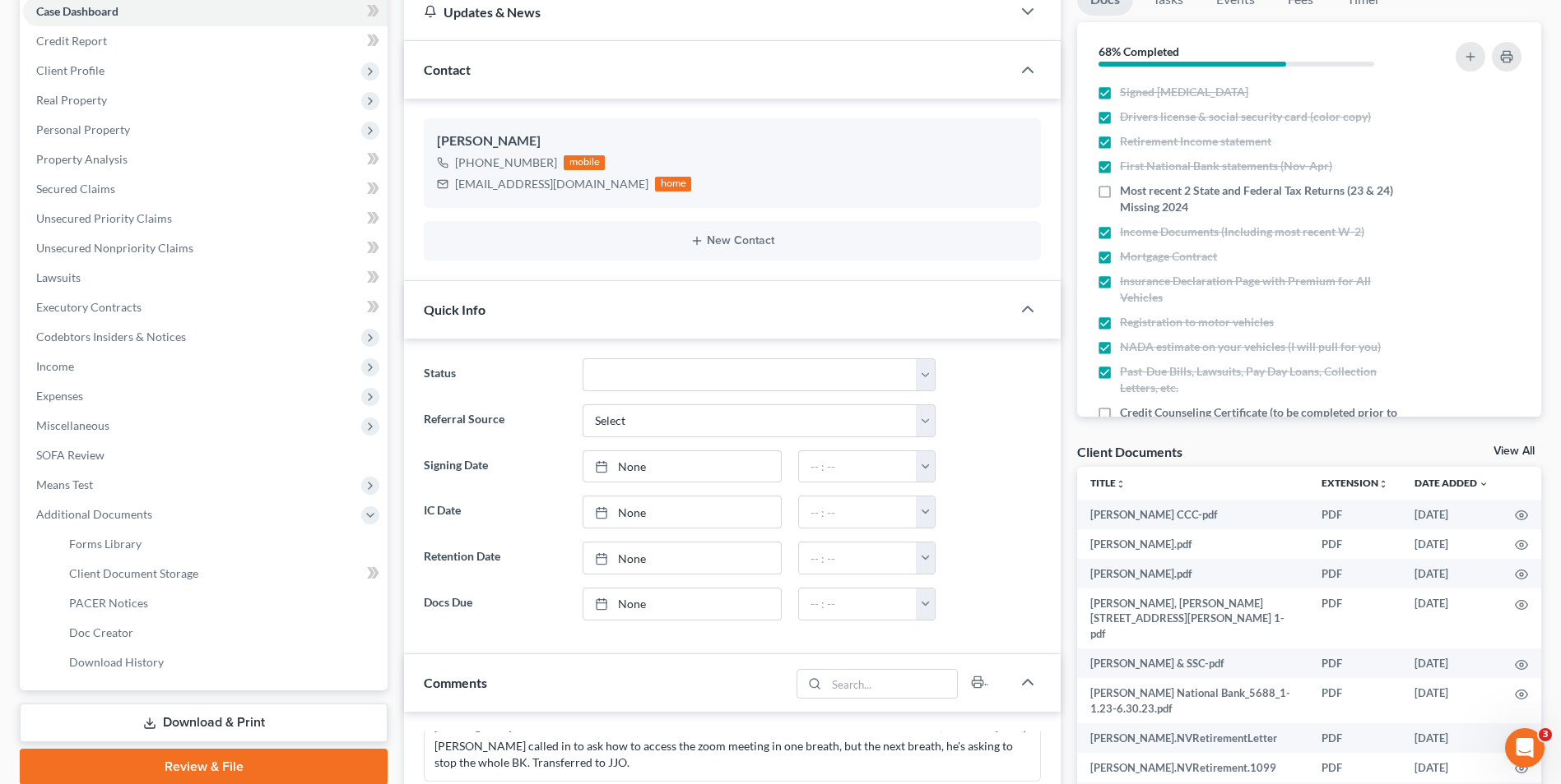
scroll to position [411, 0]
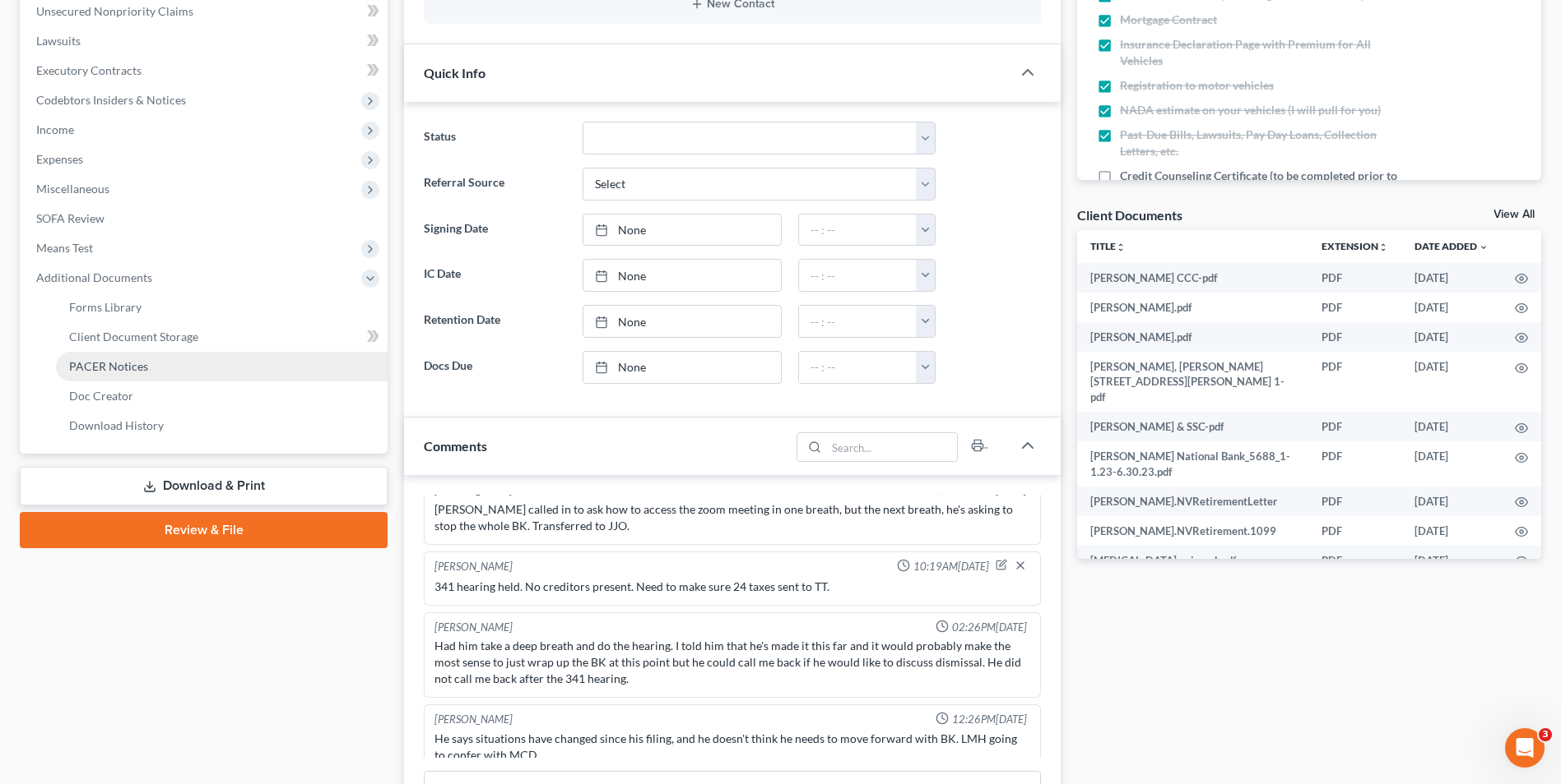
click at [207, 371] on link "PACER Notices" at bounding box center [222, 367] width 332 height 30
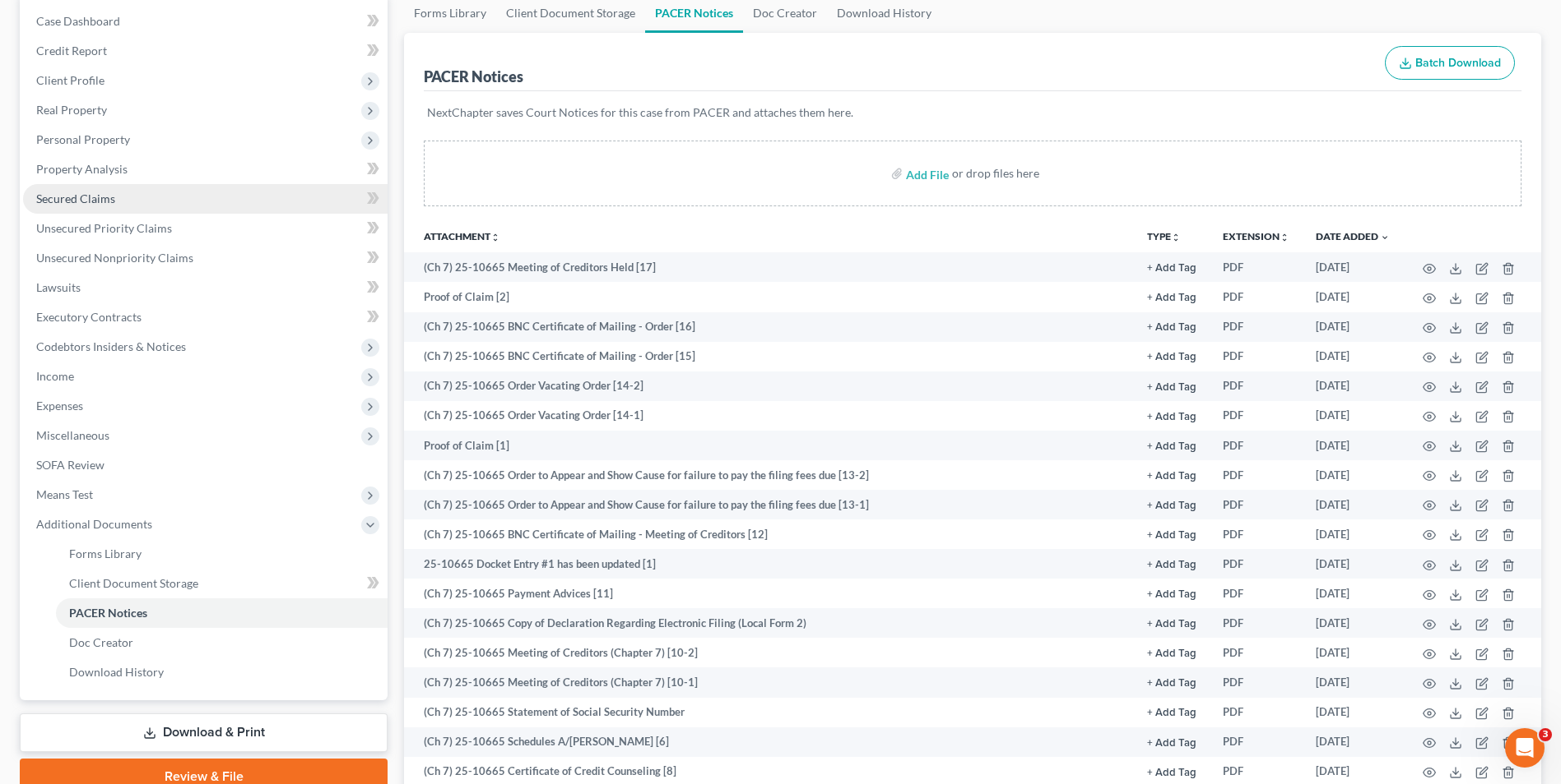
scroll to position [247, 0]
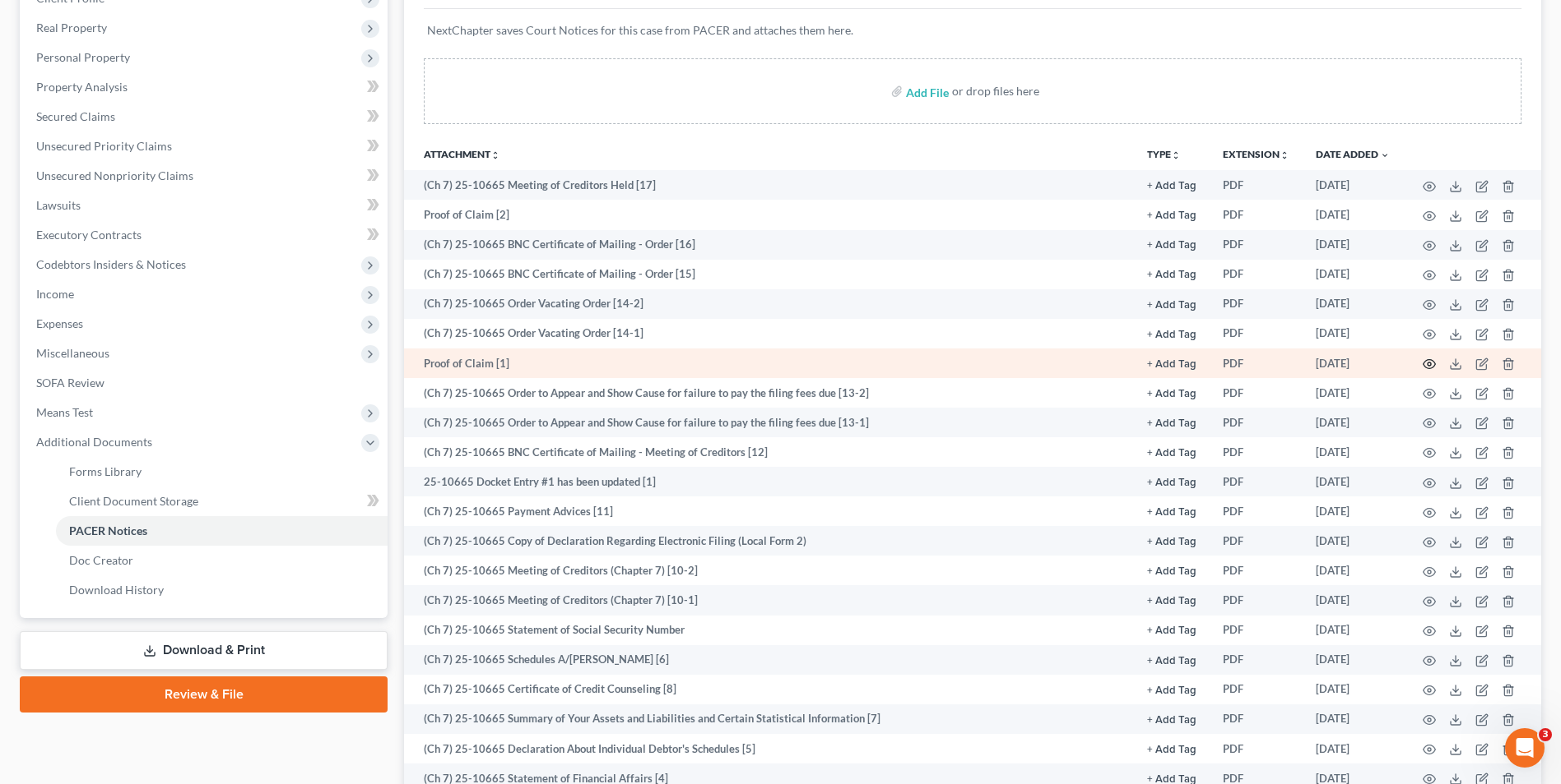
click at [1426, 358] on icon "button" at bounding box center [1428, 364] width 13 height 13
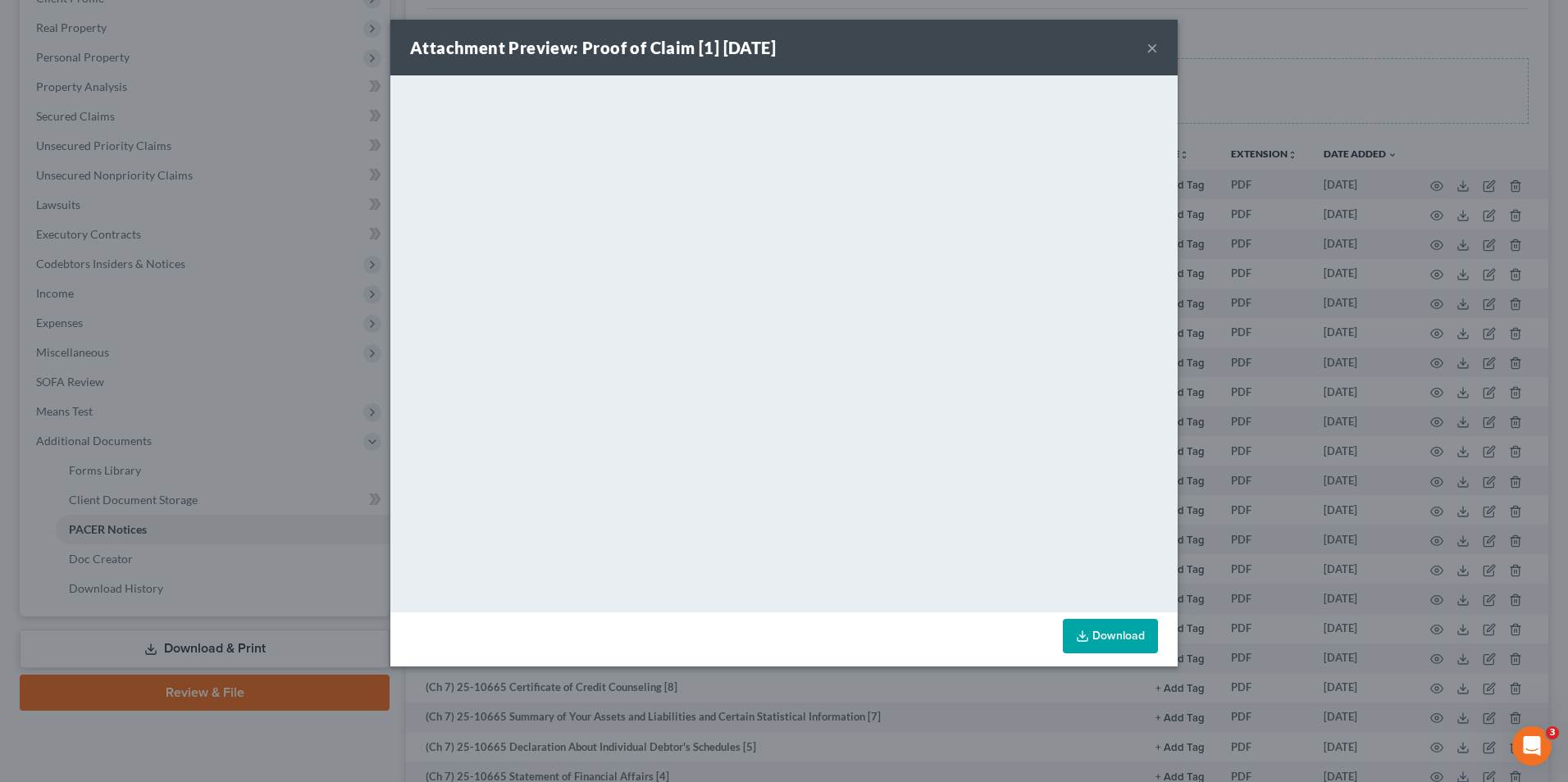
click at [1157, 53] on button "×" at bounding box center [1152, 47] width 11 height 20
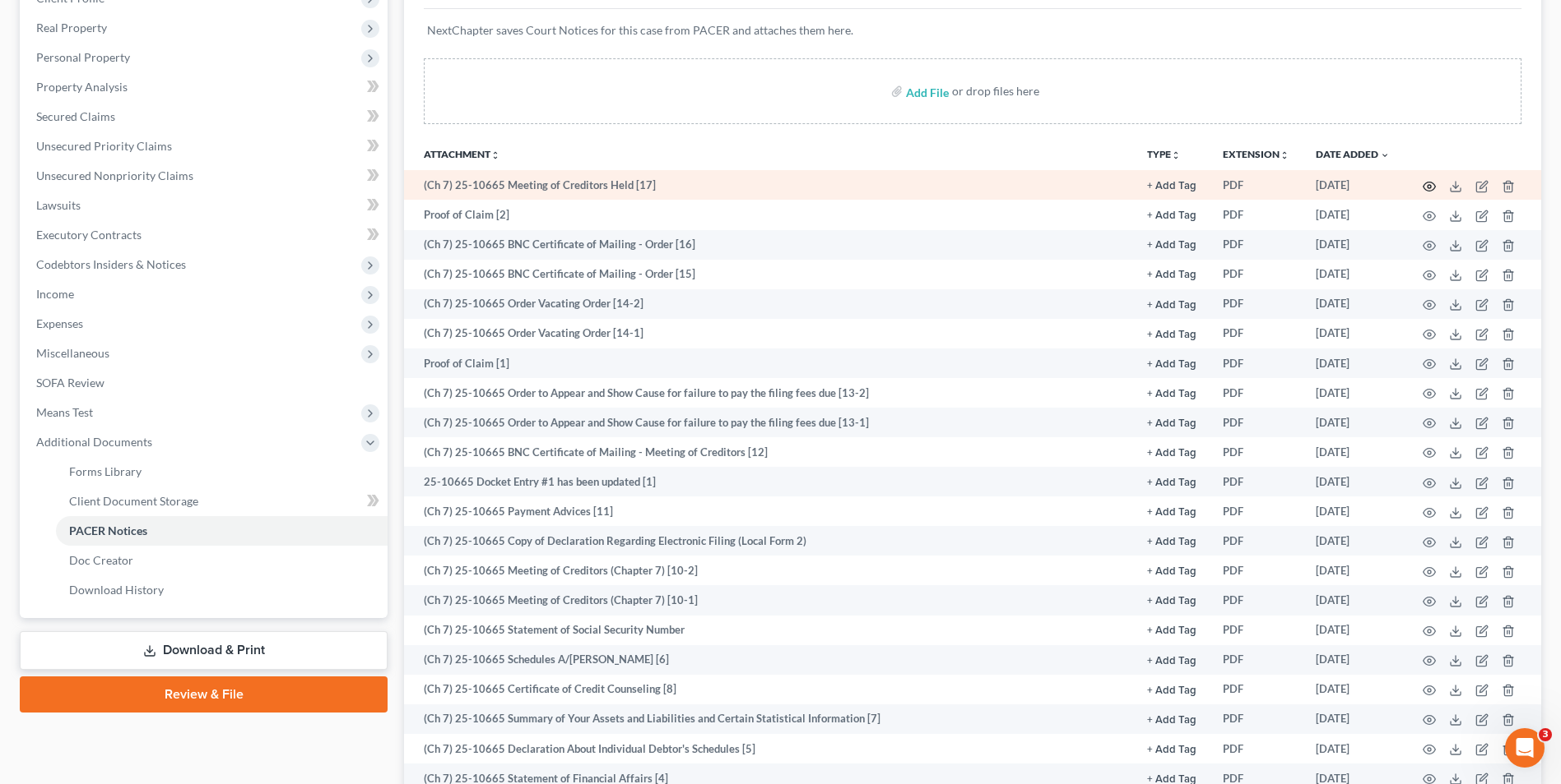
click at [1428, 187] on icon "button" at bounding box center [1428, 186] width 13 height 13
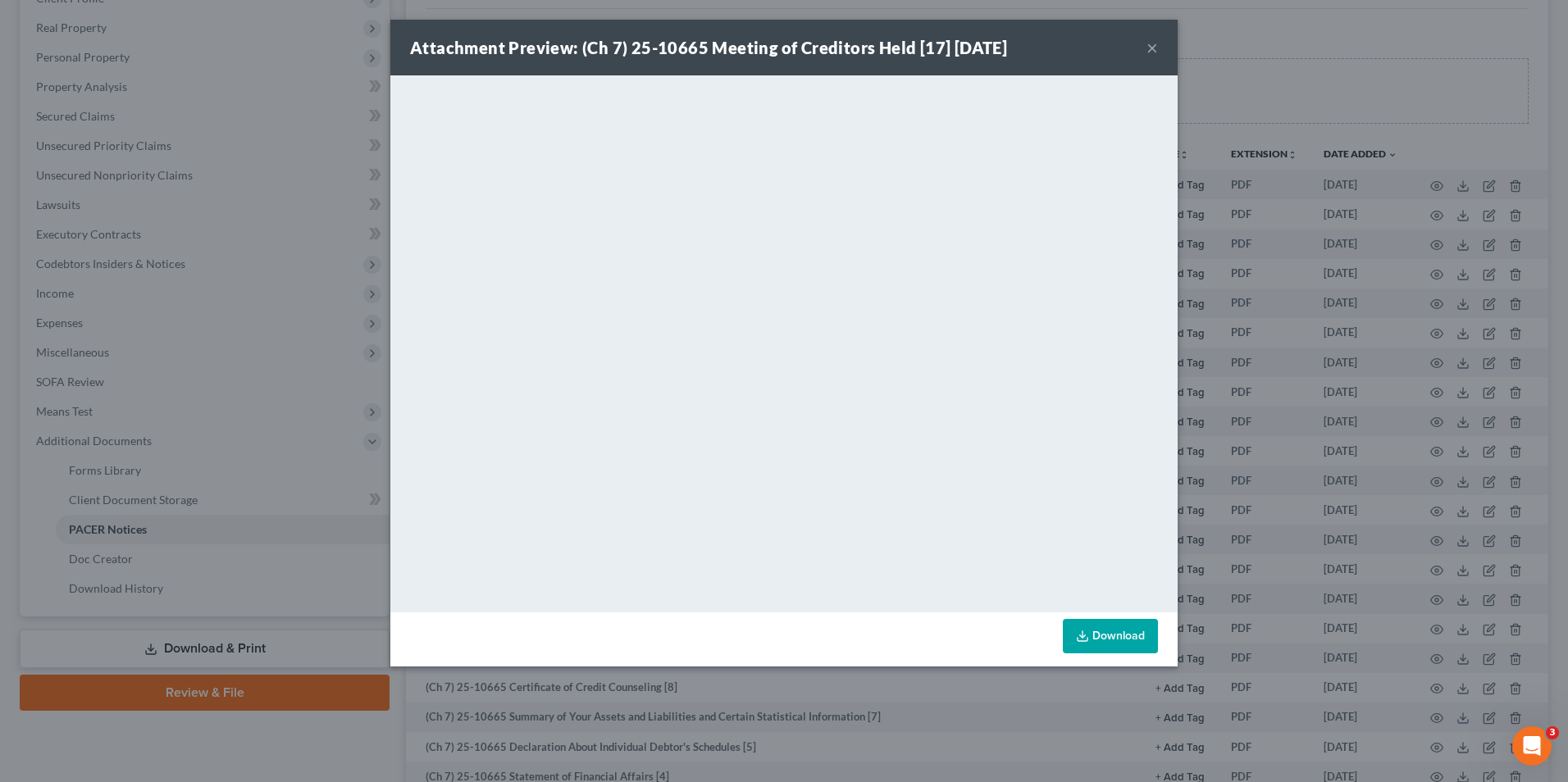
click at [1154, 50] on button "×" at bounding box center [1152, 47] width 11 height 20
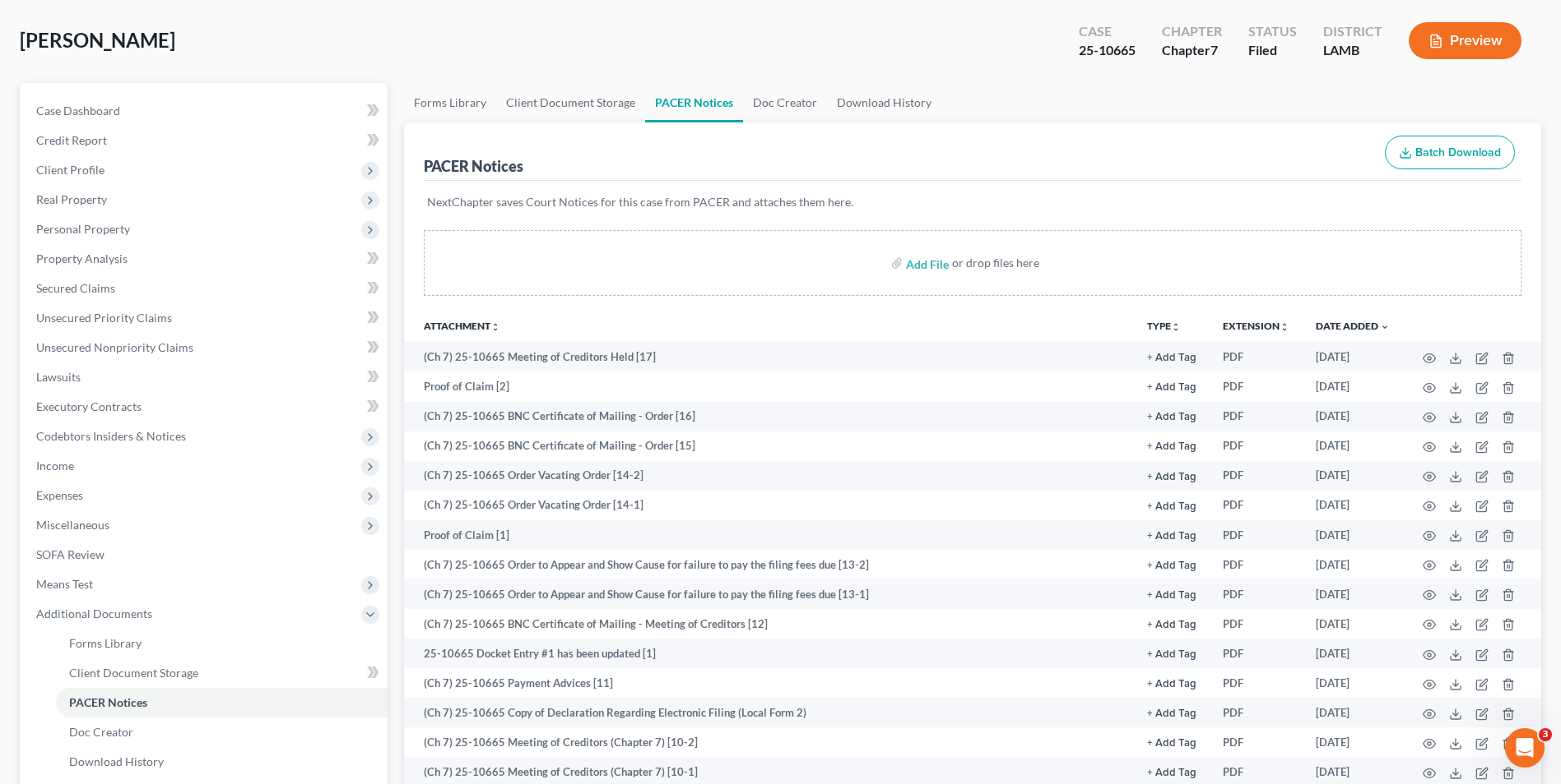
scroll to position [0, 0]
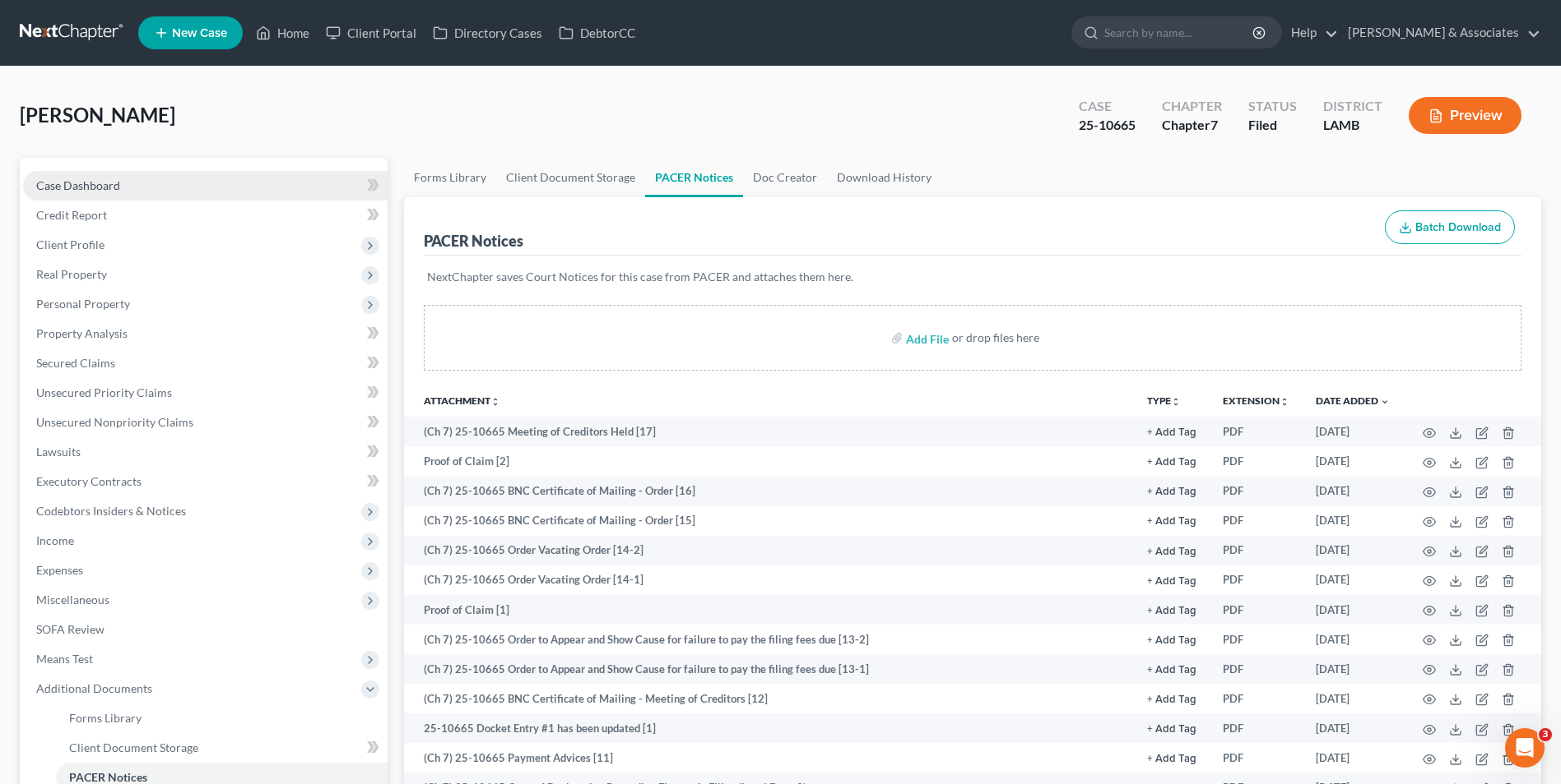
click at [95, 182] on span "Case Dashboard" at bounding box center [78, 185] width 84 height 14
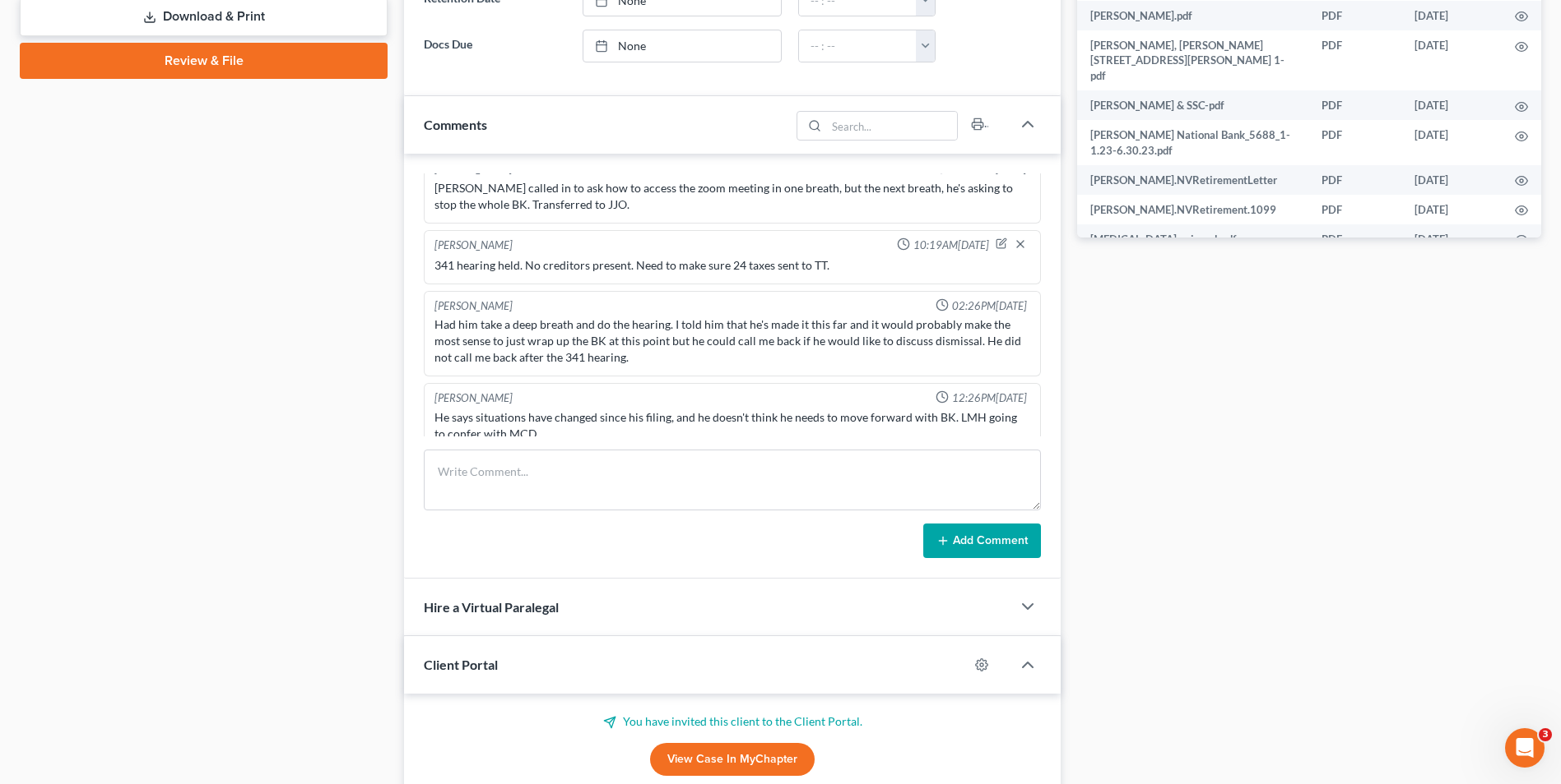
scroll to position [575, 0]
